Goal: Contribute content: Contribute content

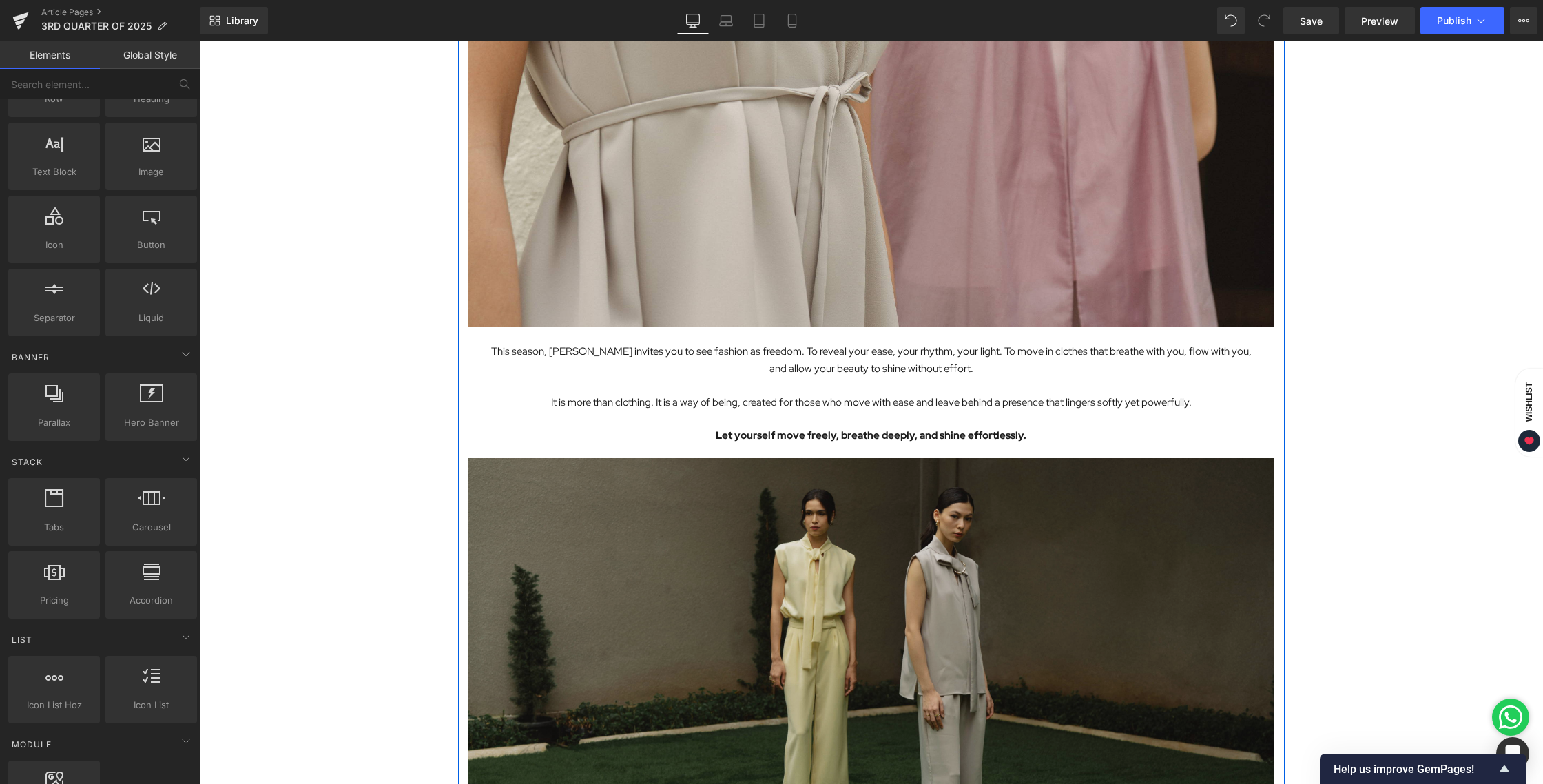
scroll to position [3395, 0]
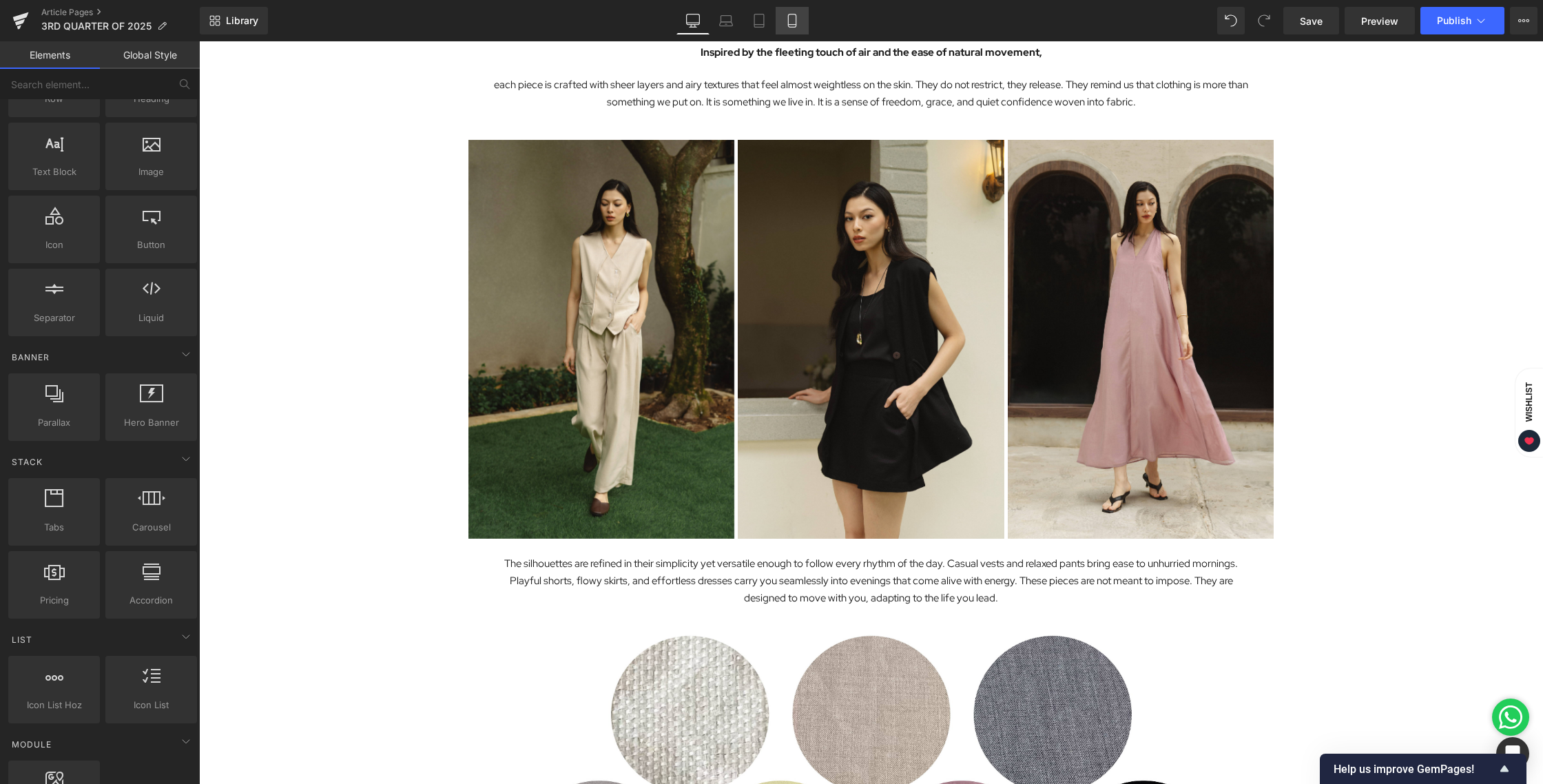
click at [798, 26] on icon at bounding box center [792, 20] width 13 height 13
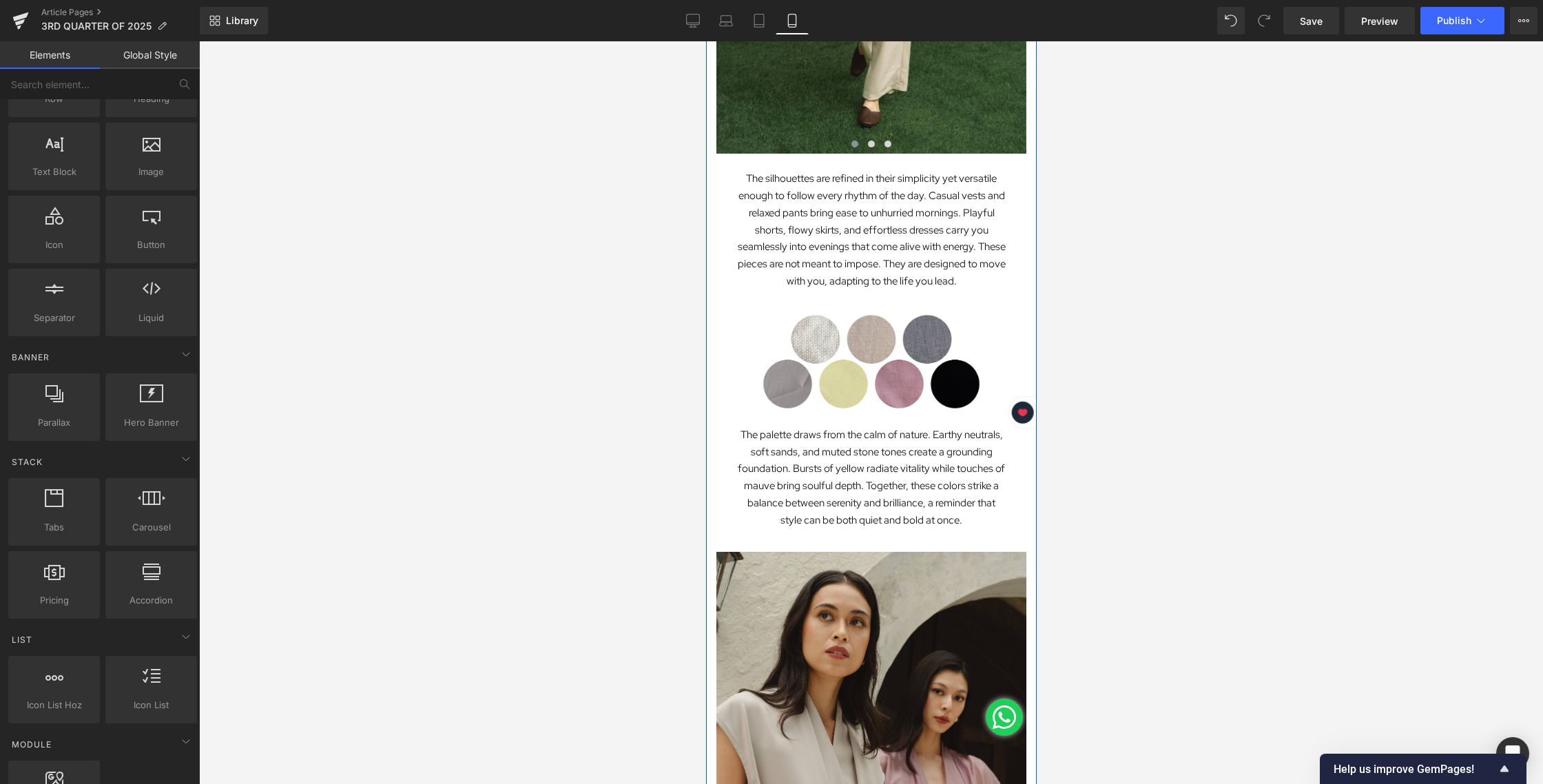
scroll to position [1404, 0]
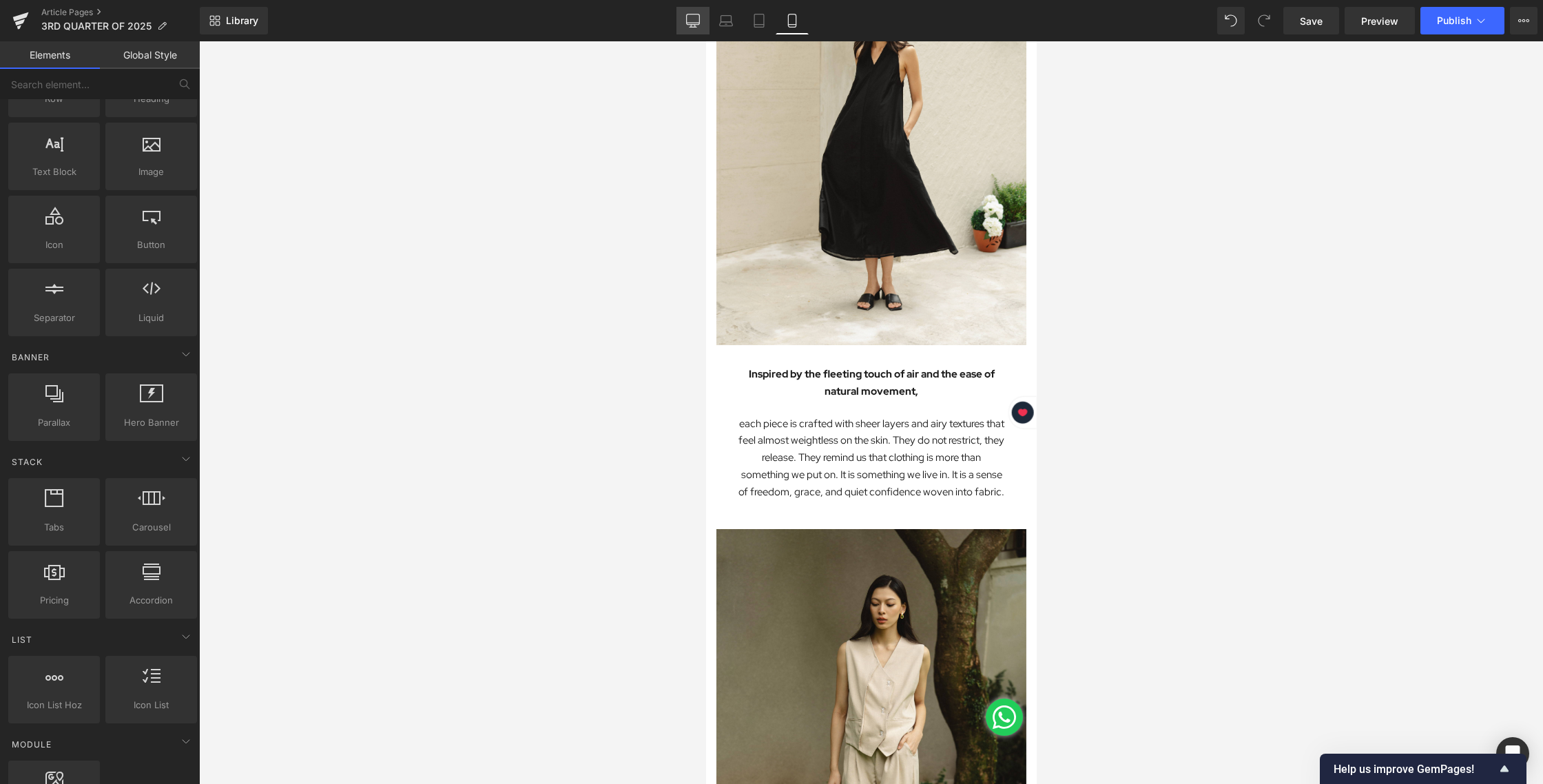
click at [694, 22] on icon at bounding box center [692, 20] width 13 height 13
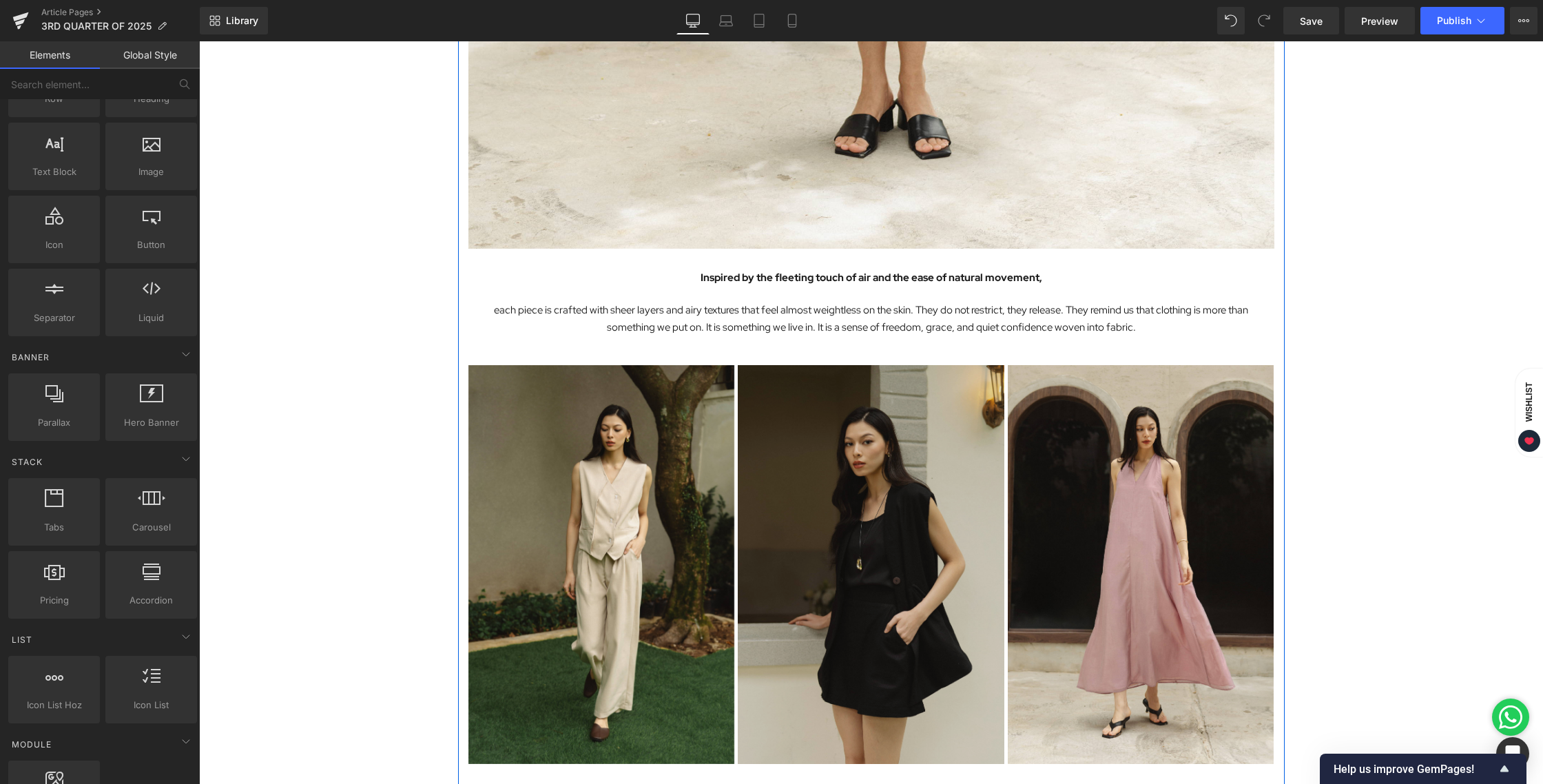
scroll to position [1712, 0]
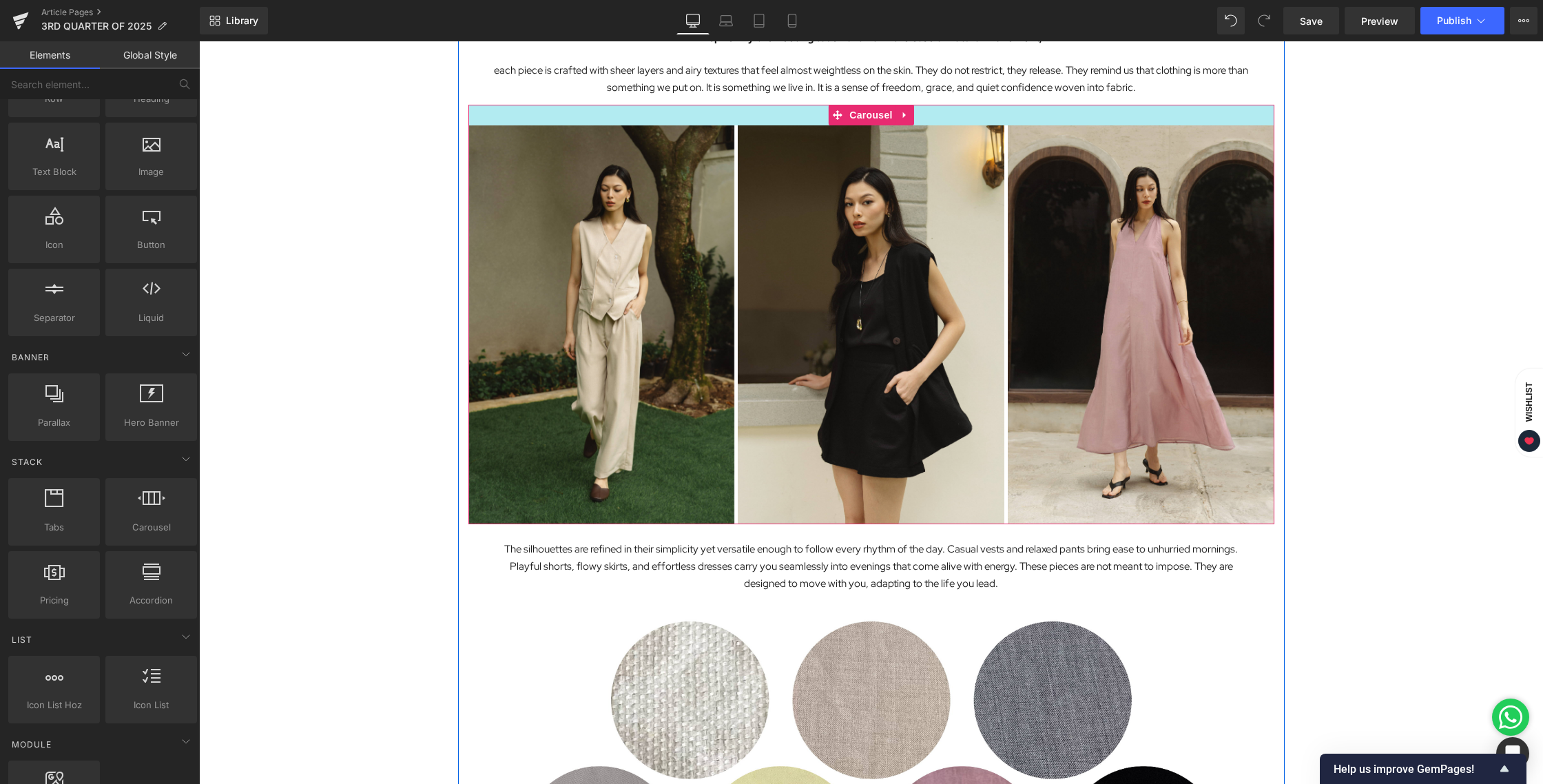
click at [799, 116] on div at bounding box center [871, 115] width 806 height 21
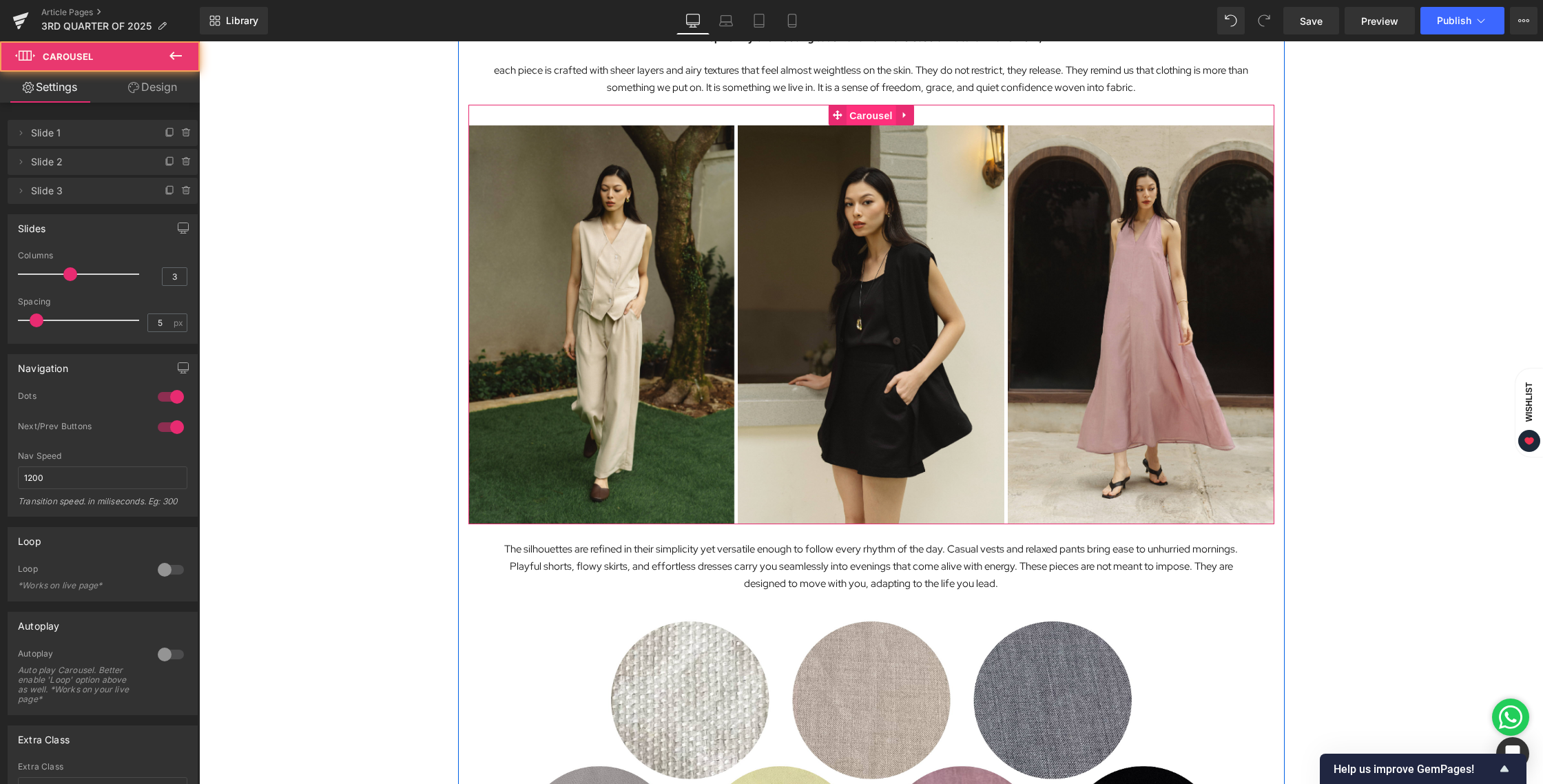
click at [860, 113] on span "Carousel" at bounding box center [871, 116] width 49 height 21
click at [908, 112] on icon at bounding box center [905, 115] width 10 height 10
click at [911, 113] on icon at bounding box center [914, 115] width 10 height 10
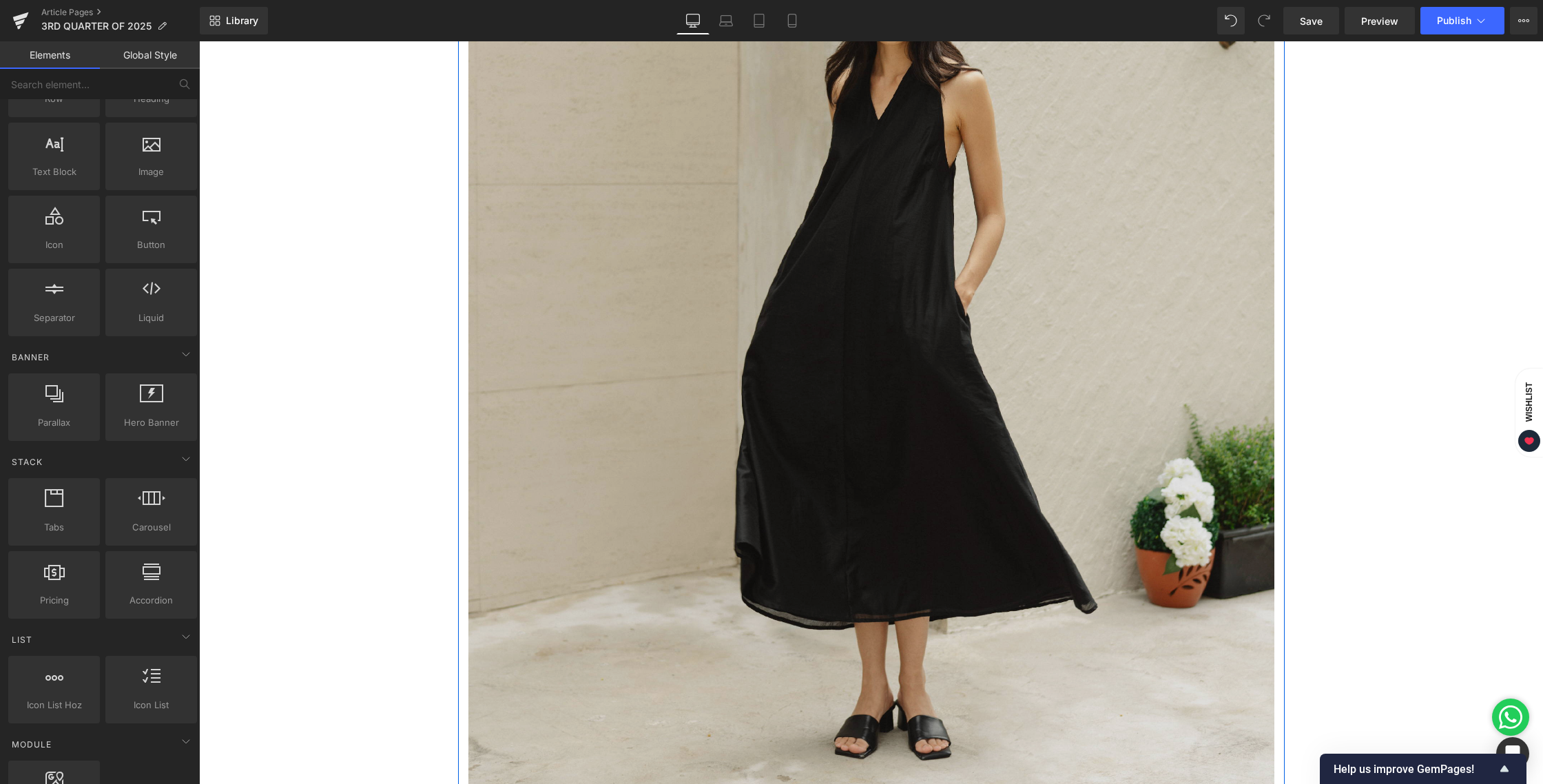
scroll to position [872, 0]
click at [888, 201] on img at bounding box center [871, 346] width 806 height 1007
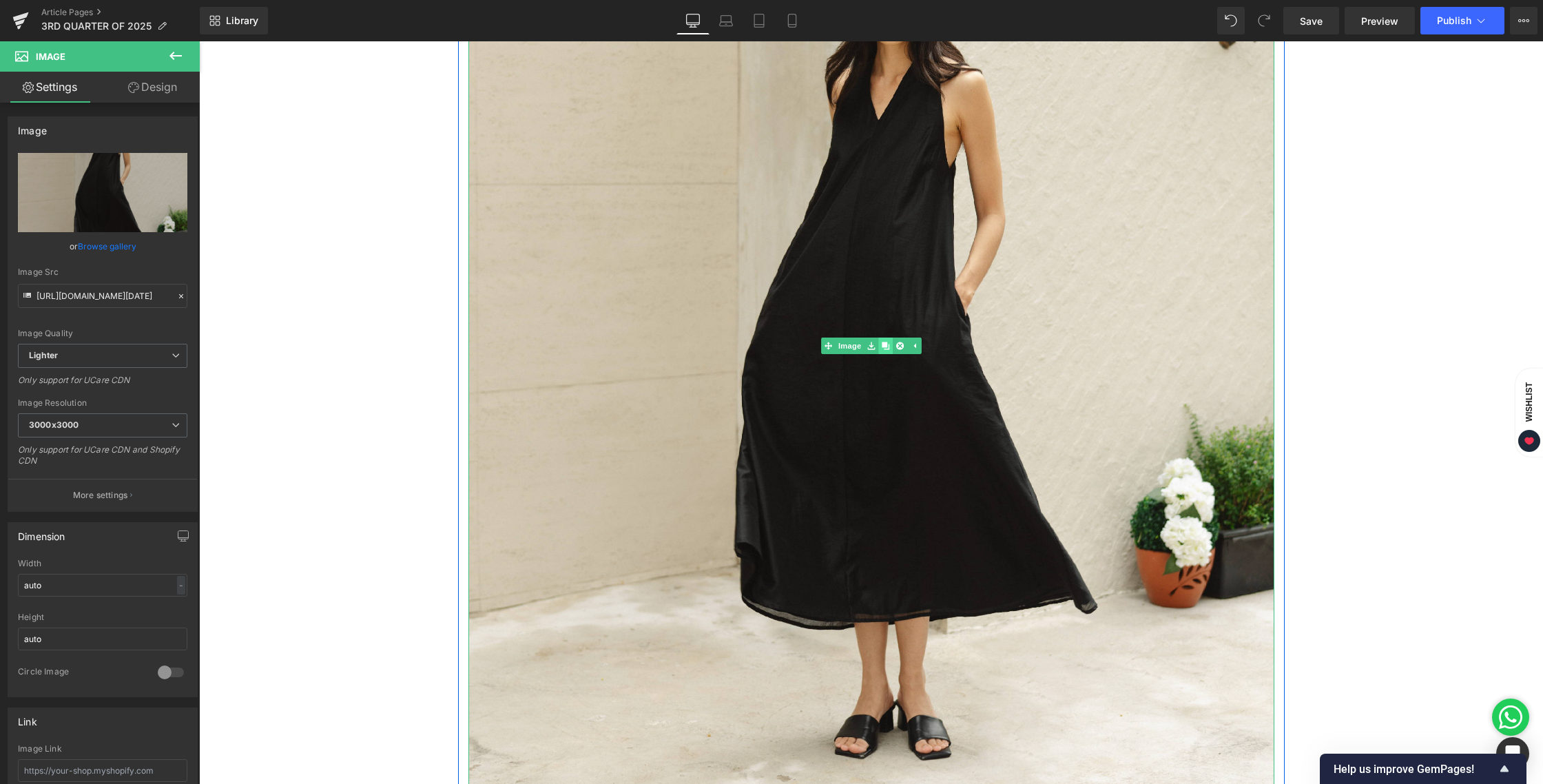
click at [888, 345] on icon at bounding box center [886, 346] width 7 height 7
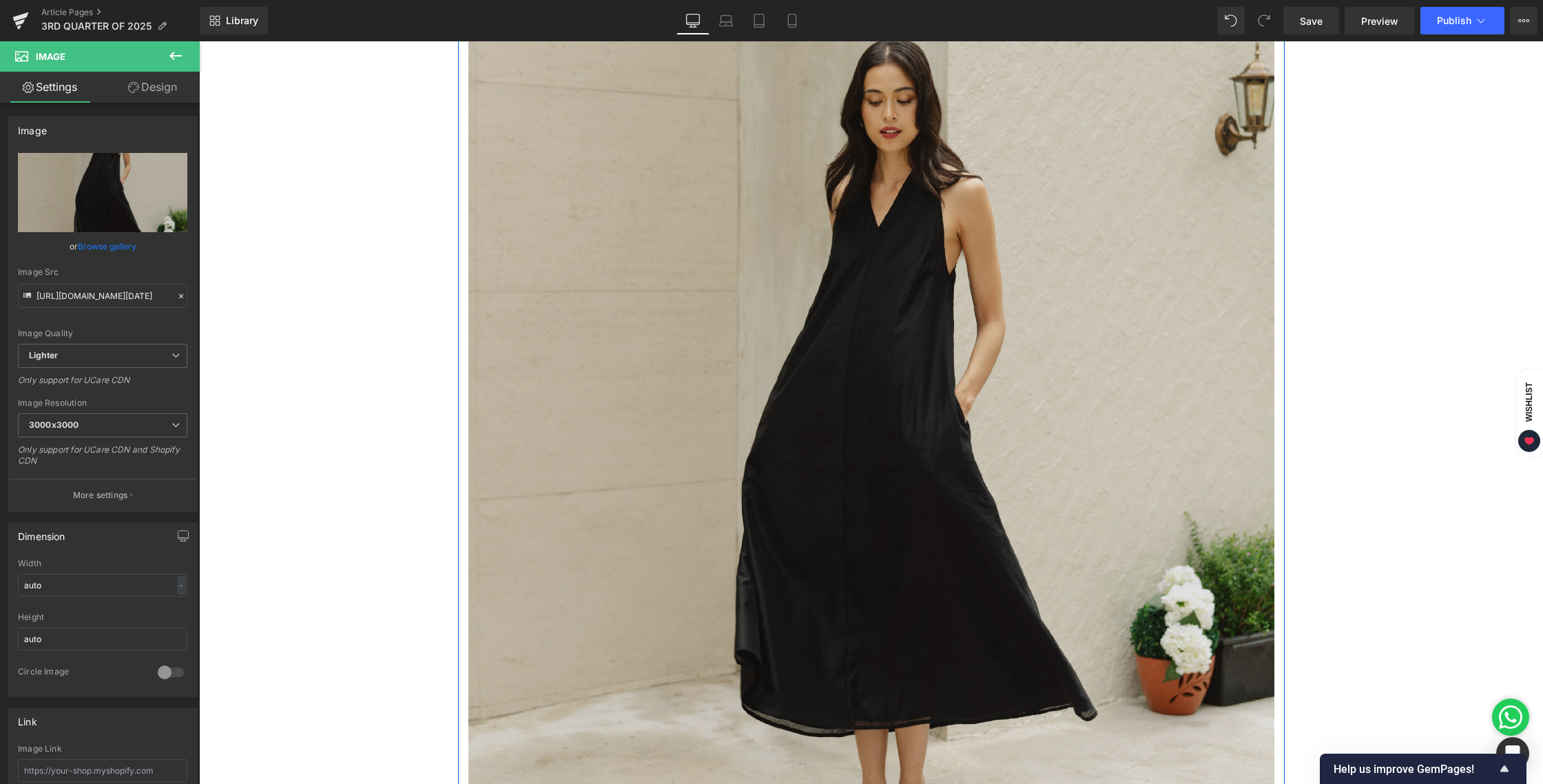
scroll to position [1932, 0]
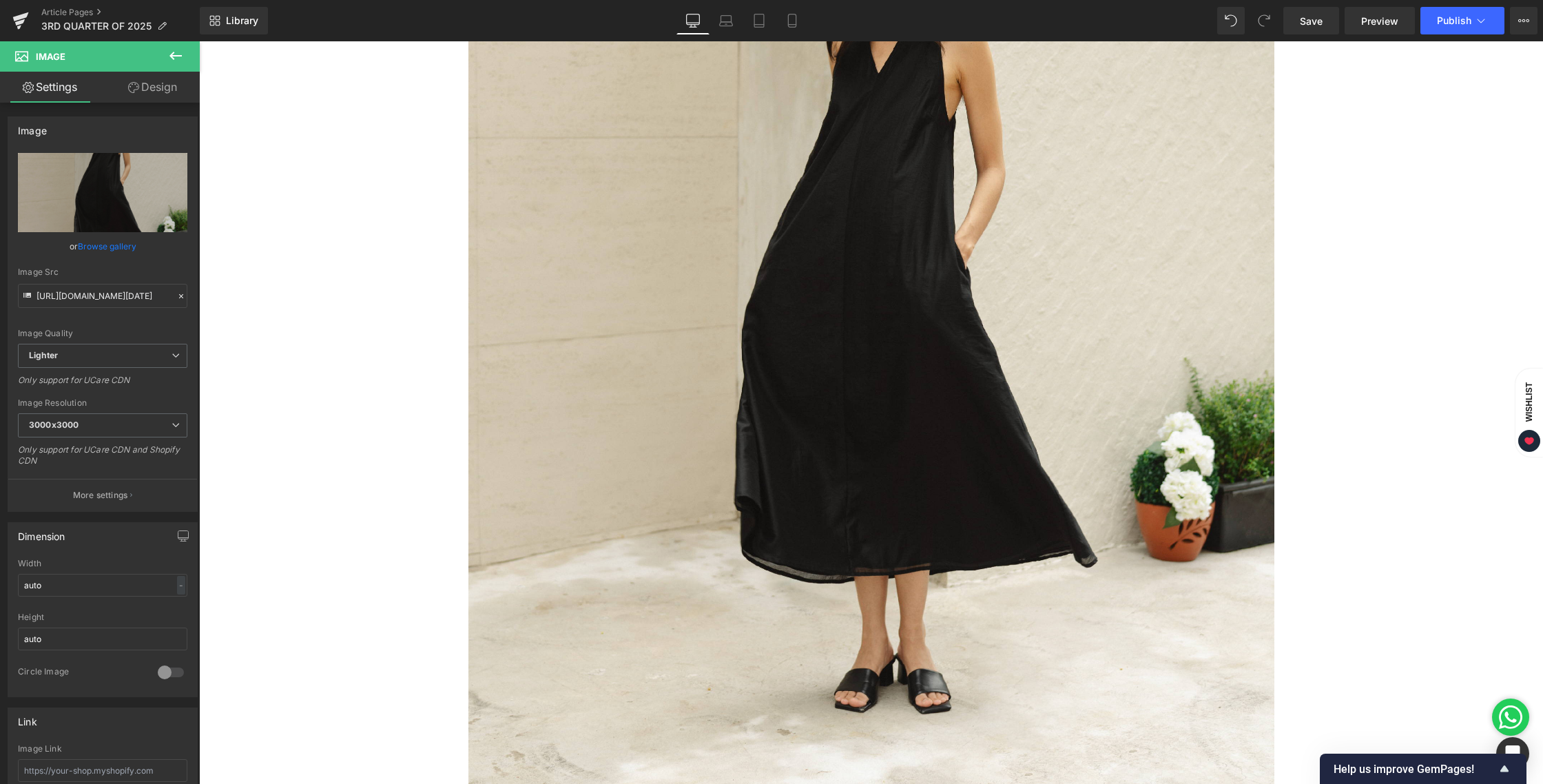
click at [1367, 369] on div "Living in Lightness and Softness with the 3rd Quarter of 2025 Heading Image The…" at bounding box center [871, 708] width 1344 height 5056
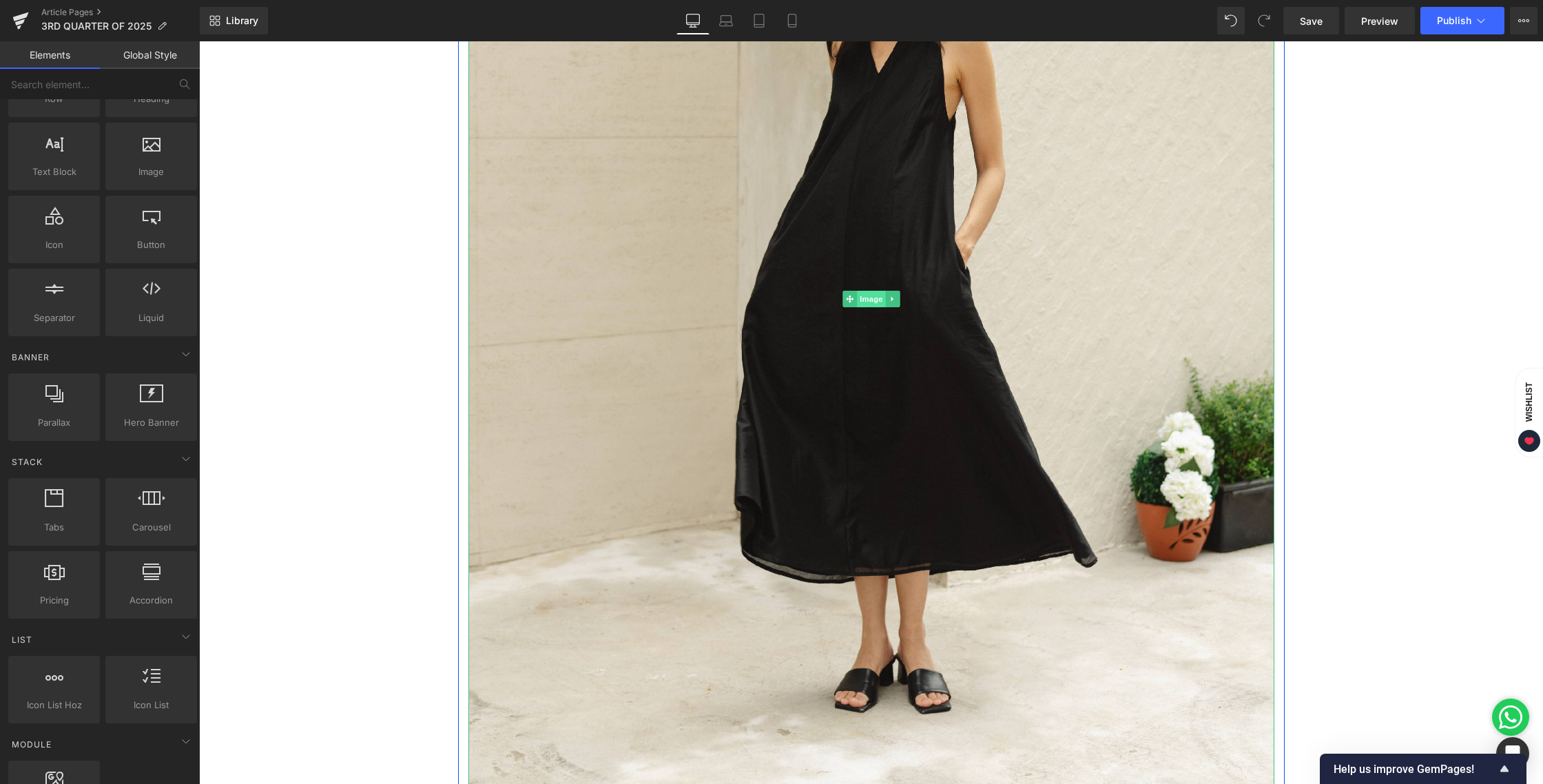
click at [870, 301] on span "Image" at bounding box center [871, 299] width 29 height 16
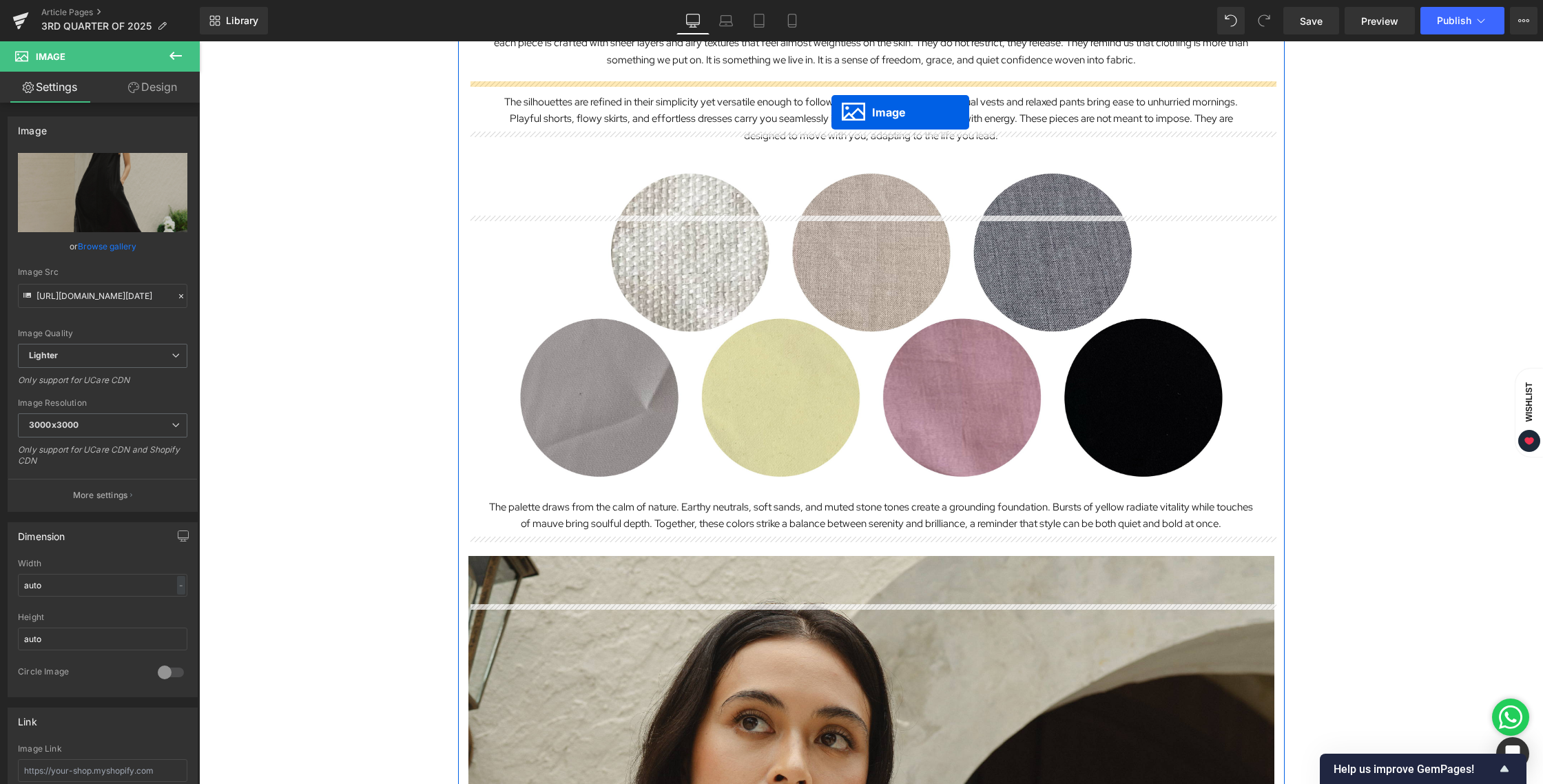
scroll to position [1725, 0]
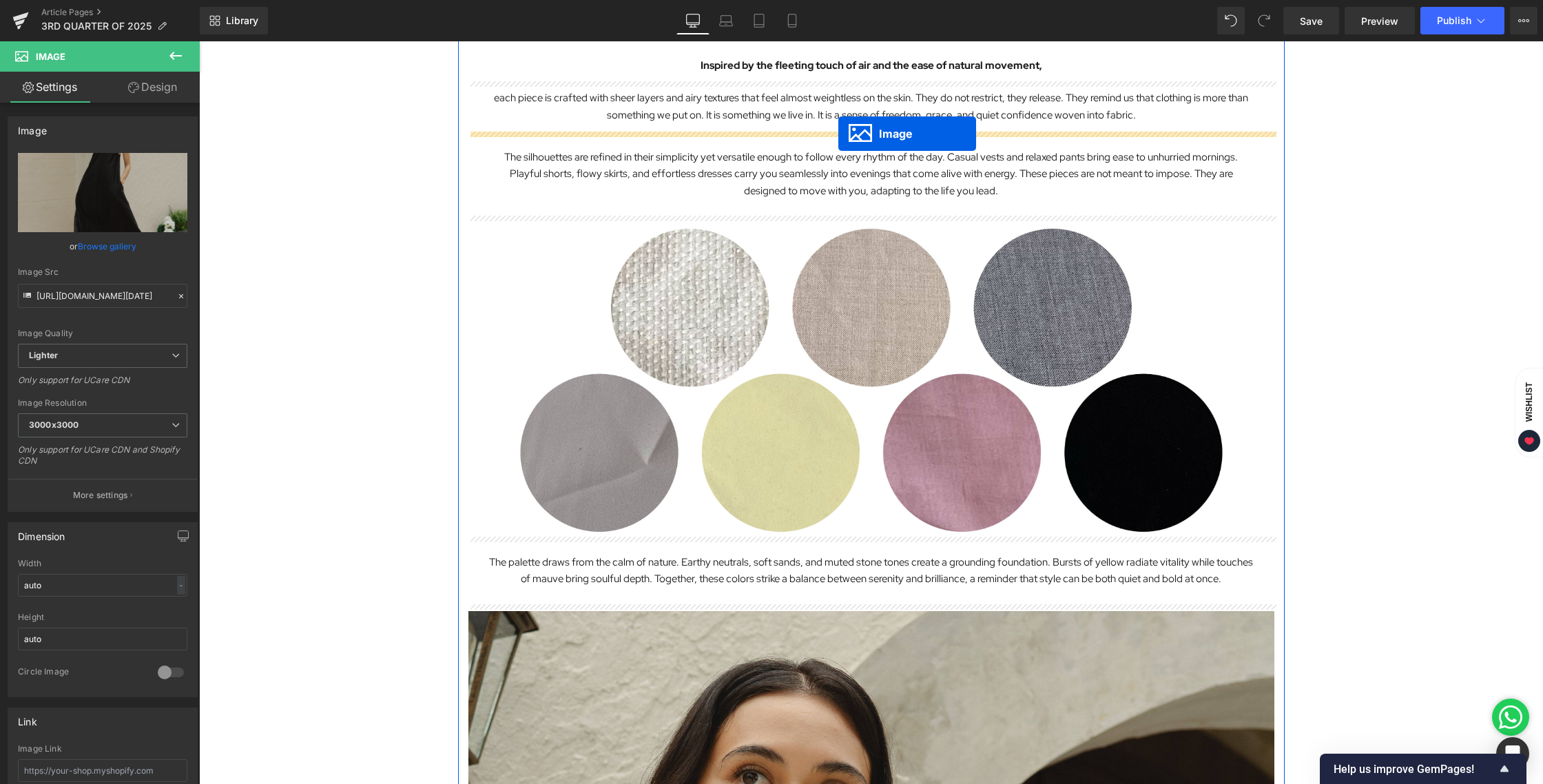
drag, startPoint x: 848, startPoint y: 297, endPoint x: 838, endPoint y: 134, distance: 163.3
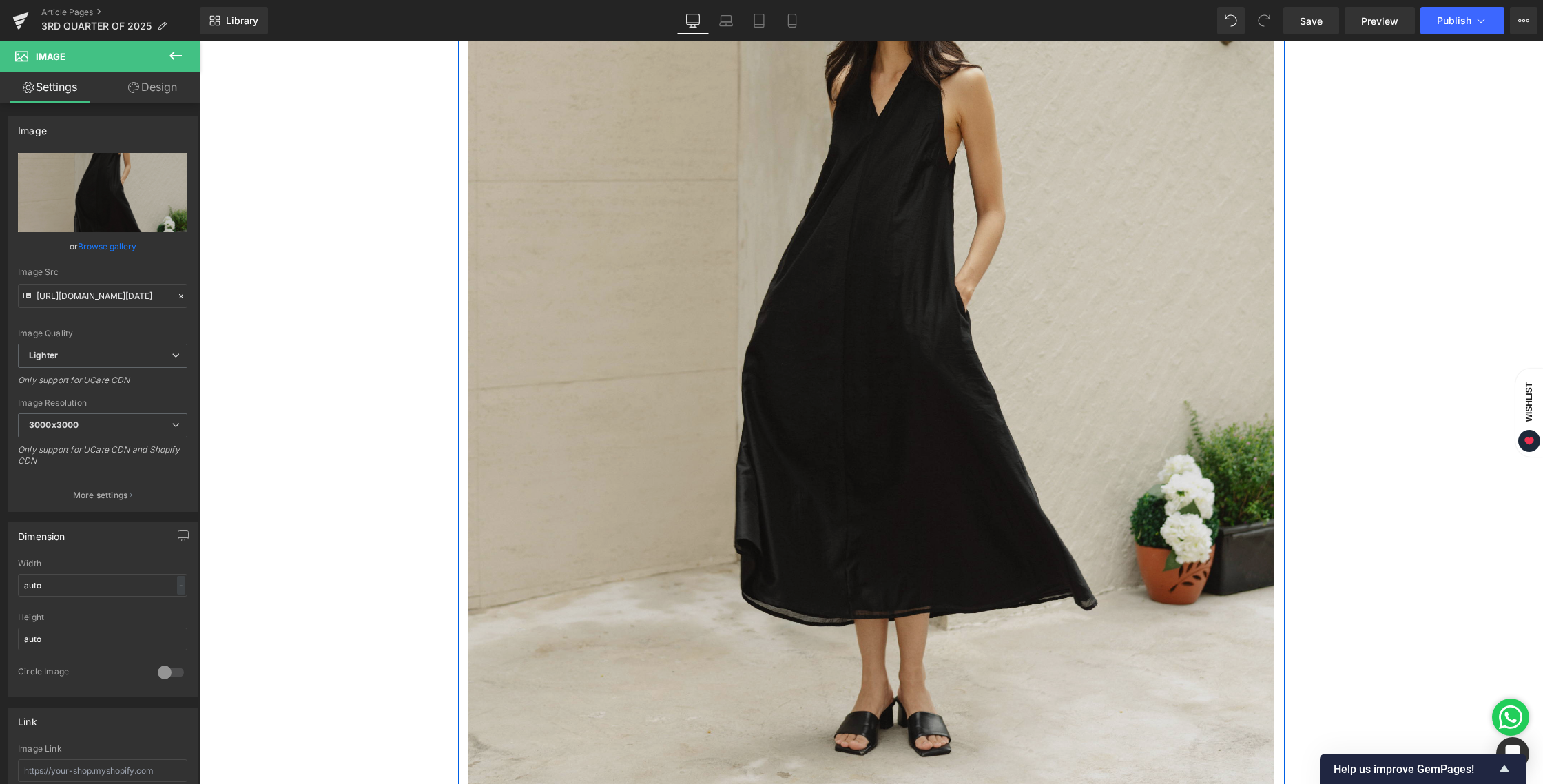
scroll to position [1982, 0]
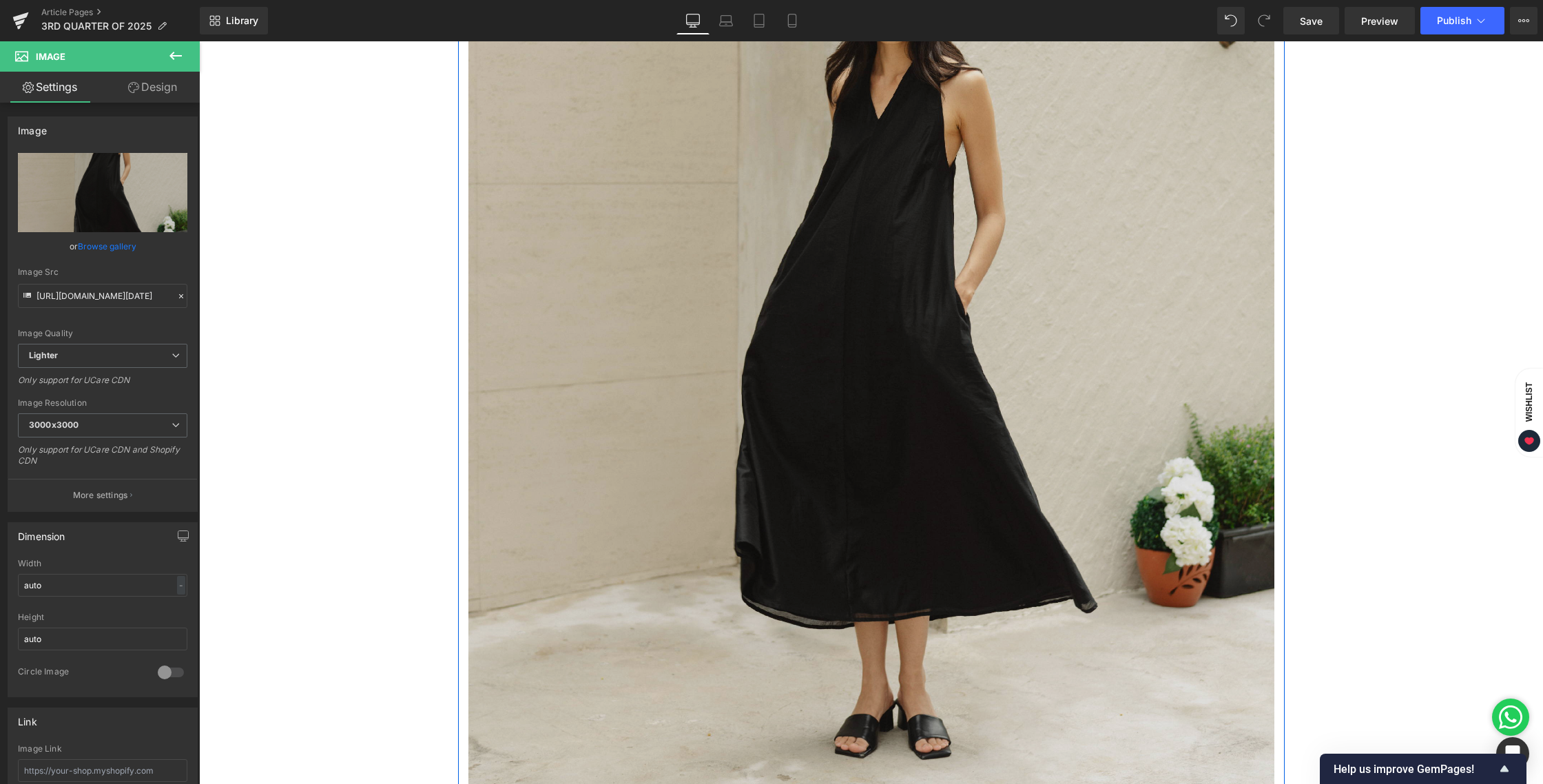
click at [891, 247] on img at bounding box center [871, 345] width 806 height 1007
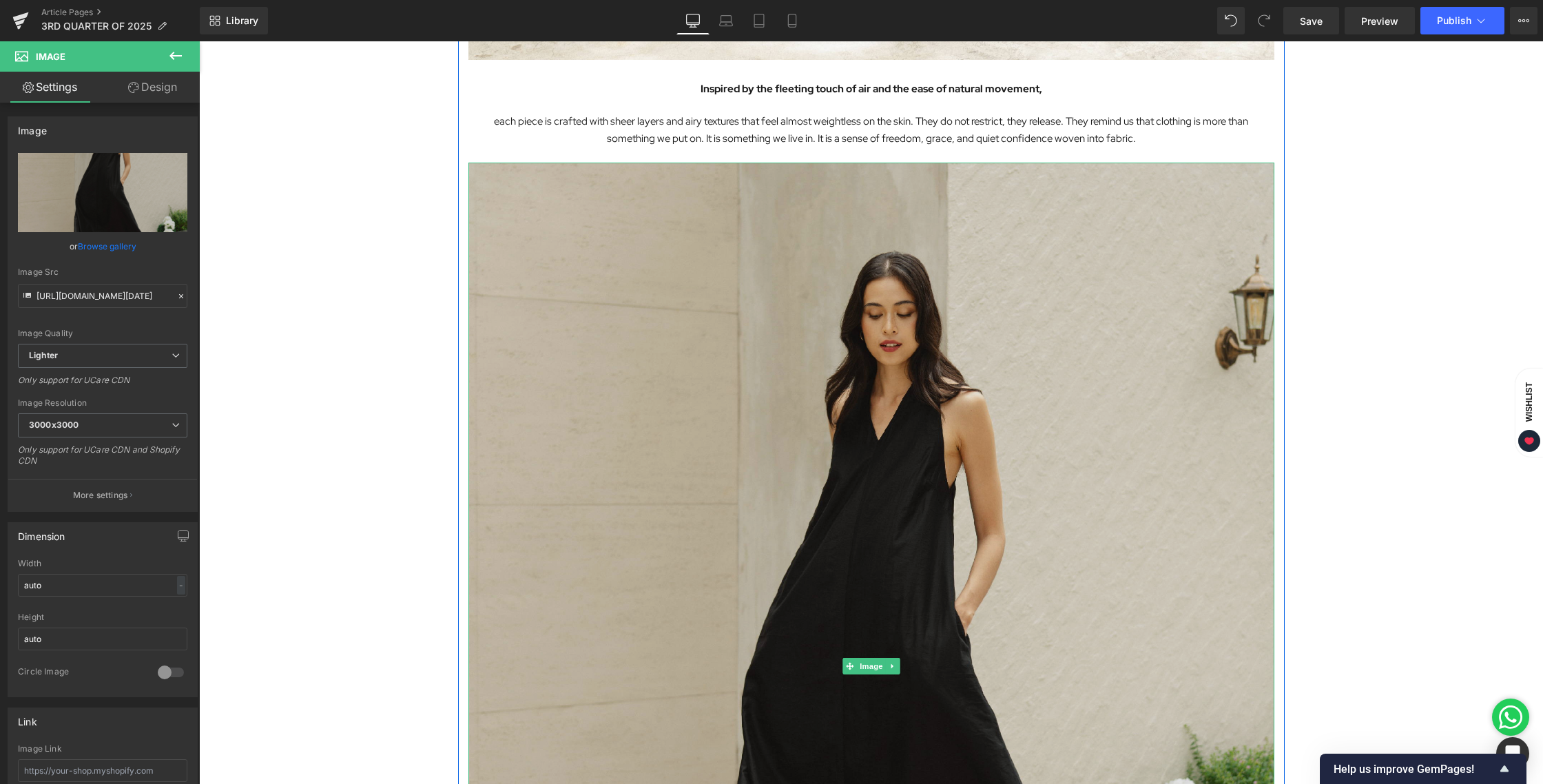
scroll to position [1666, 0]
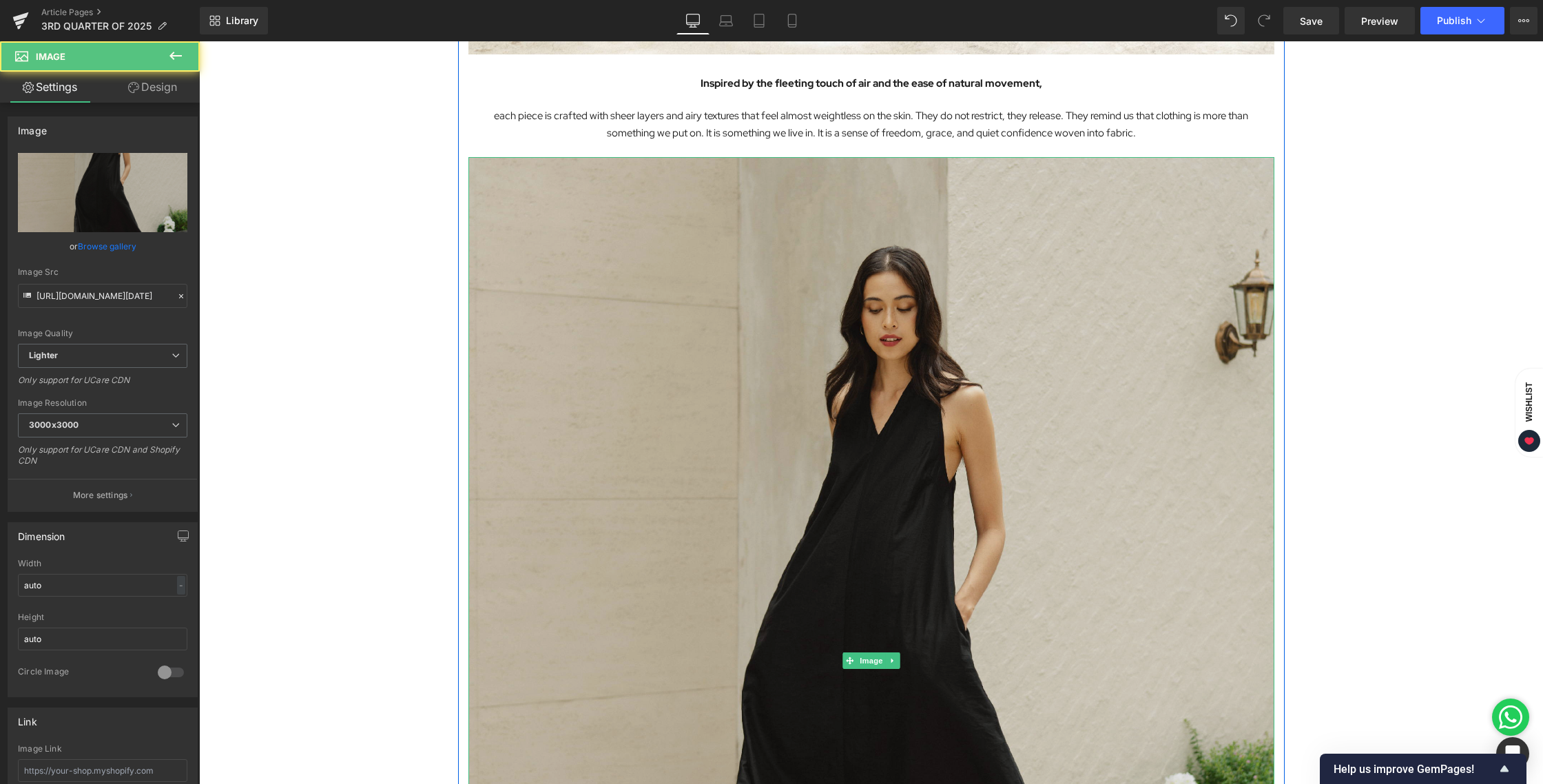
click at [876, 511] on img at bounding box center [871, 660] width 806 height 1007
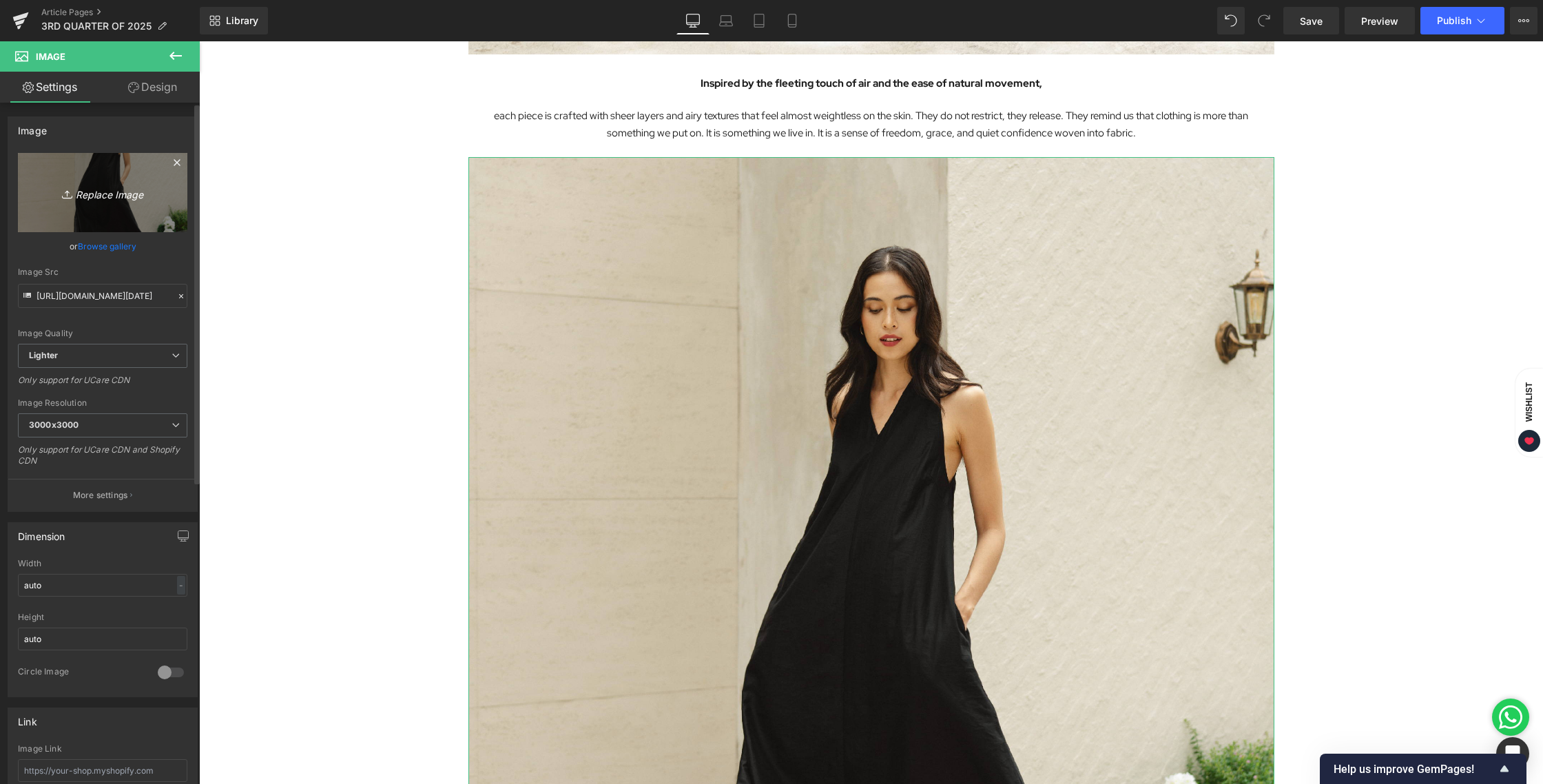
click at [121, 204] on link "Replace Image" at bounding box center [102, 192] width 169 height 79
type input "C:\fakepath\BLOG [DATE]-09.jpg"
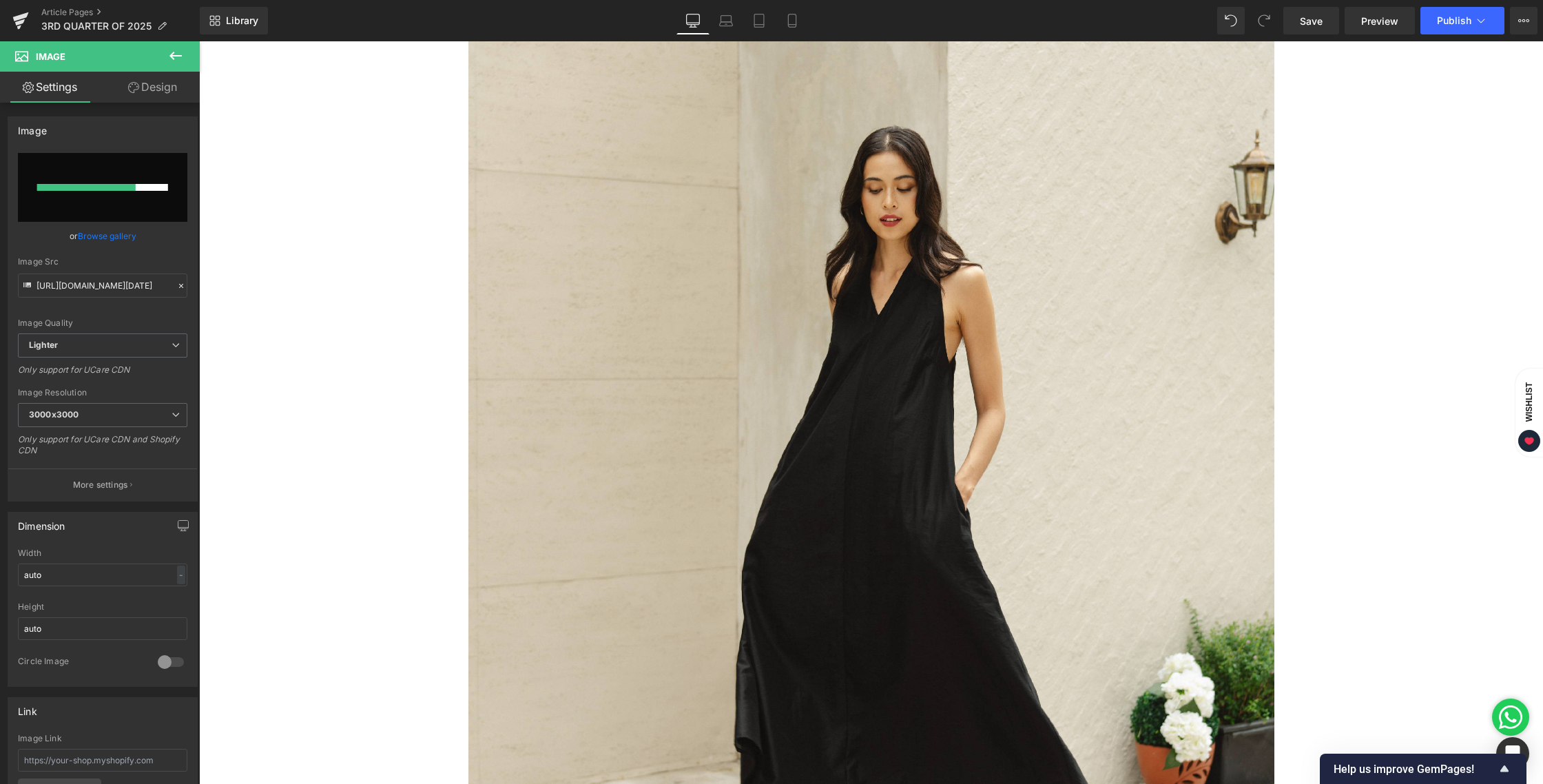
scroll to position [1620, 0]
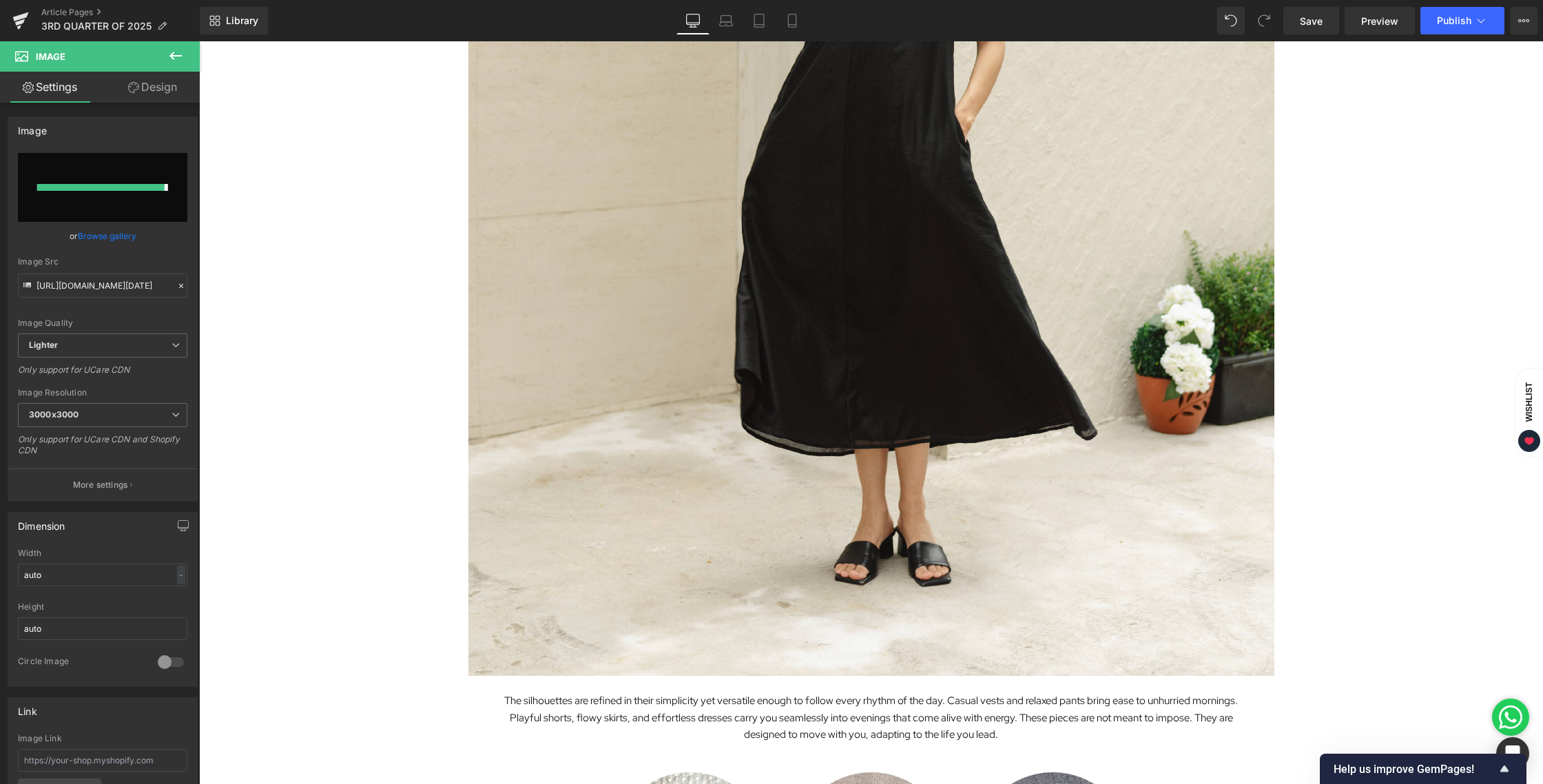
type input "[URL][DOMAIN_NAME][DATE]"
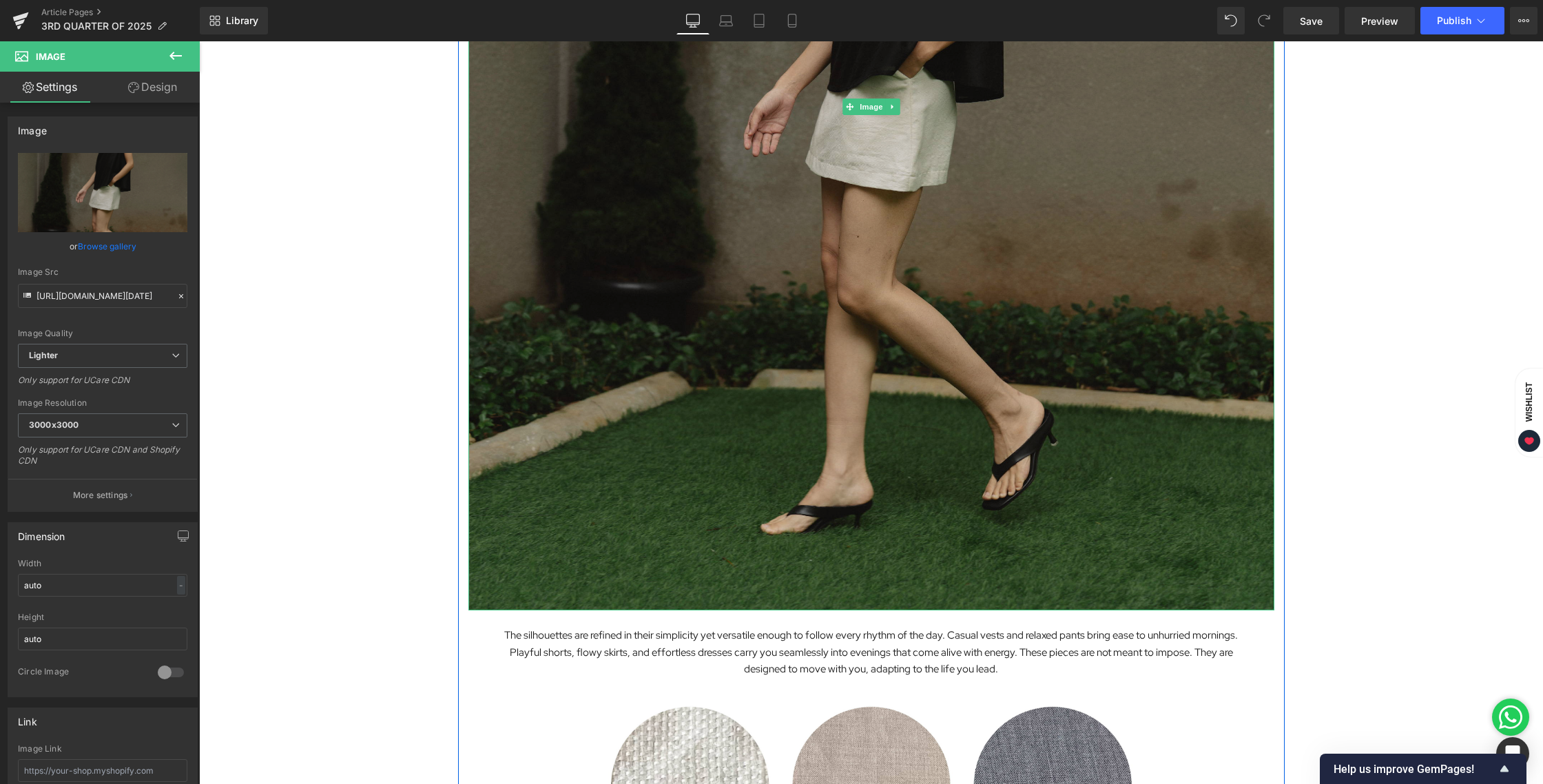
scroll to position [2083, 0]
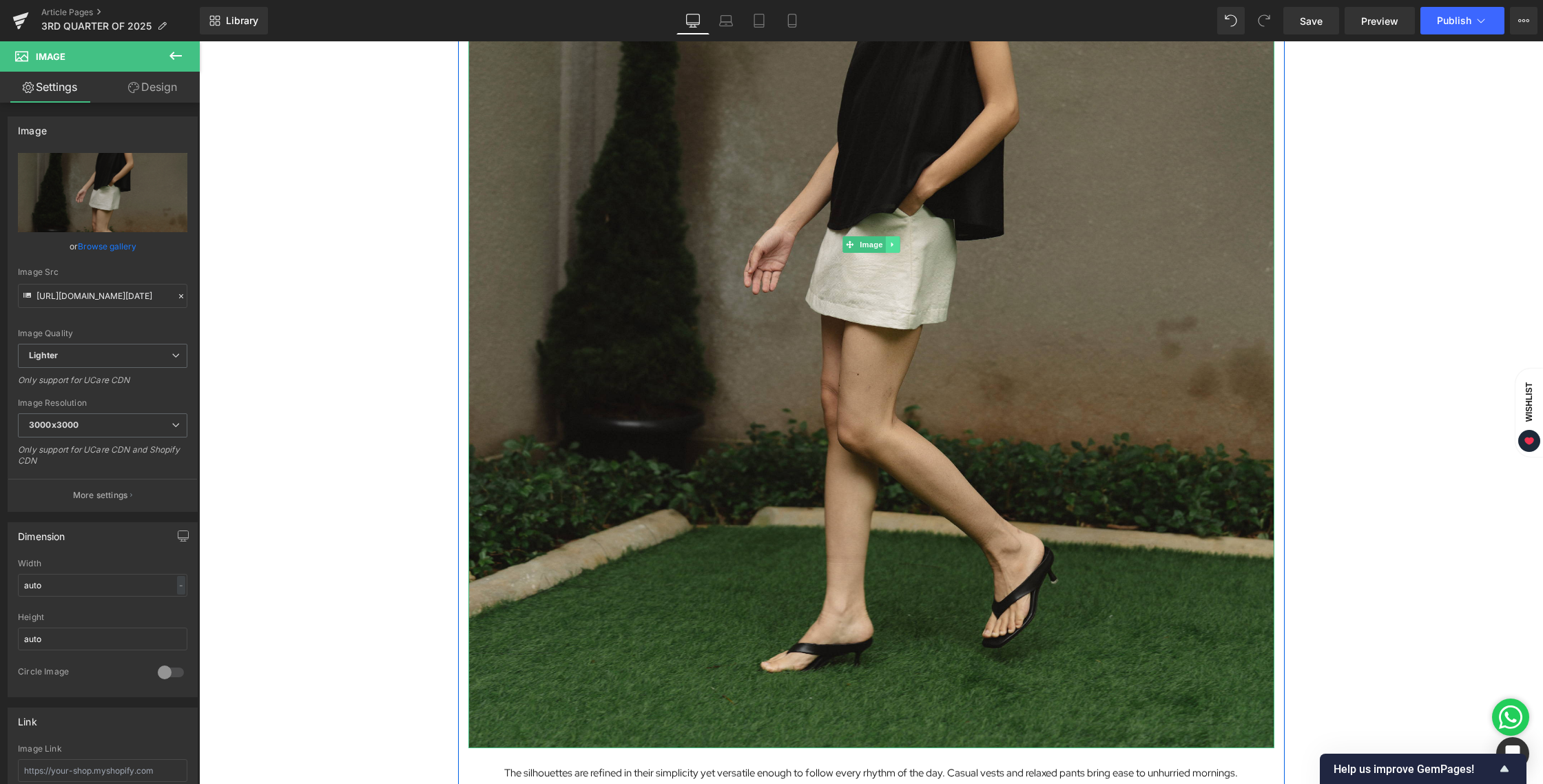
click at [896, 239] on link at bounding box center [892, 245] width 14 height 16
click at [889, 242] on icon at bounding box center [886, 244] width 7 height 7
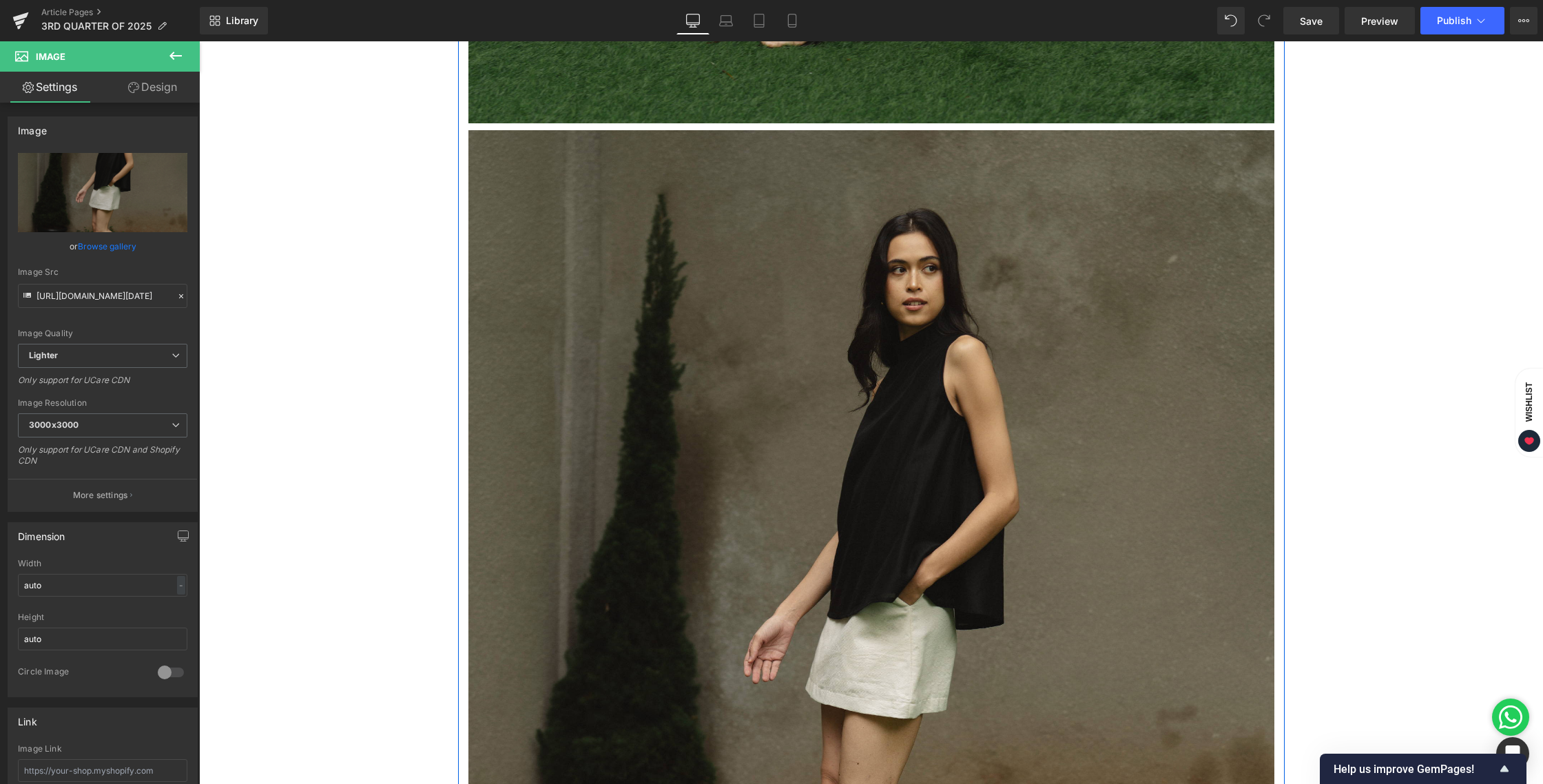
scroll to position [2741, 0]
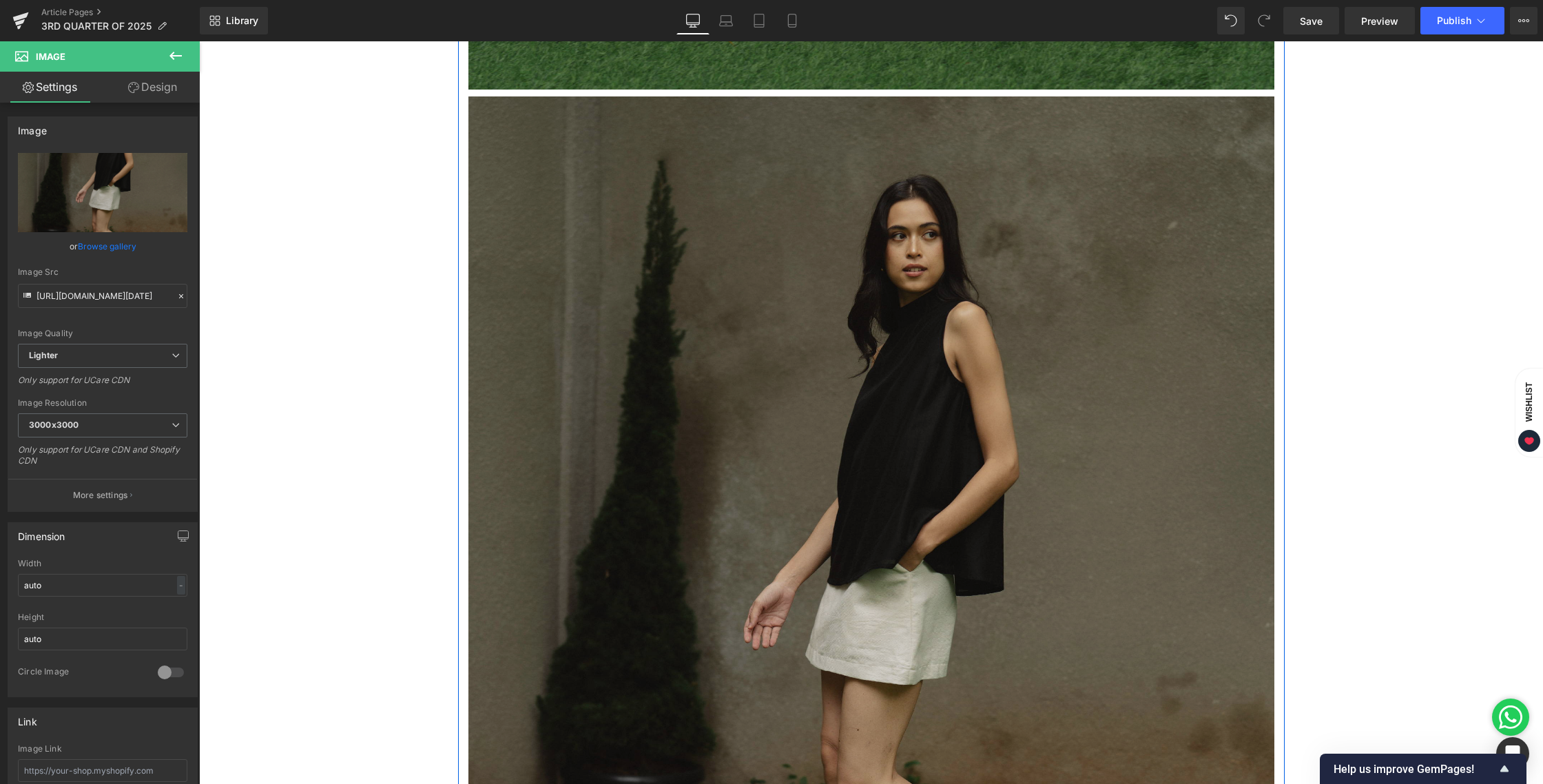
click at [951, 306] on img at bounding box center [871, 600] width 806 height 1007
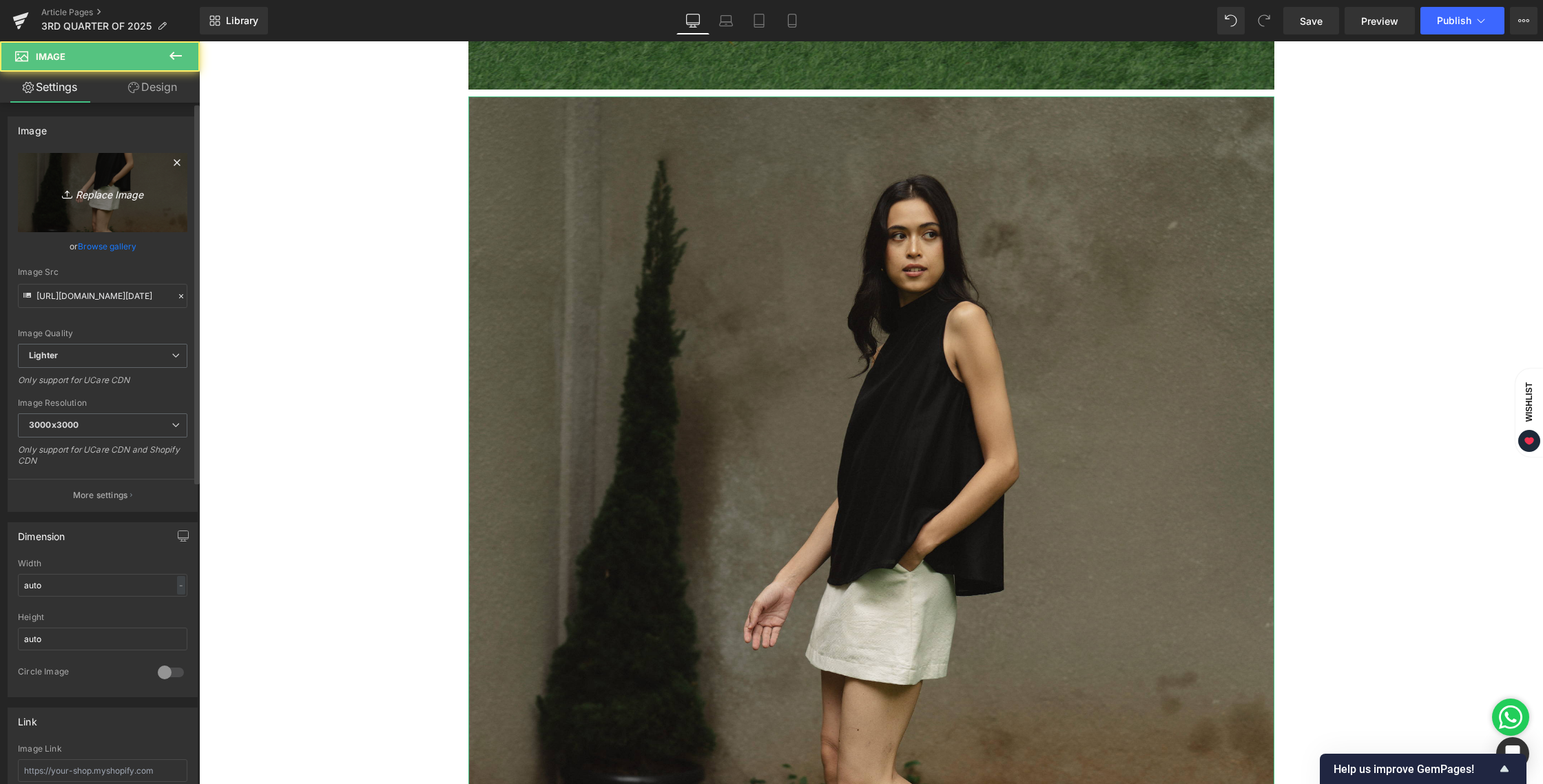
click at [71, 211] on link "Replace Image" at bounding box center [102, 192] width 169 height 79
type input "C:\fakepath\BLOG [DATE]-10.jpg"
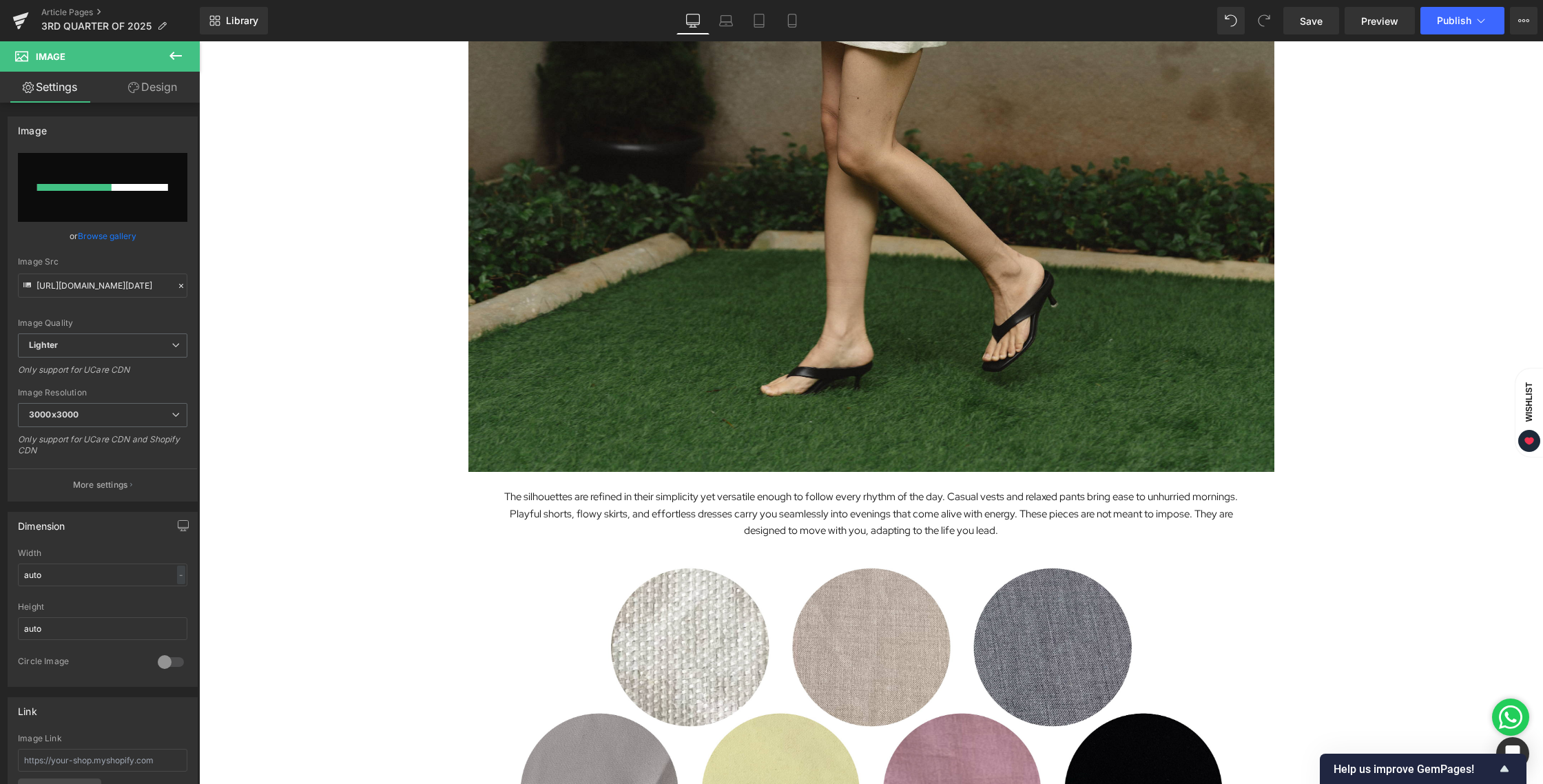
scroll to position [3373, 0]
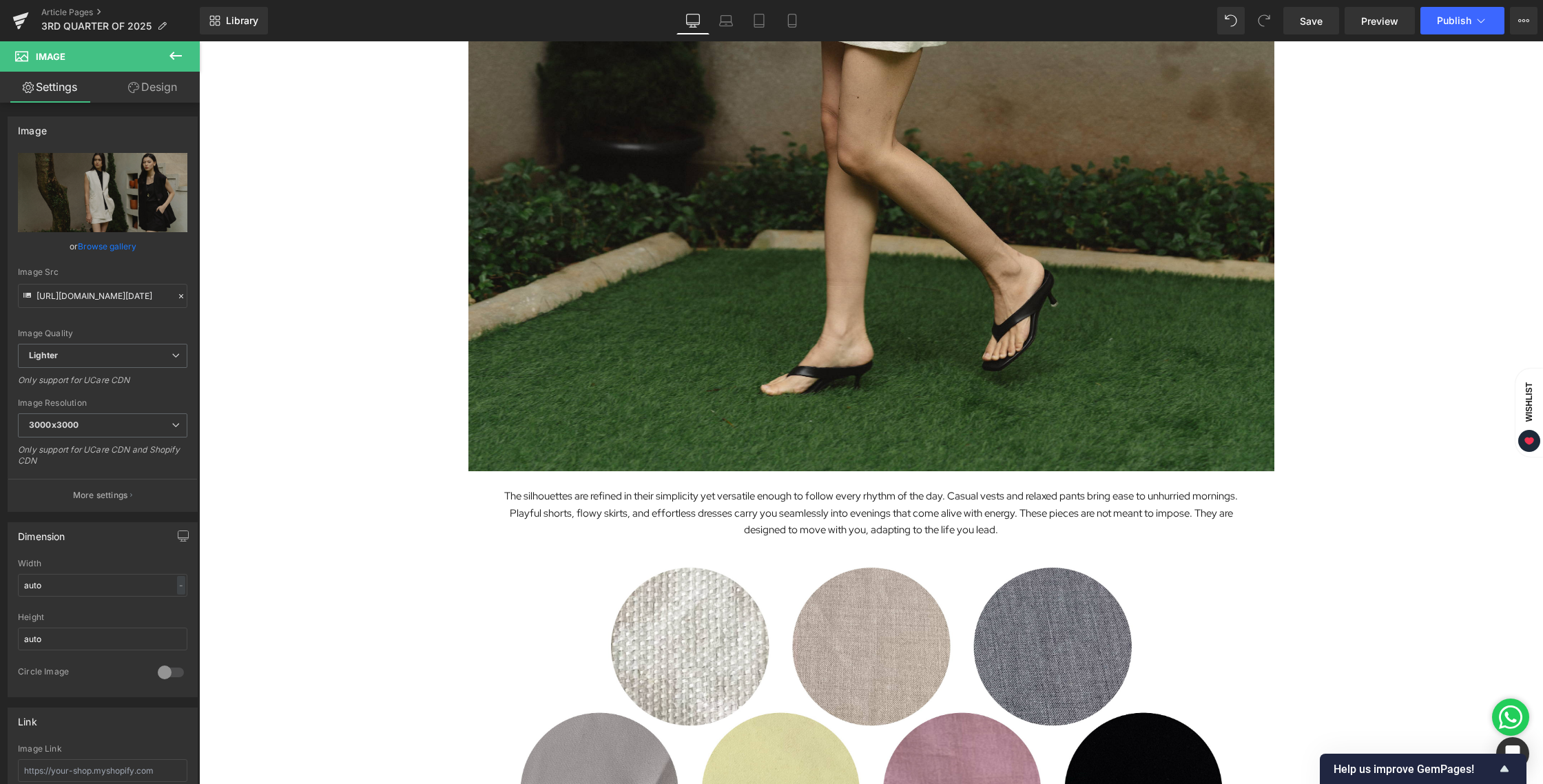
type input "[URL][DOMAIN_NAME][DATE]"
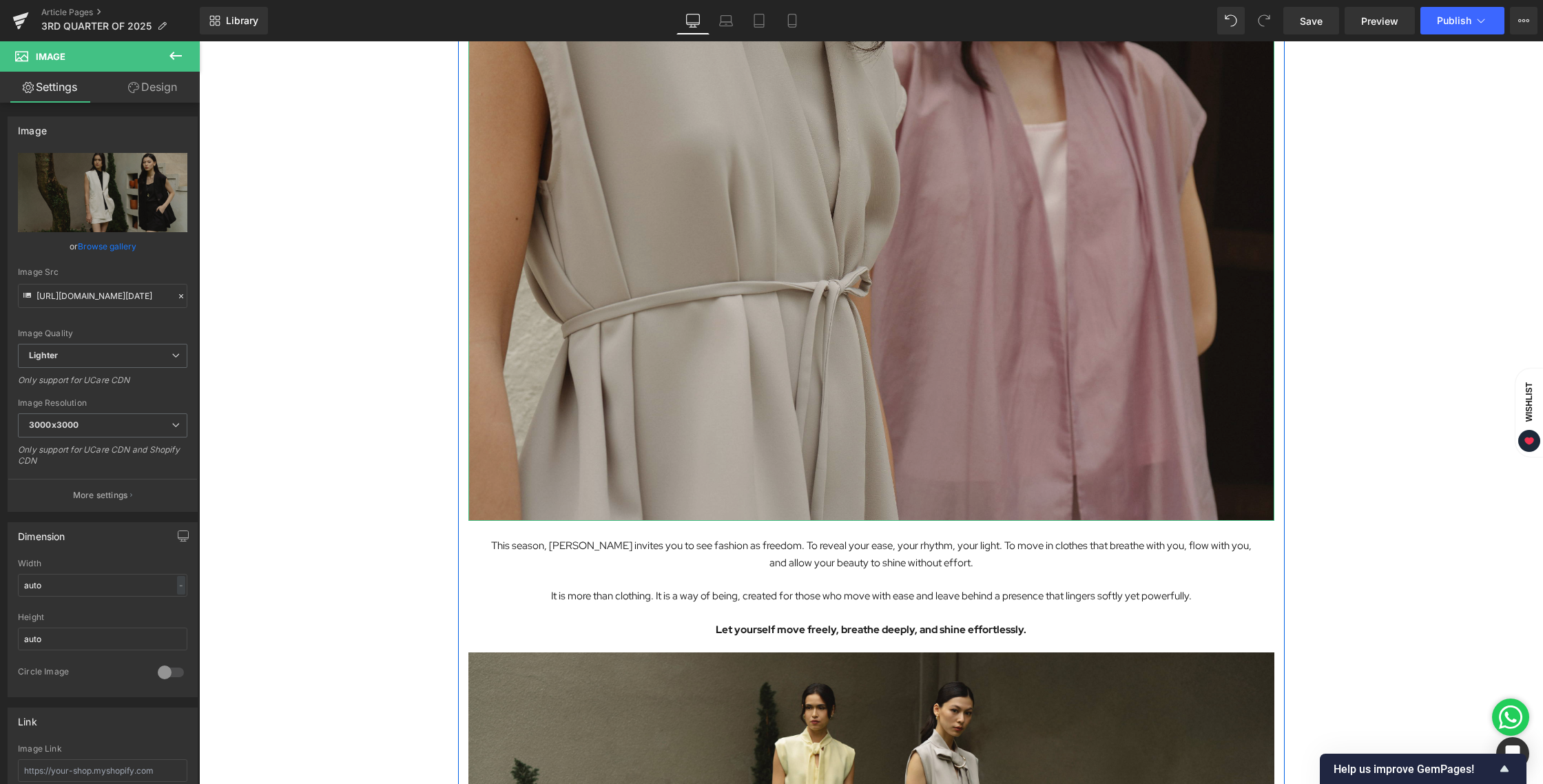
scroll to position [4056, 0]
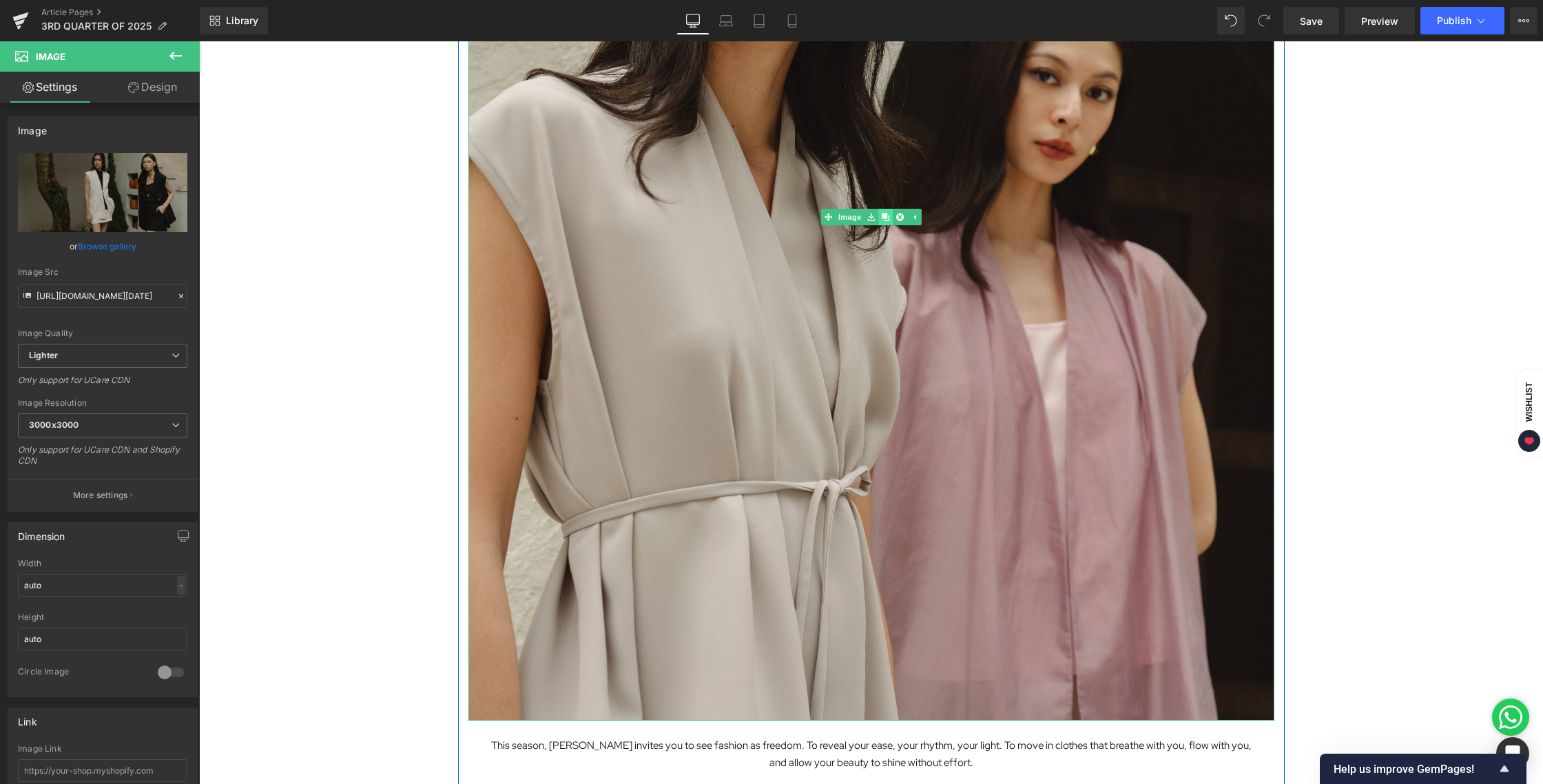
click at [887, 217] on icon at bounding box center [886, 216] width 7 height 7
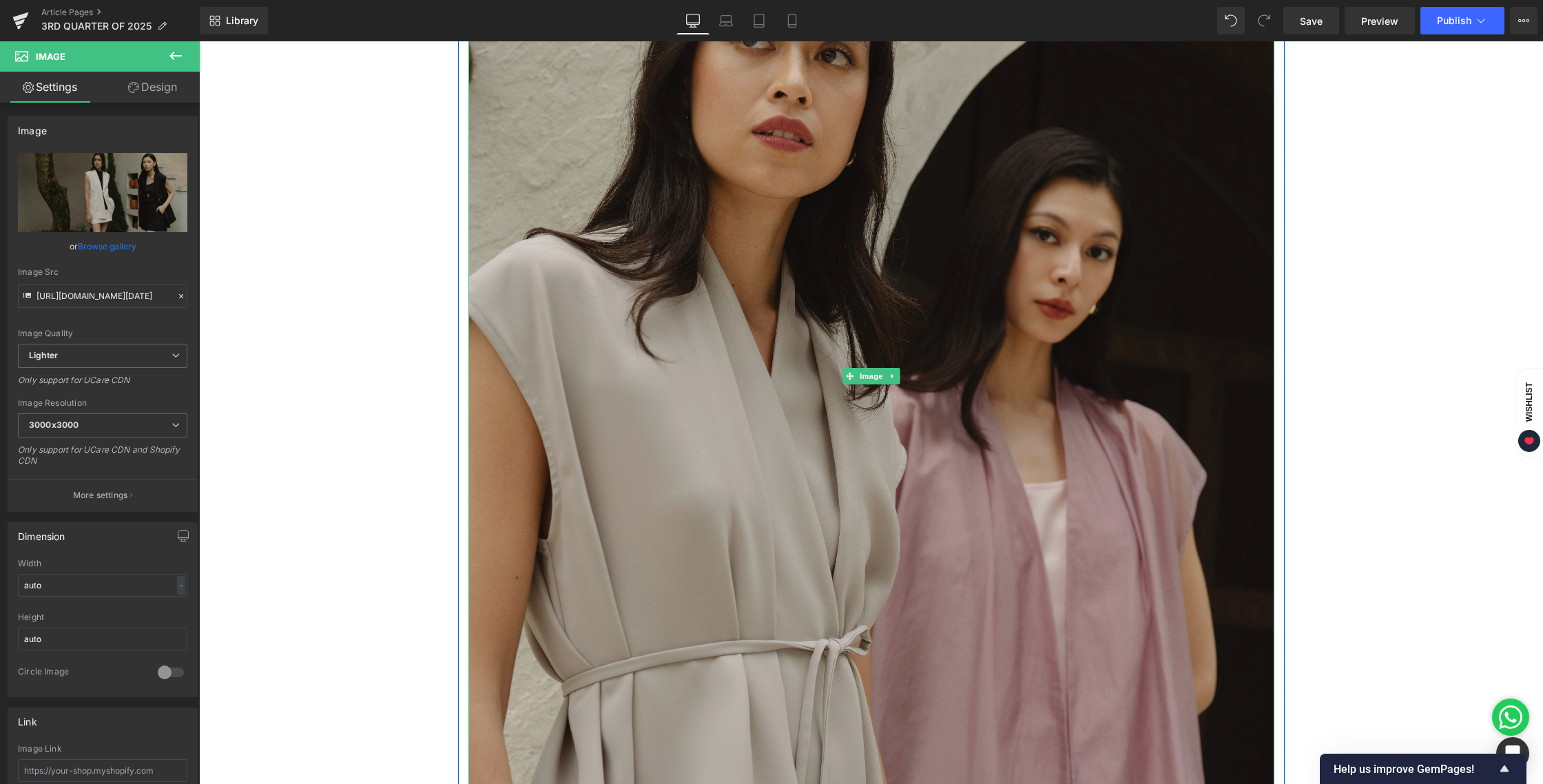
scroll to position [4911, 0]
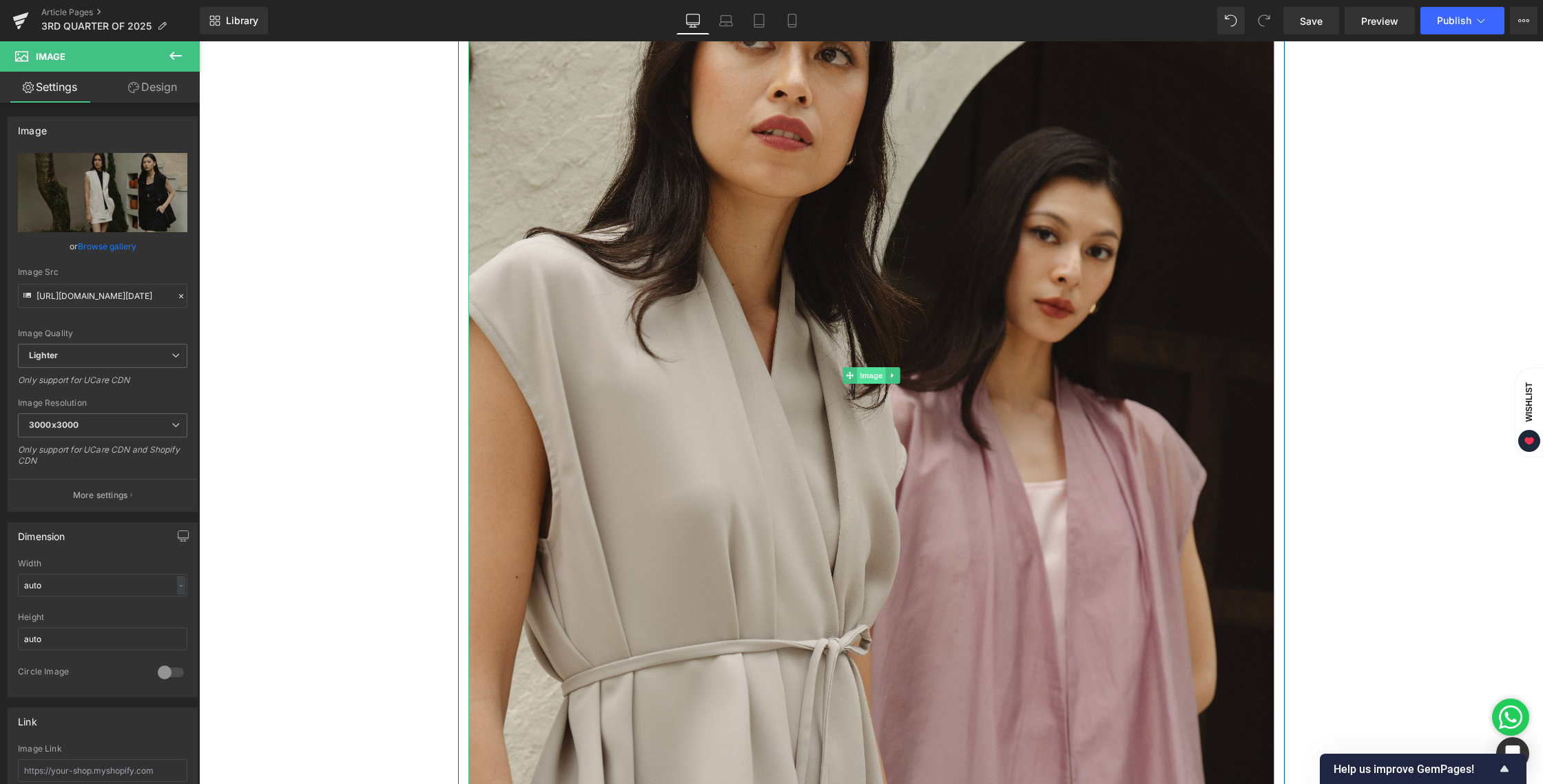
click at [874, 376] on span "Image" at bounding box center [871, 375] width 29 height 16
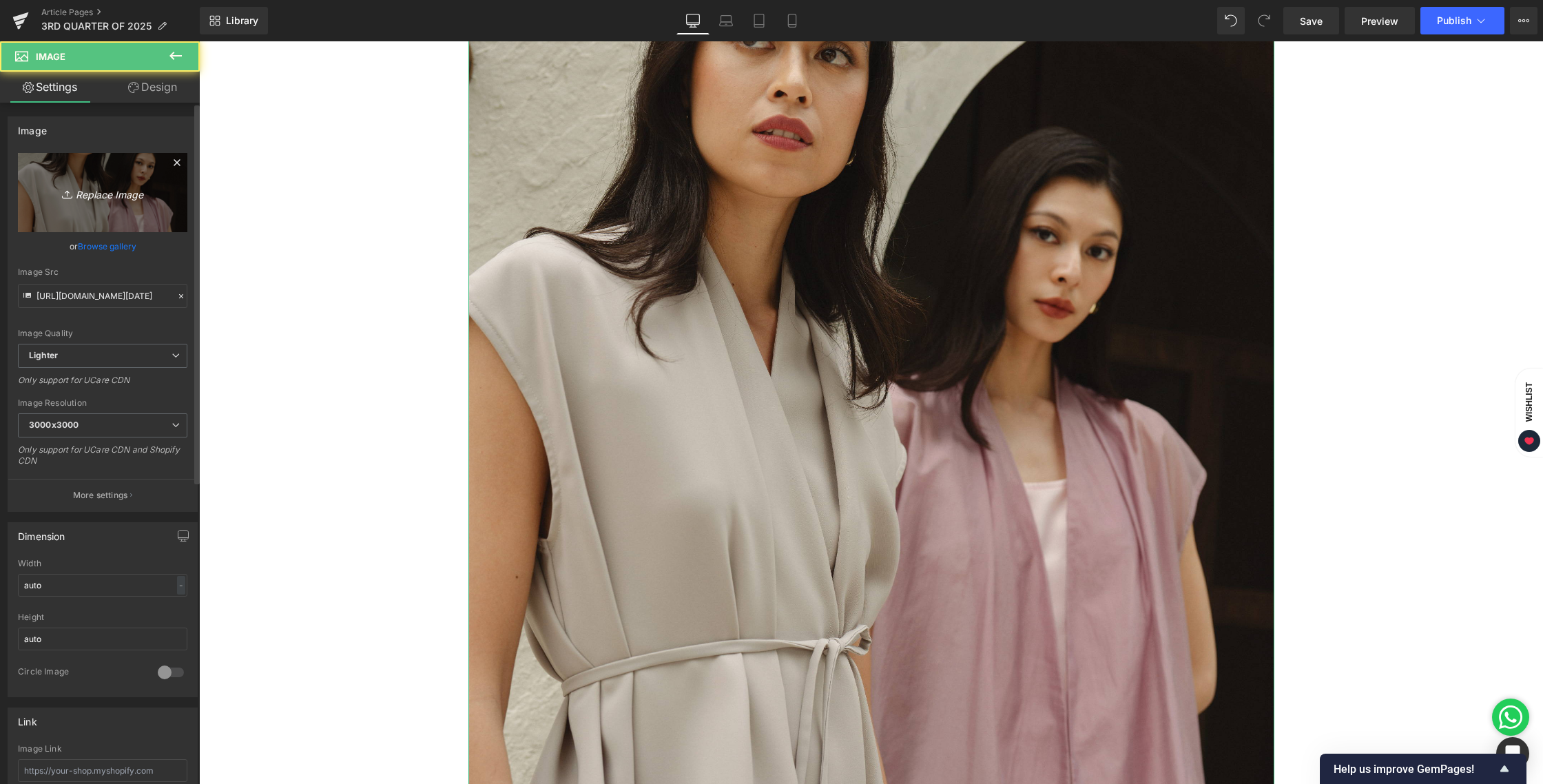
click at [131, 203] on link "Replace Image" at bounding box center [102, 192] width 169 height 79
type input "C:\fakepath\BLOG [DATE]-11.jpg"
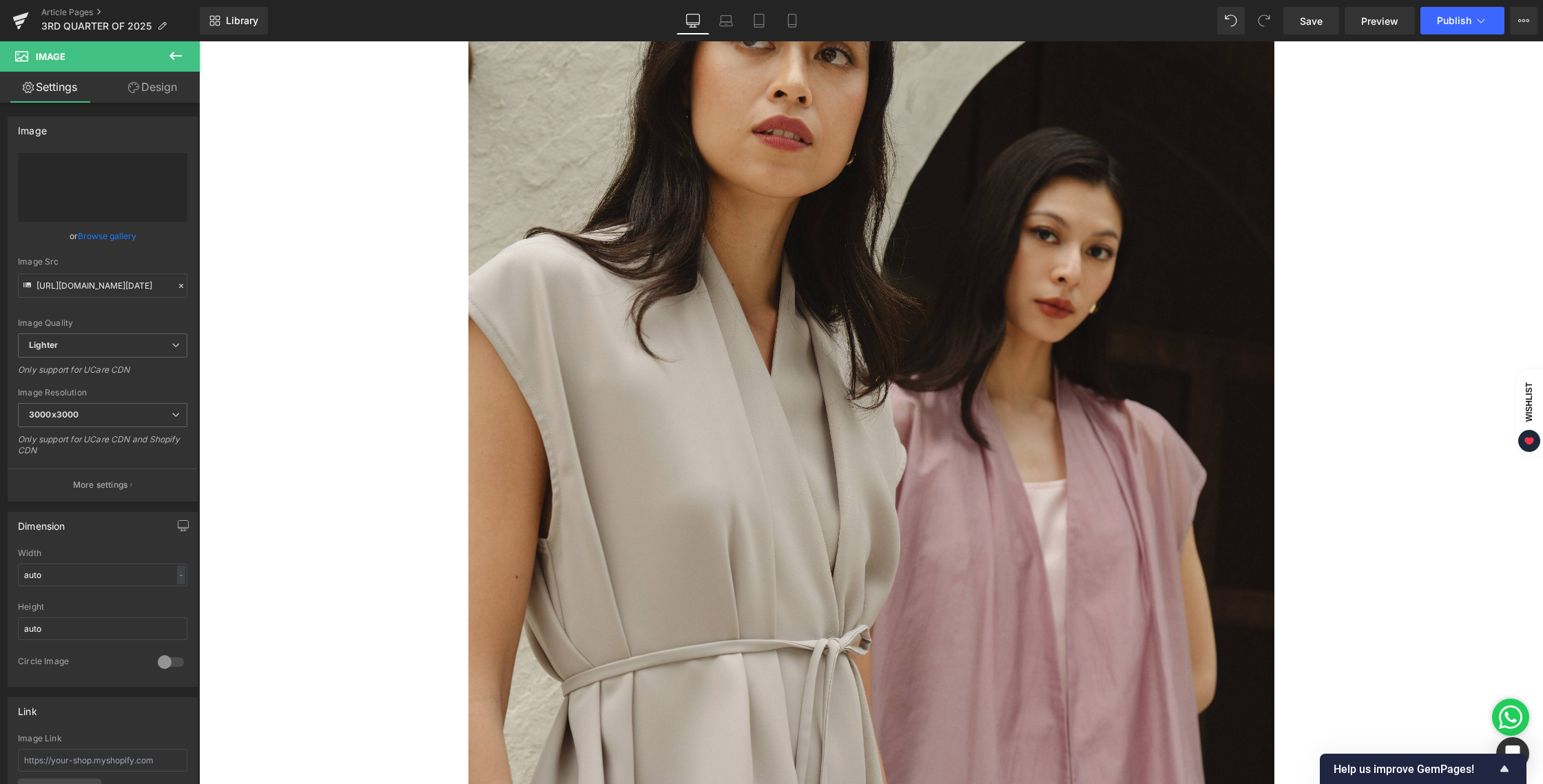
type input "[URL][DOMAIN_NAME][DATE]"
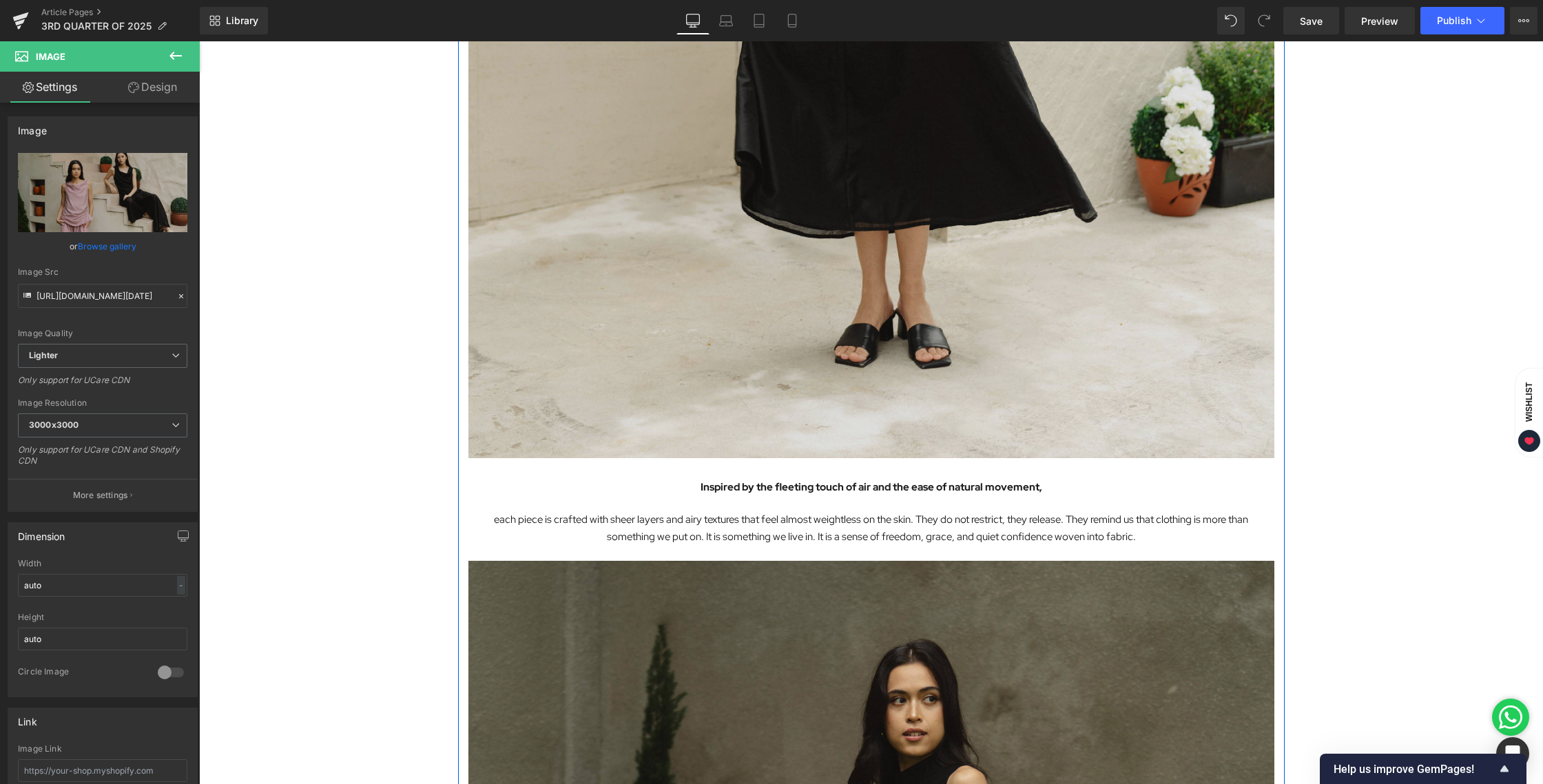
scroll to position [1033, 0]
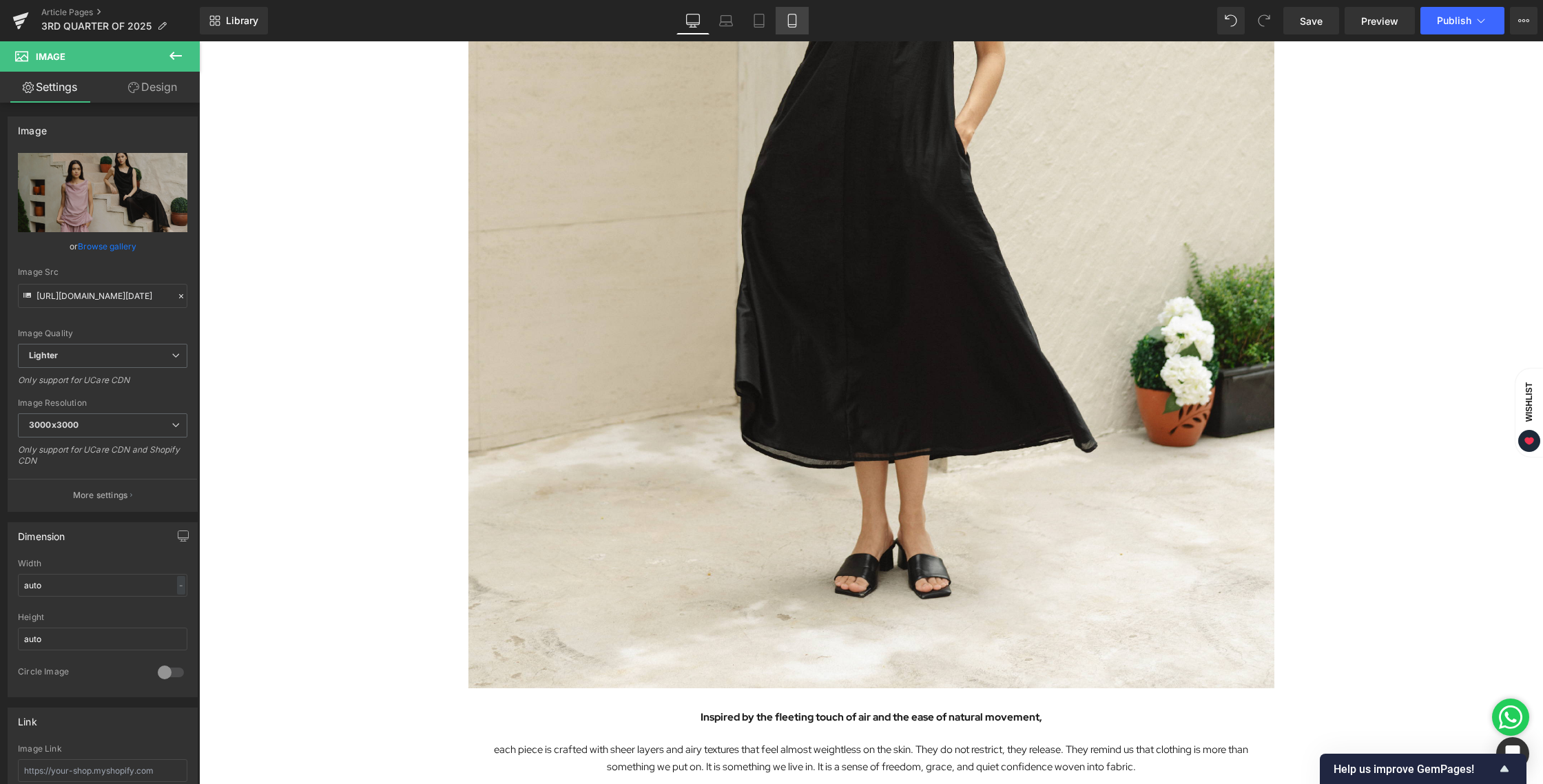
click at [799, 28] on link "Mobile" at bounding box center [792, 20] width 33 height 28
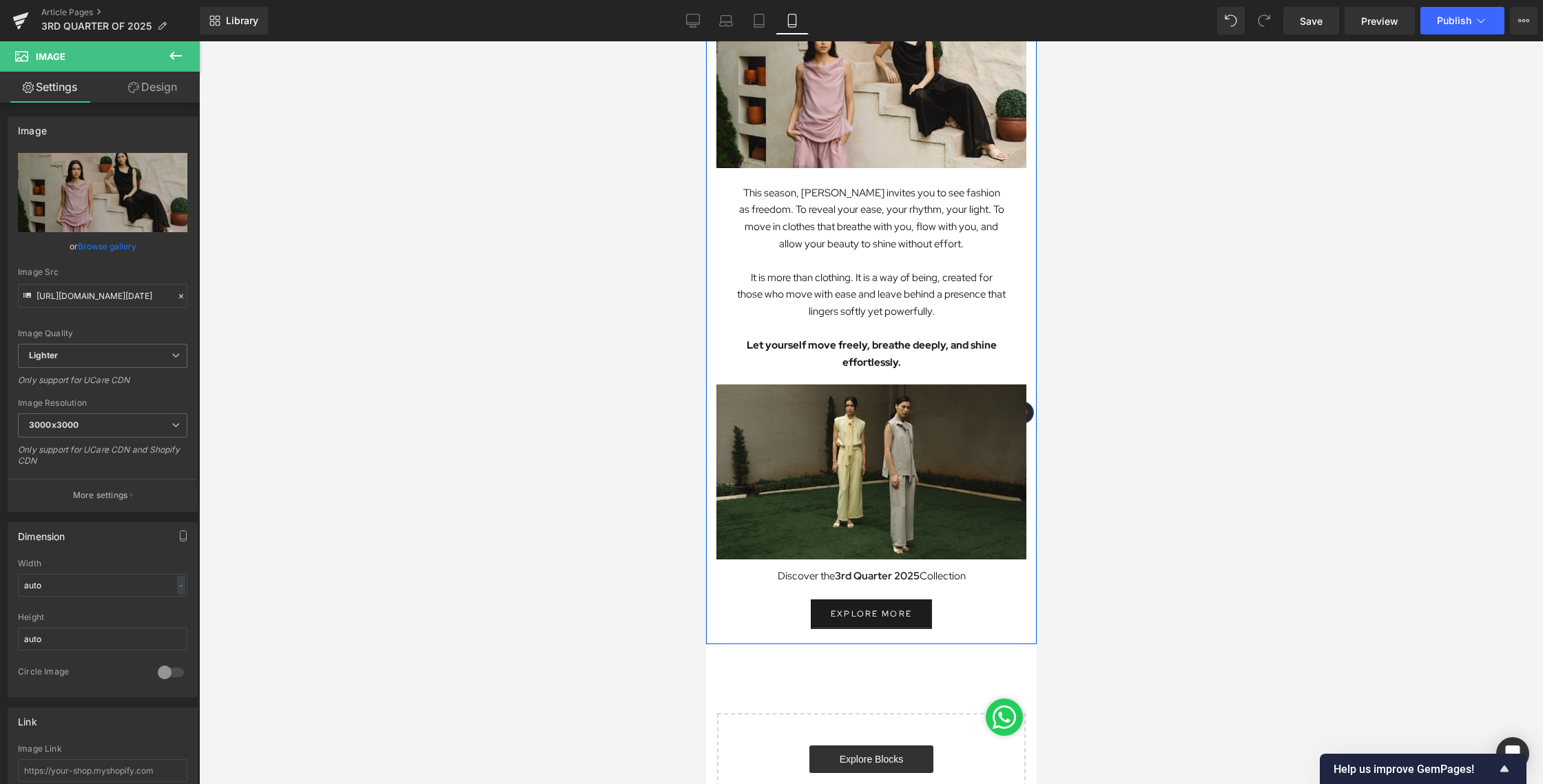
scroll to position [2462, 0]
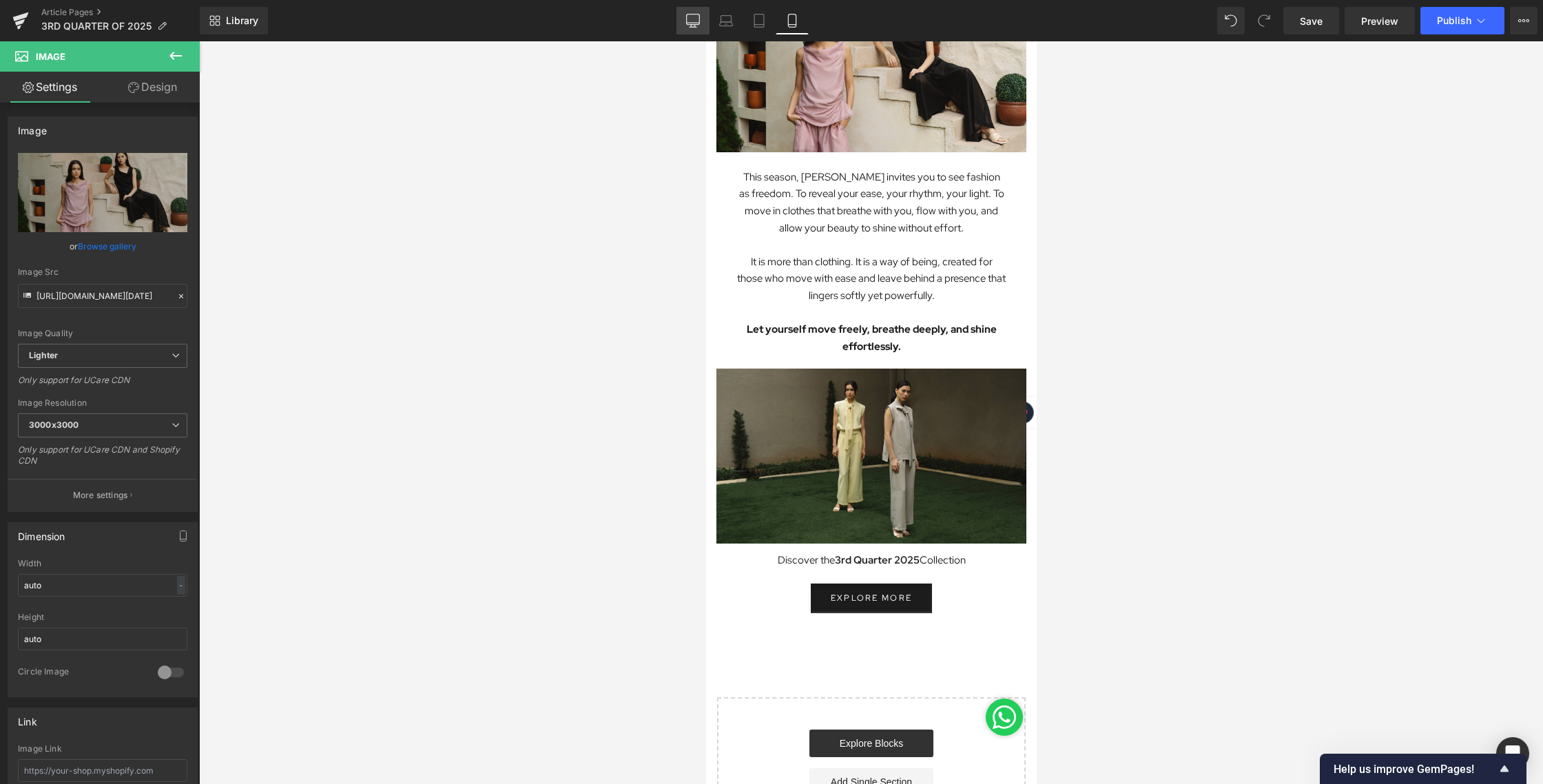
click at [692, 12] on link "Desktop" at bounding box center [693, 20] width 33 height 28
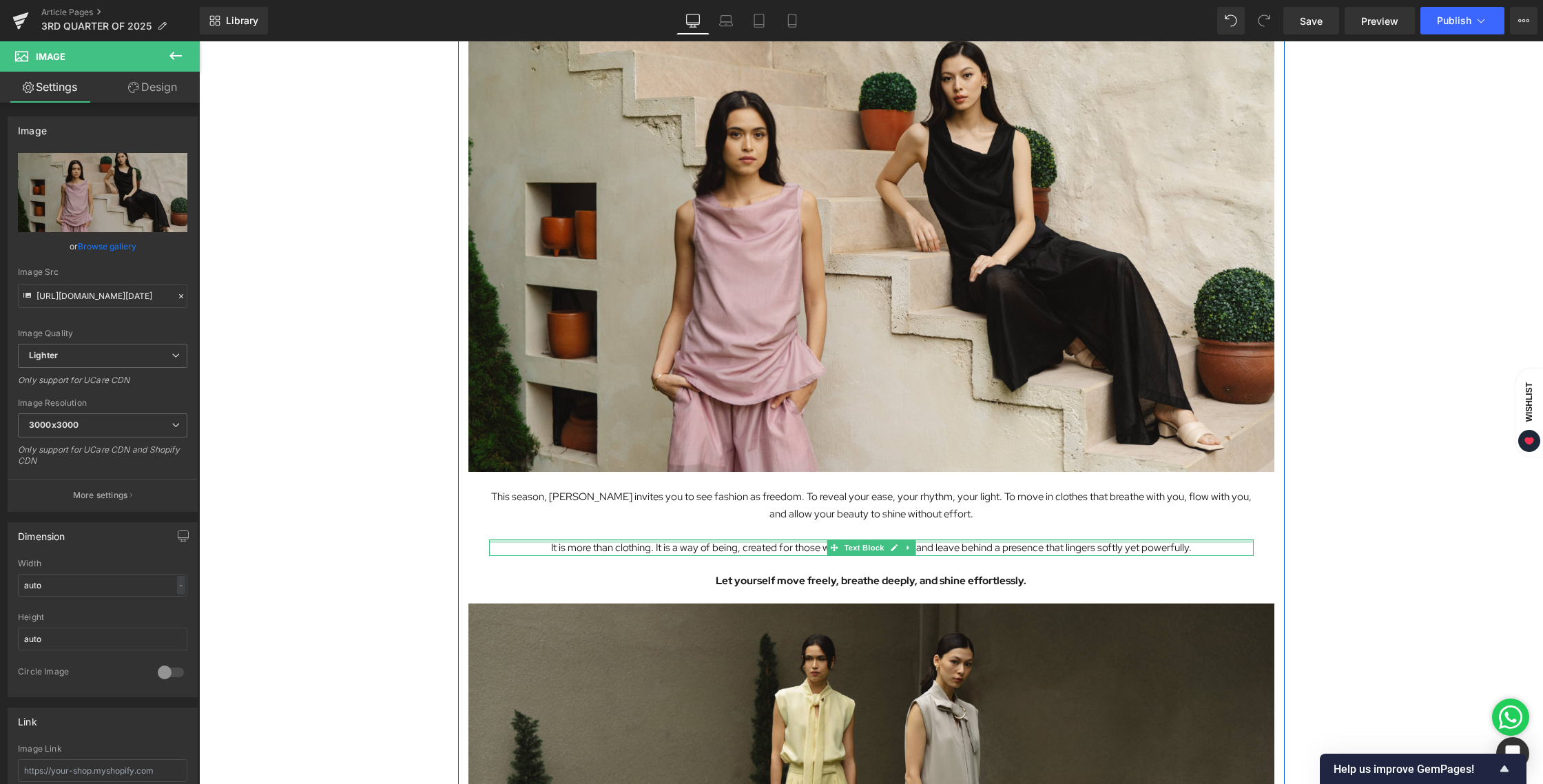
scroll to position [4668, 0]
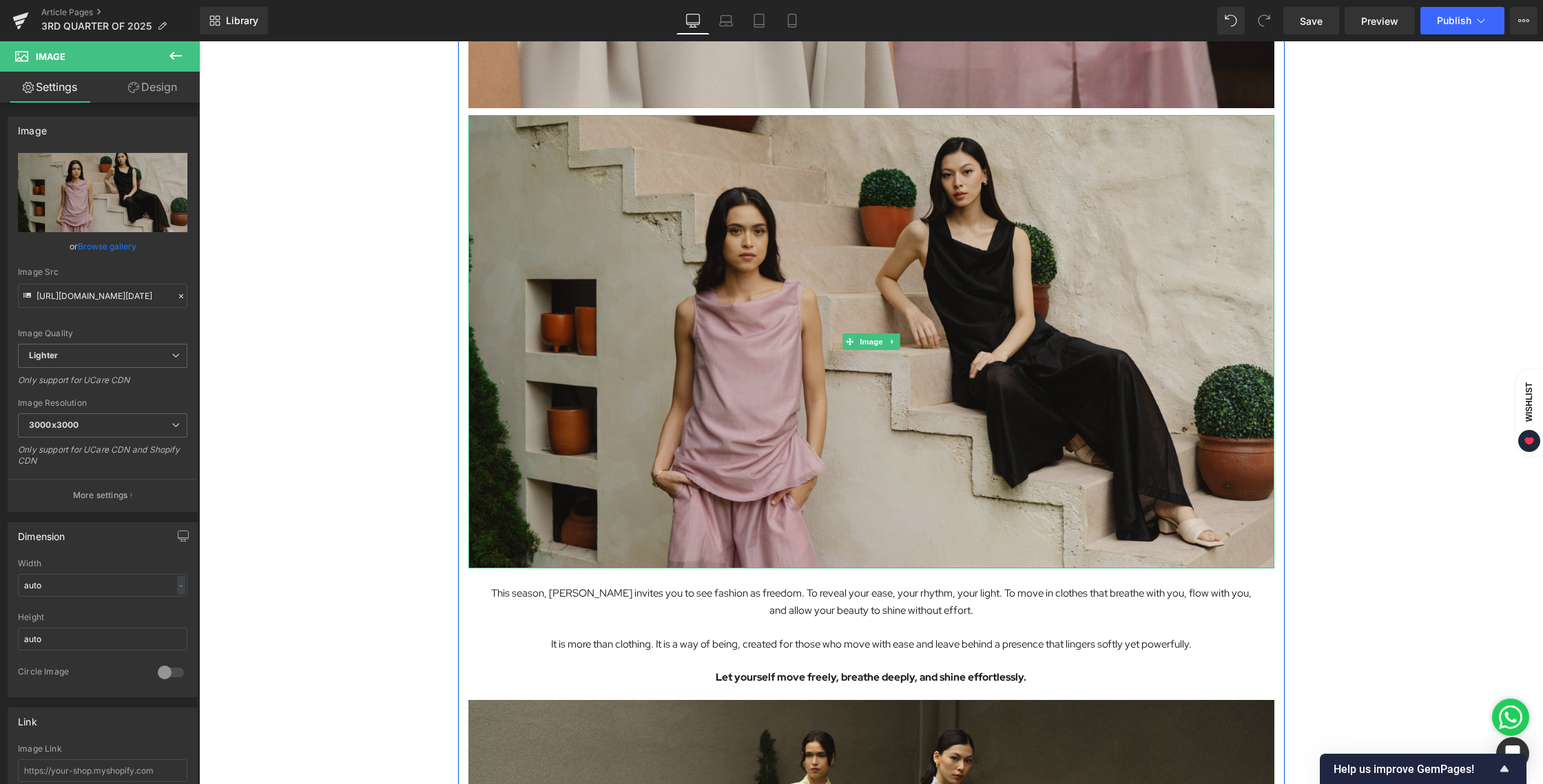
click at [871, 322] on img at bounding box center [871, 341] width 806 height 453
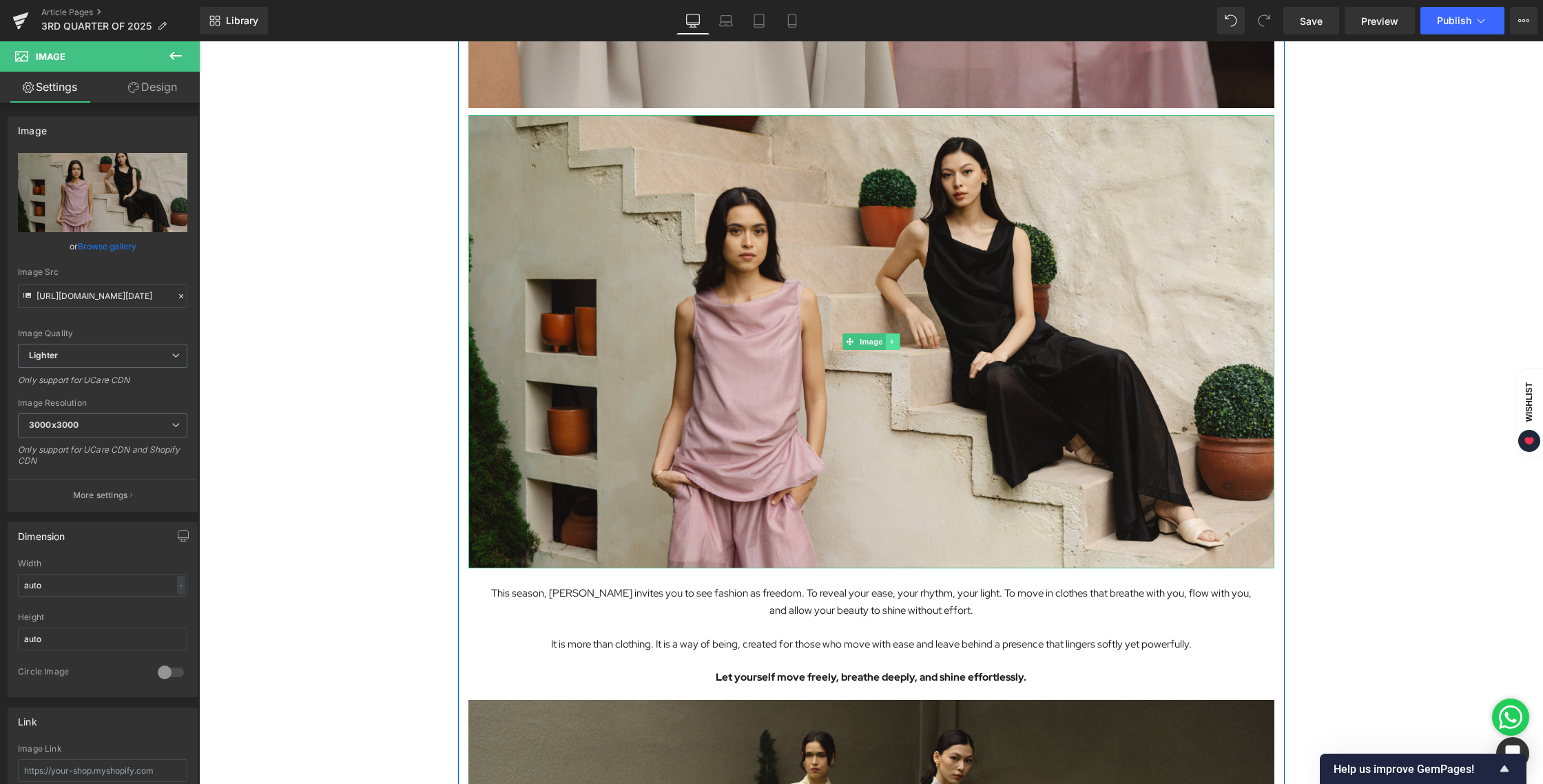
click at [898, 340] on link at bounding box center [892, 342] width 14 height 16
click at [887, 342] on icon at bounding box center [886, 341] width 7 height 8
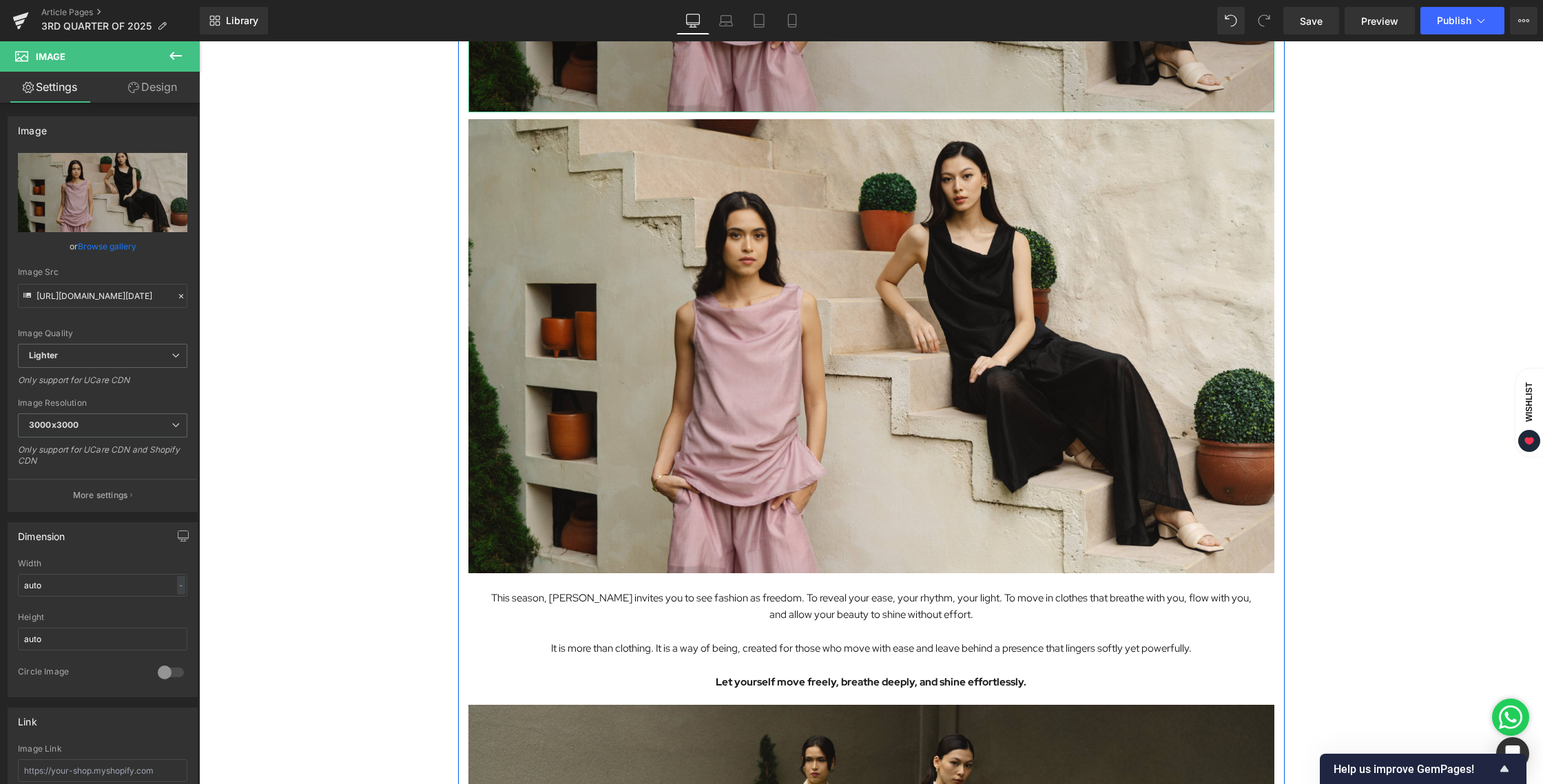
scroll to position [5127, 0]
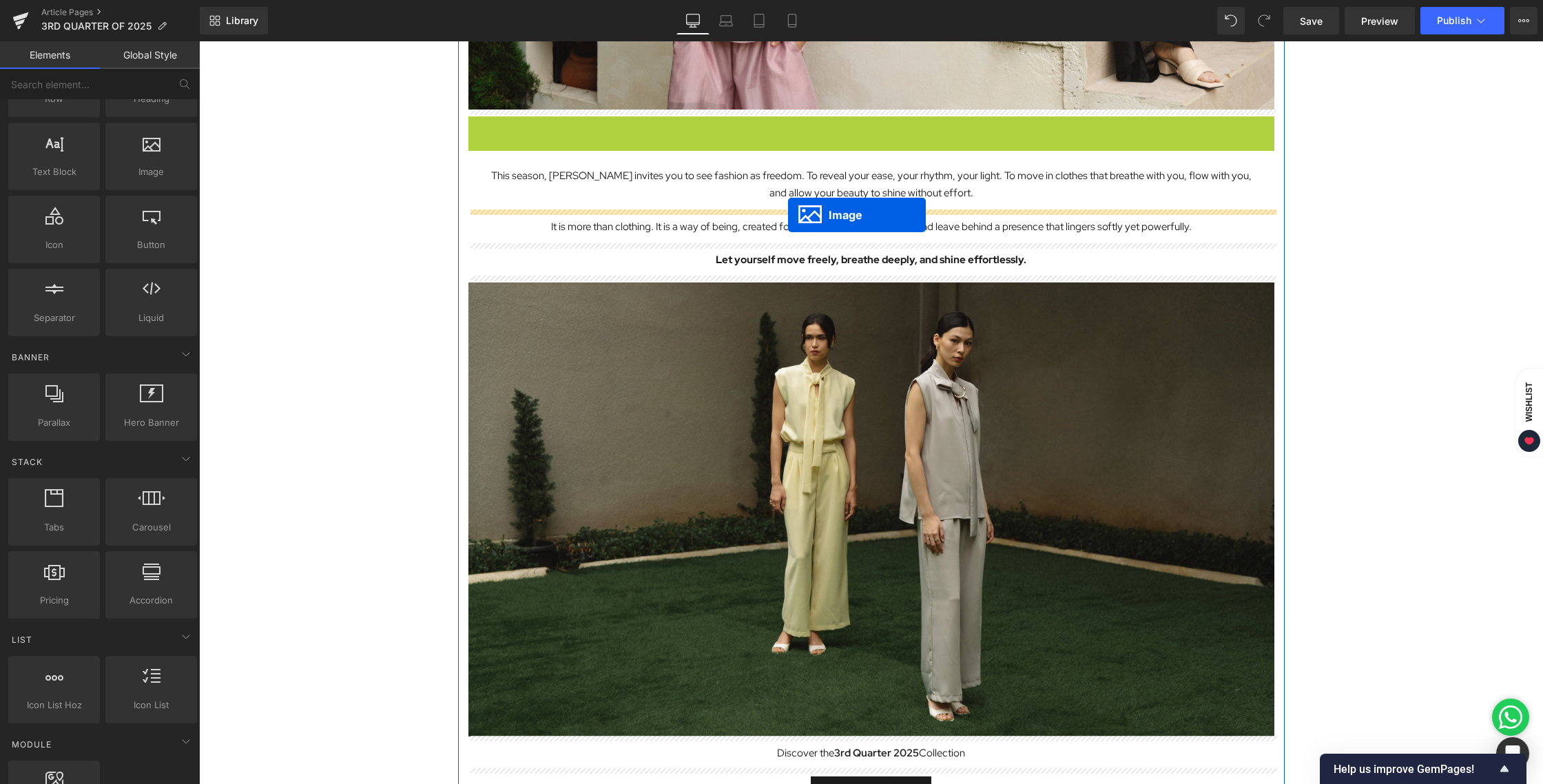
drag, startPoint x: 849, startPoint y: 345, endPoint x: 788, endPoint y: 215, distance: 143.6
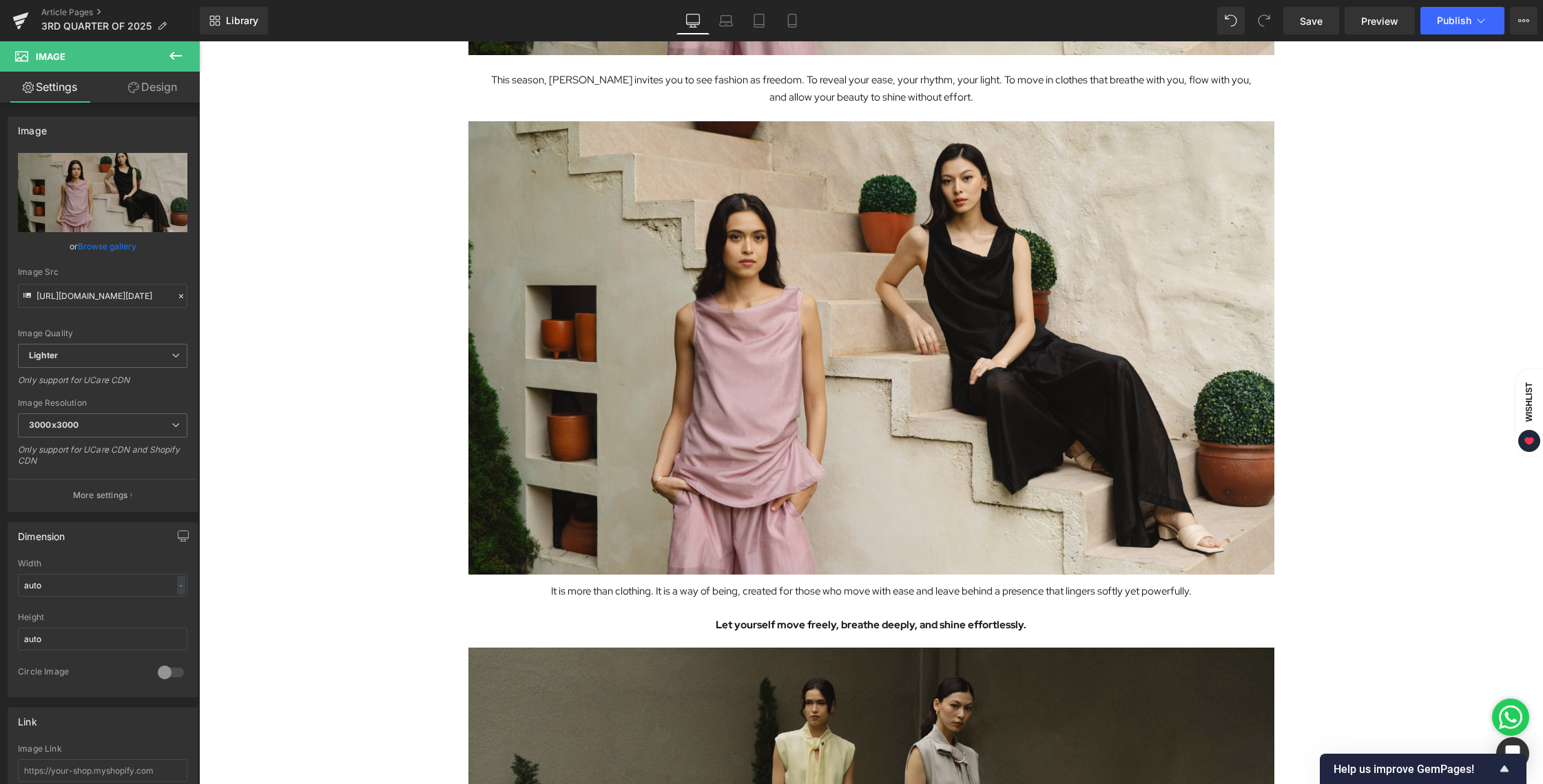
scroll to position [5264, 0]
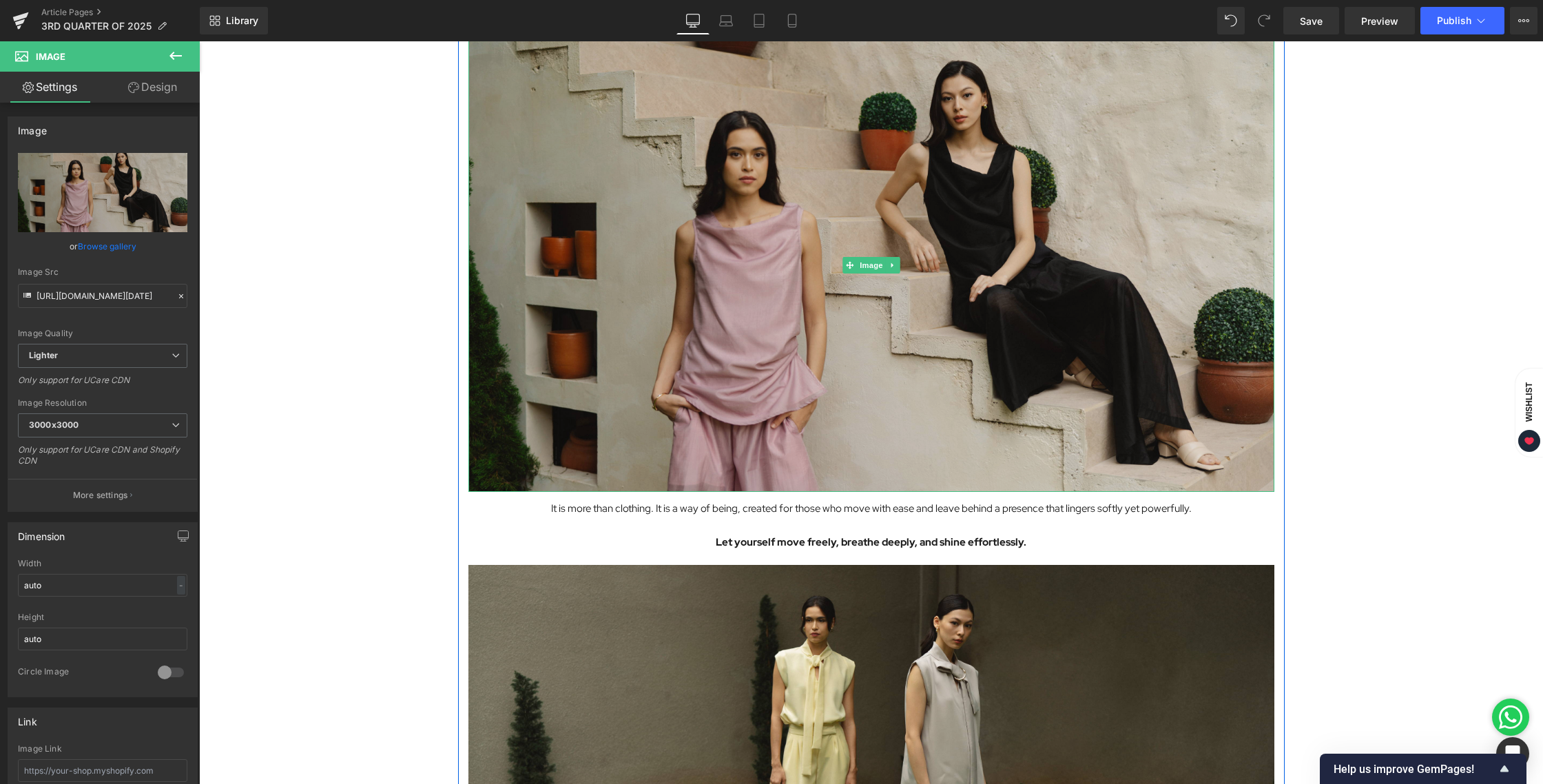
click at [853, 313] on img at bounding box center [871, 265] width 806 height 453
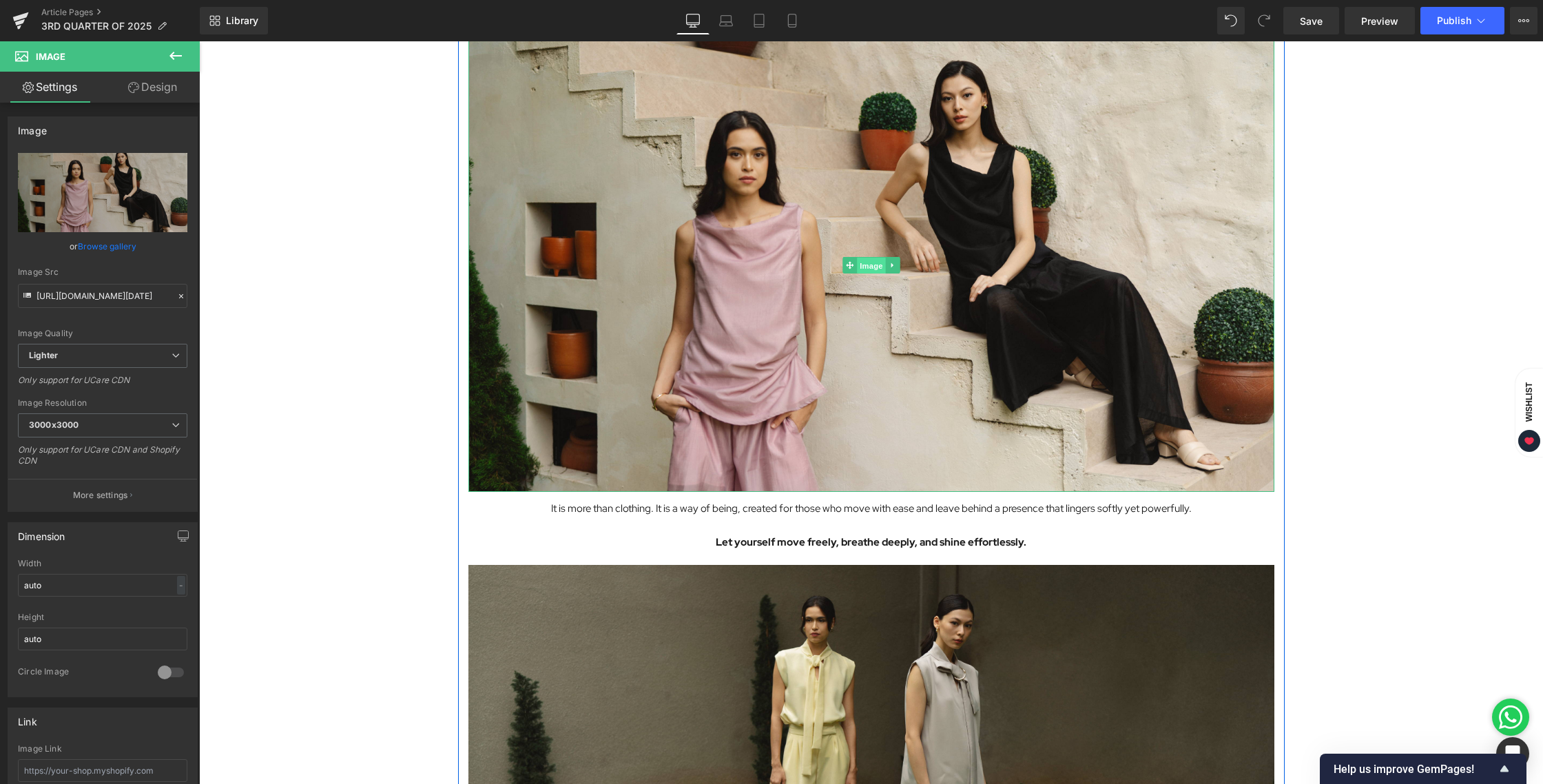
click at [865, 266] on span "Image" at bounding box center [871, 266] width 29 height 16
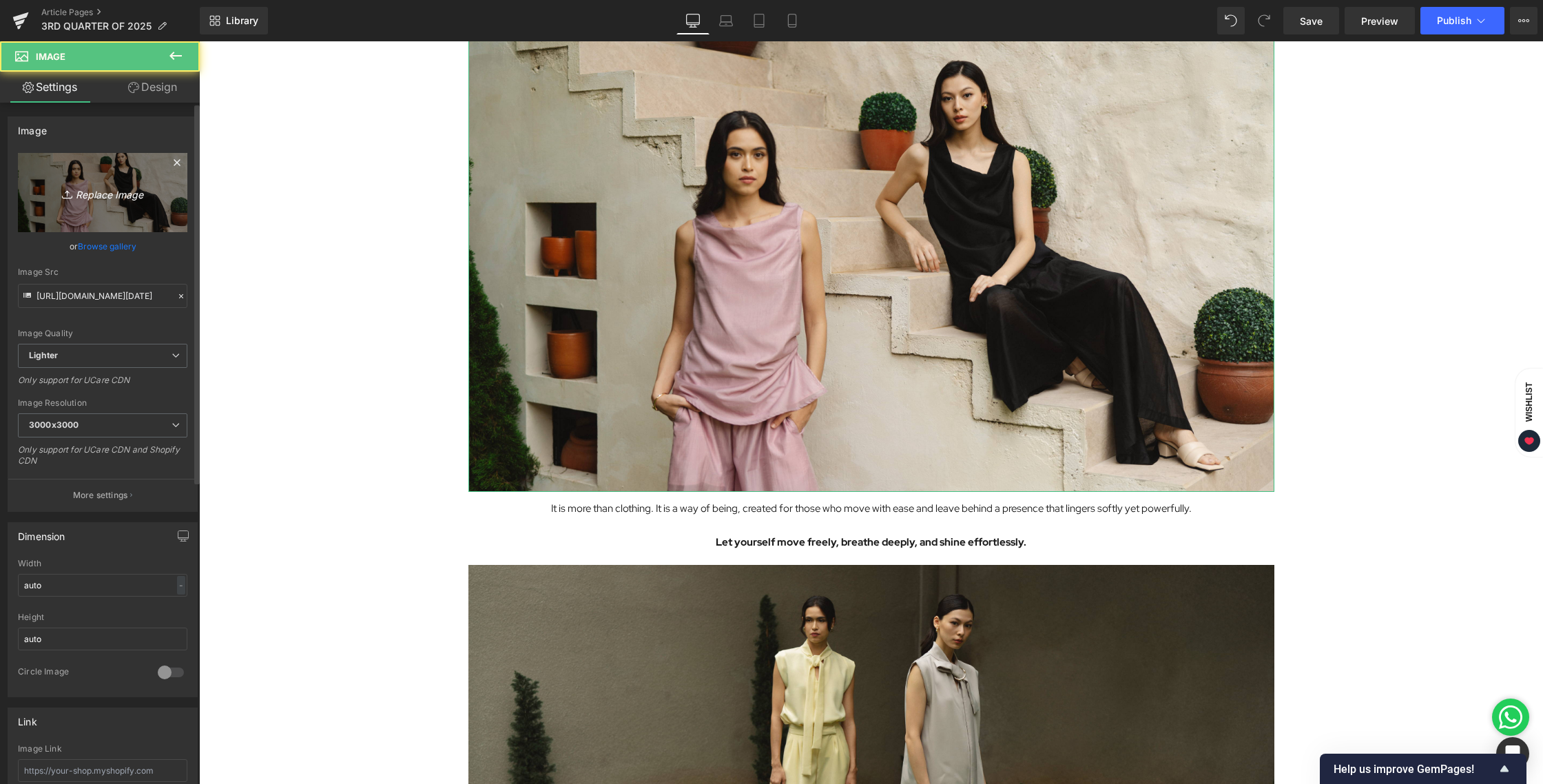
click at [106, 189] on icon "Replace Image" at bounding box center [103, 192] width 110 height 17
type input "C:\fakepath\BLOG [DATE]-12.jpg"
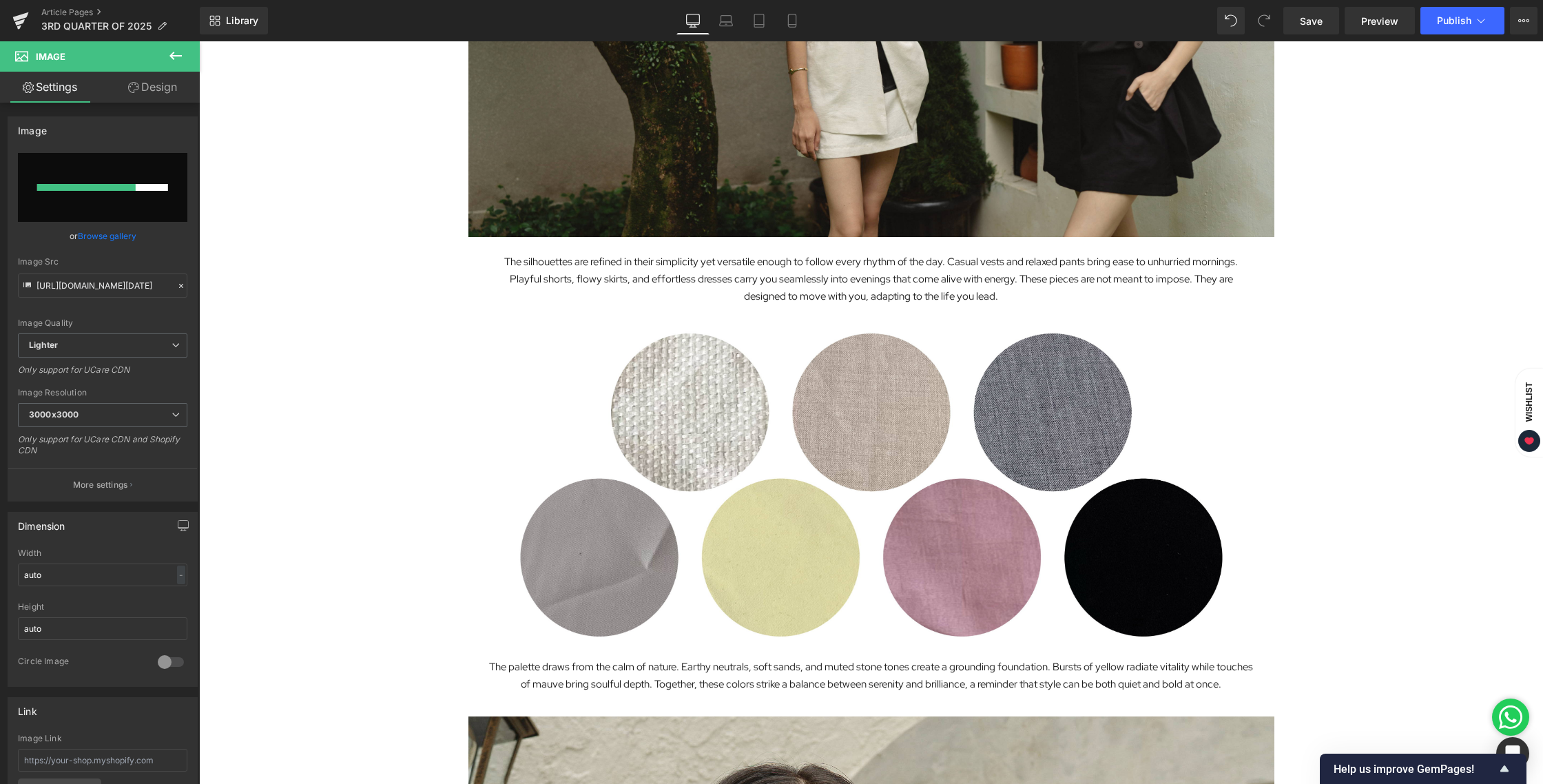
scroll to position [3052, 0]
type input "[URL][DOMAIN_NAME][DATE]"
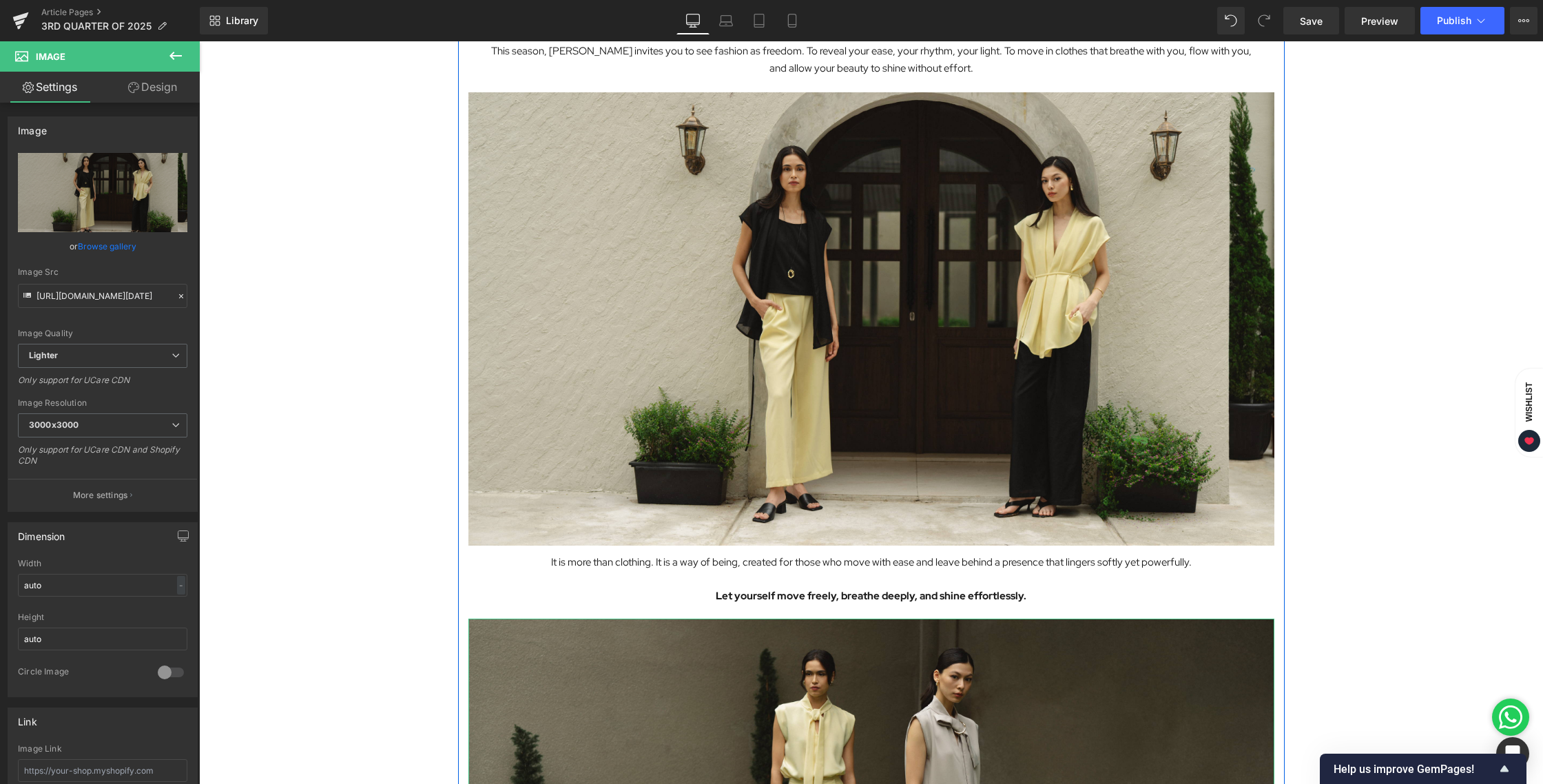
scroll to position [5168, 0]
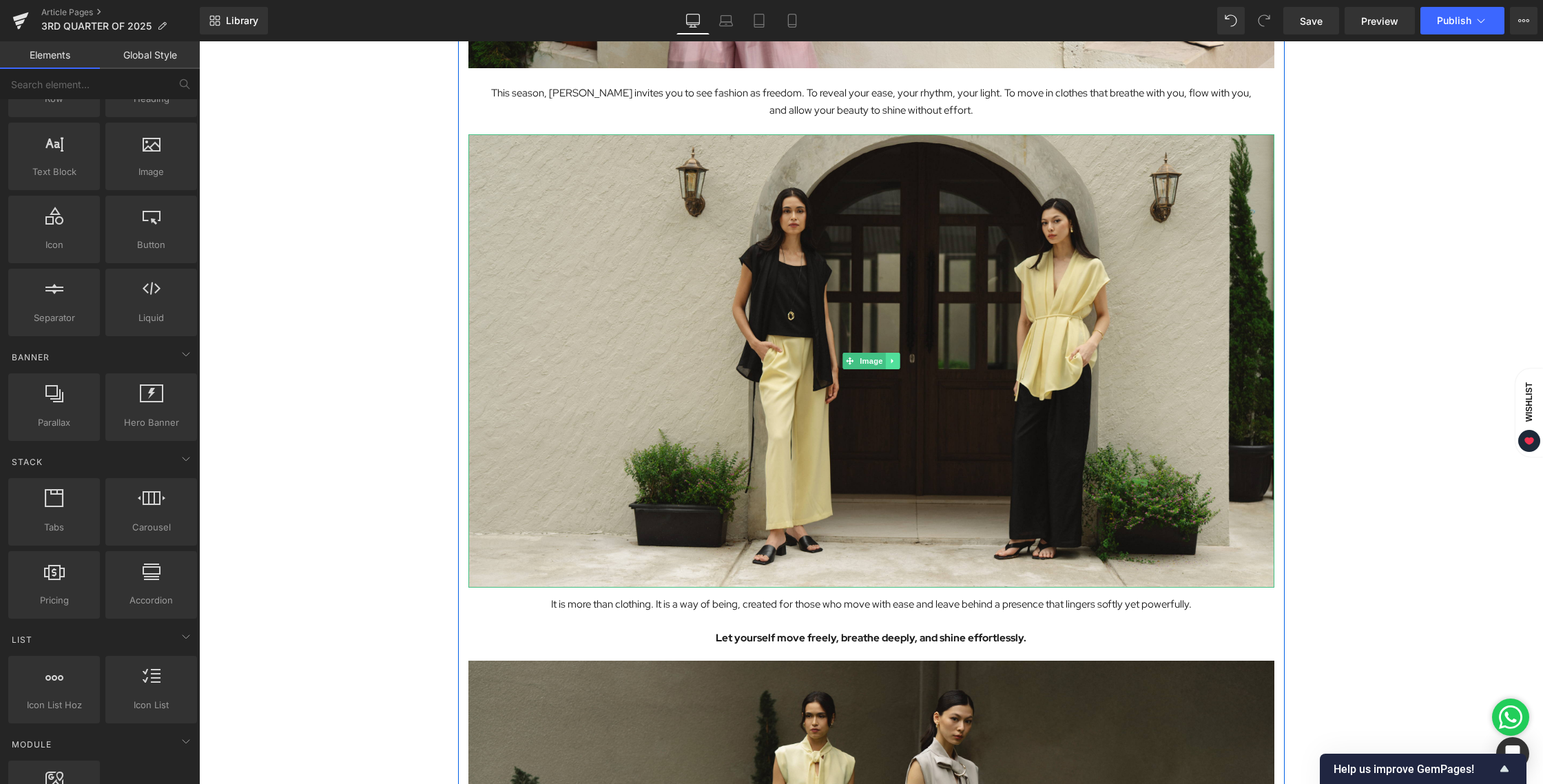
click at [875, 363] on span "Image" at bounding box center [871, 361] width 29 height 16
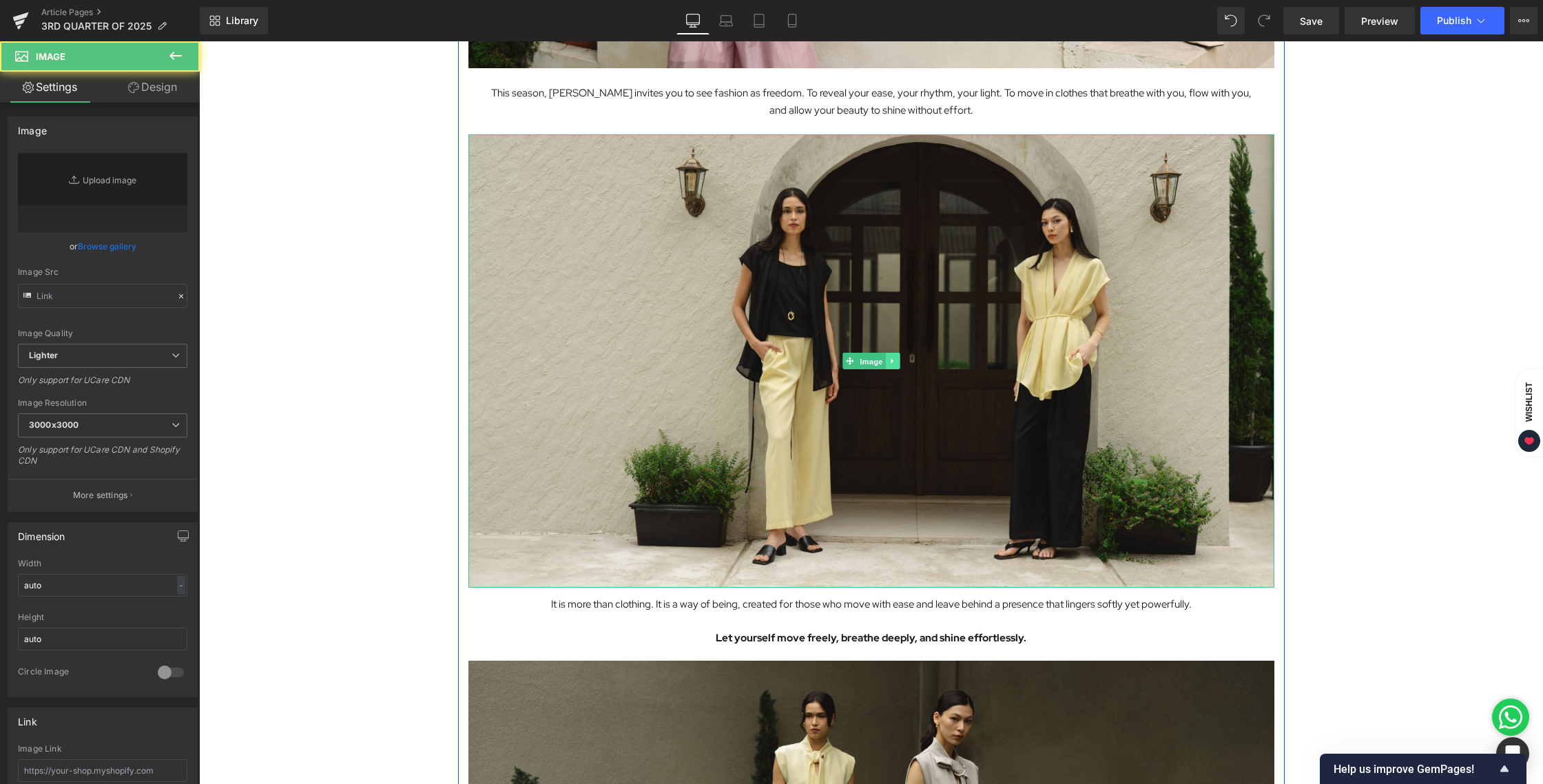
type input "[URL][DOMAIN_NAME][DATE]"
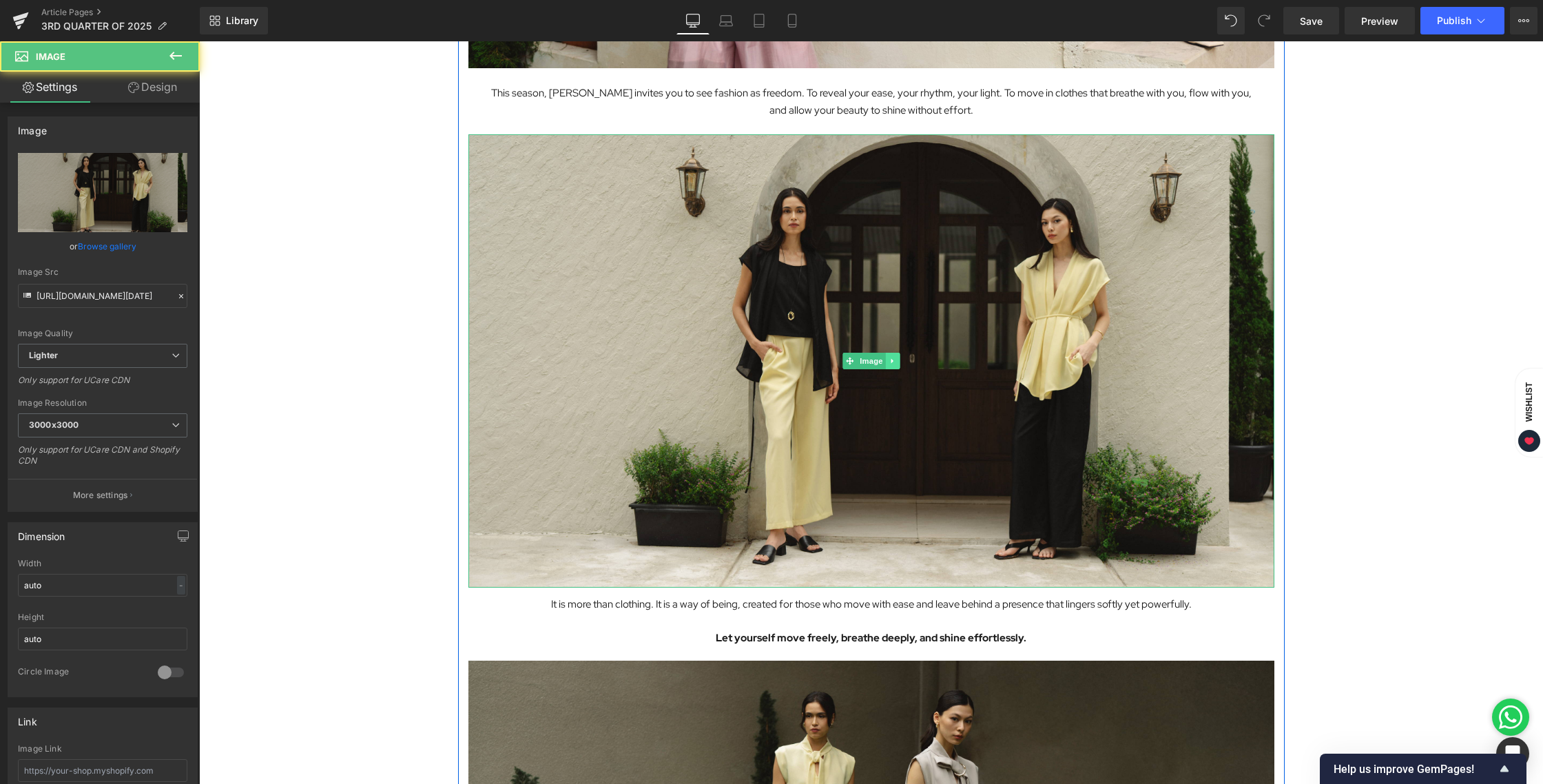
click at [895, 363] on icon at bounding box center [892, 360] width 7 height 8
click at [890, 363] on link at bounding box center [885, 361] width 14 height 16
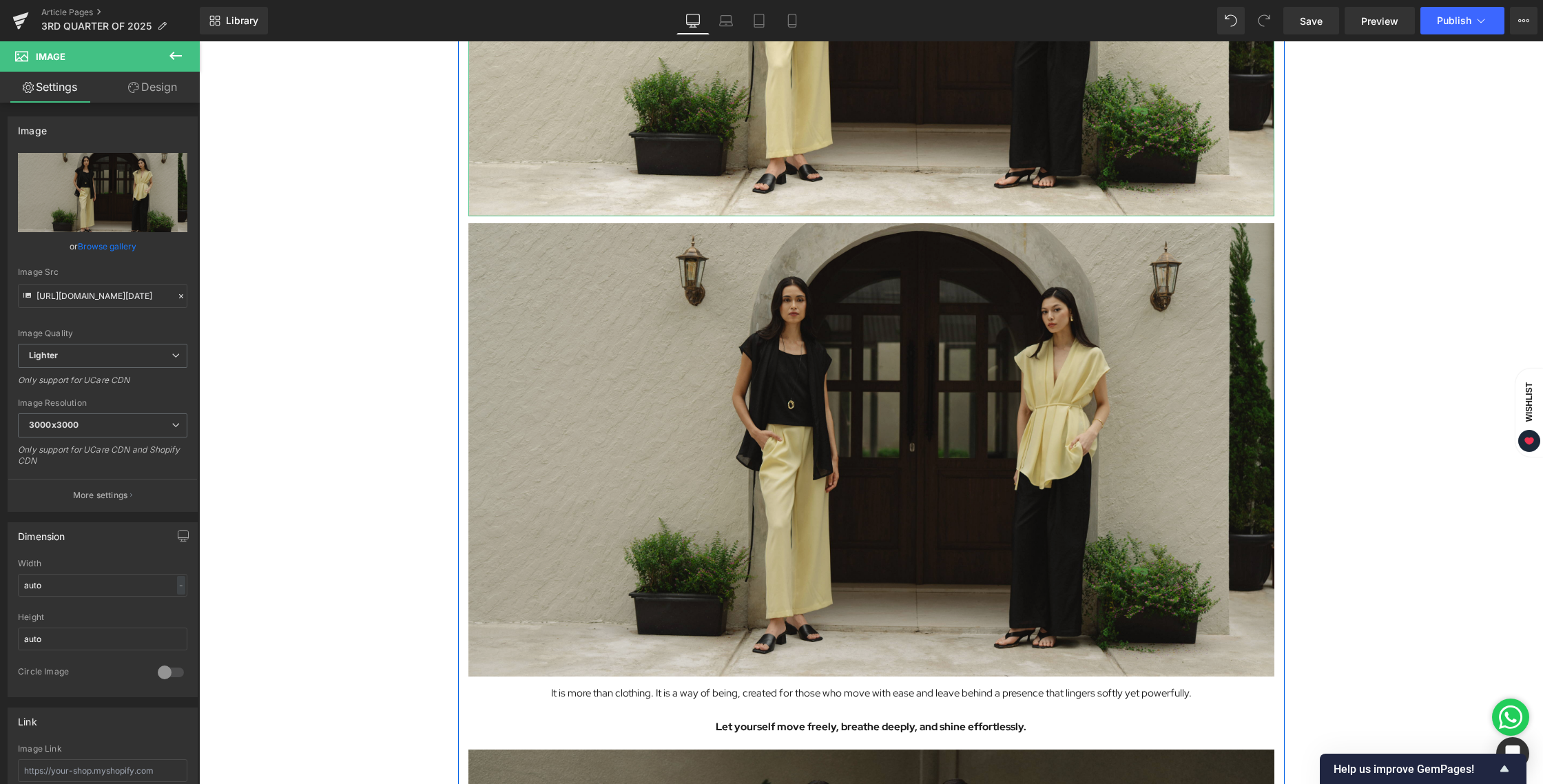
scroll to position [5613, 0]
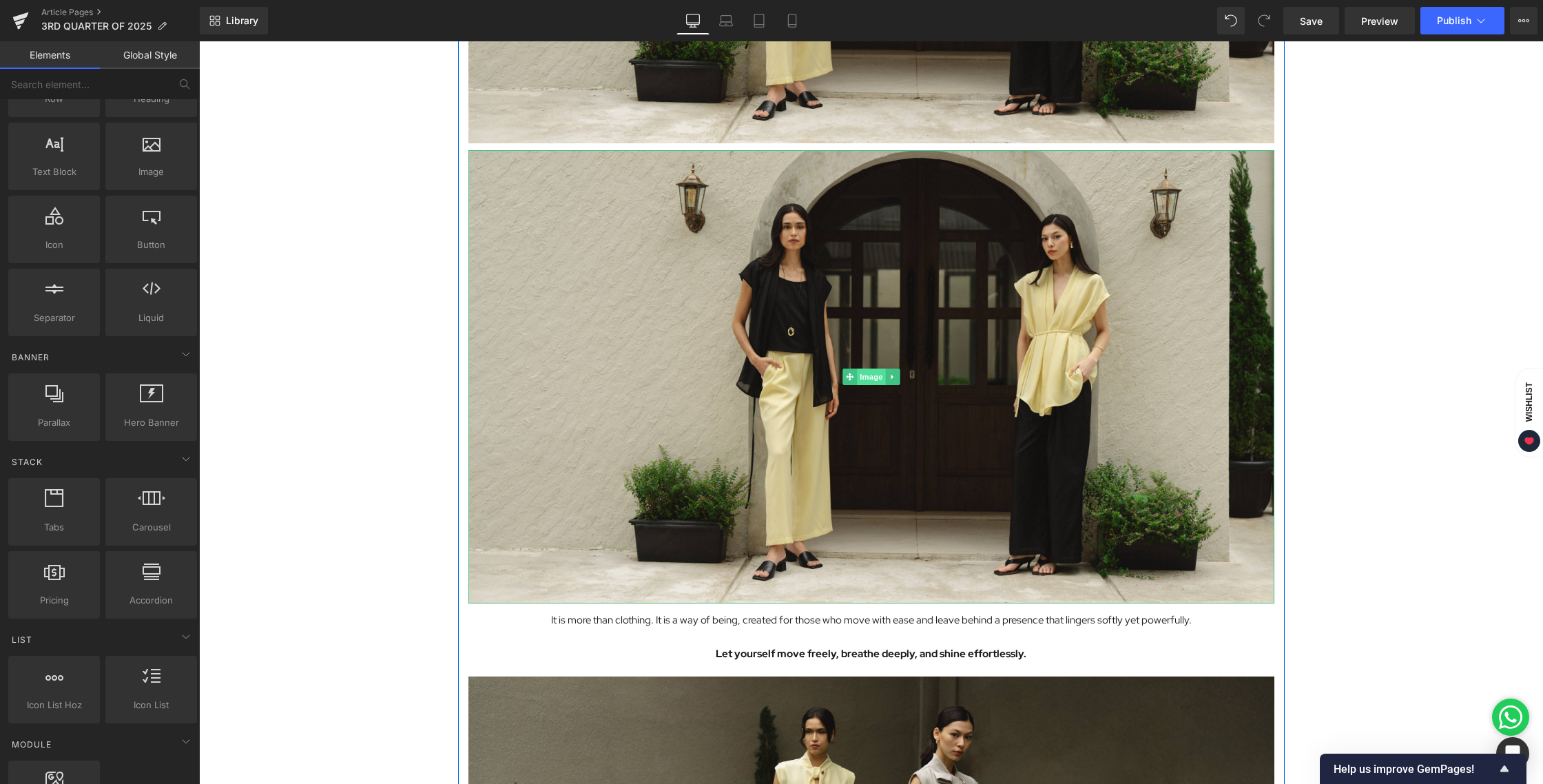
click at [872, 379] on span "Image" at bounding box center [871, 377] width 29 height 16
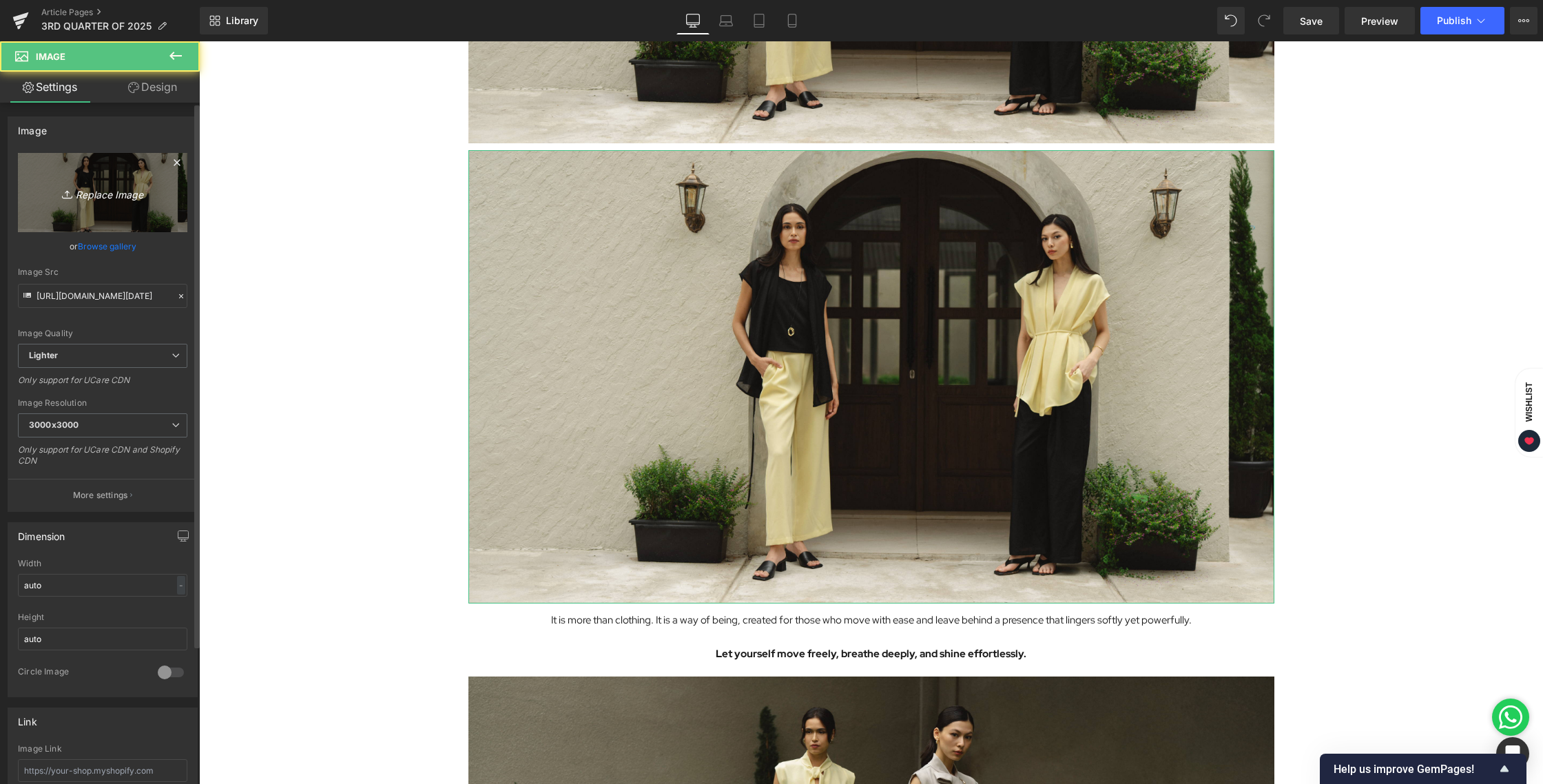
click at [139, 212] on link "Replace Image" at bounding box center [102, 192] width 169 height 79
type input "C:\fakepath\BLOG [DATE]-13.jpg"
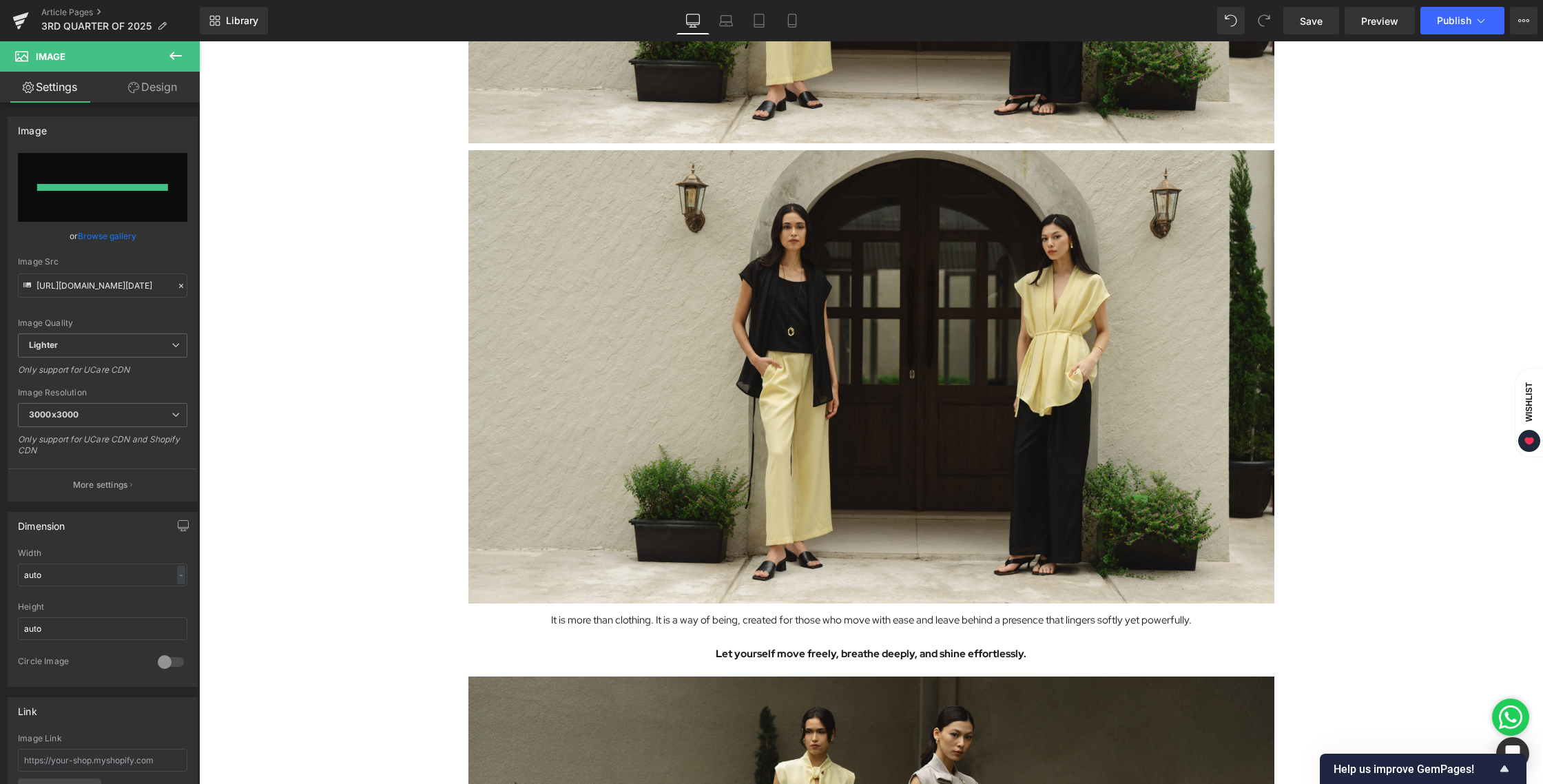
type input "[URL][DOMAIN_NAME][DATE]"
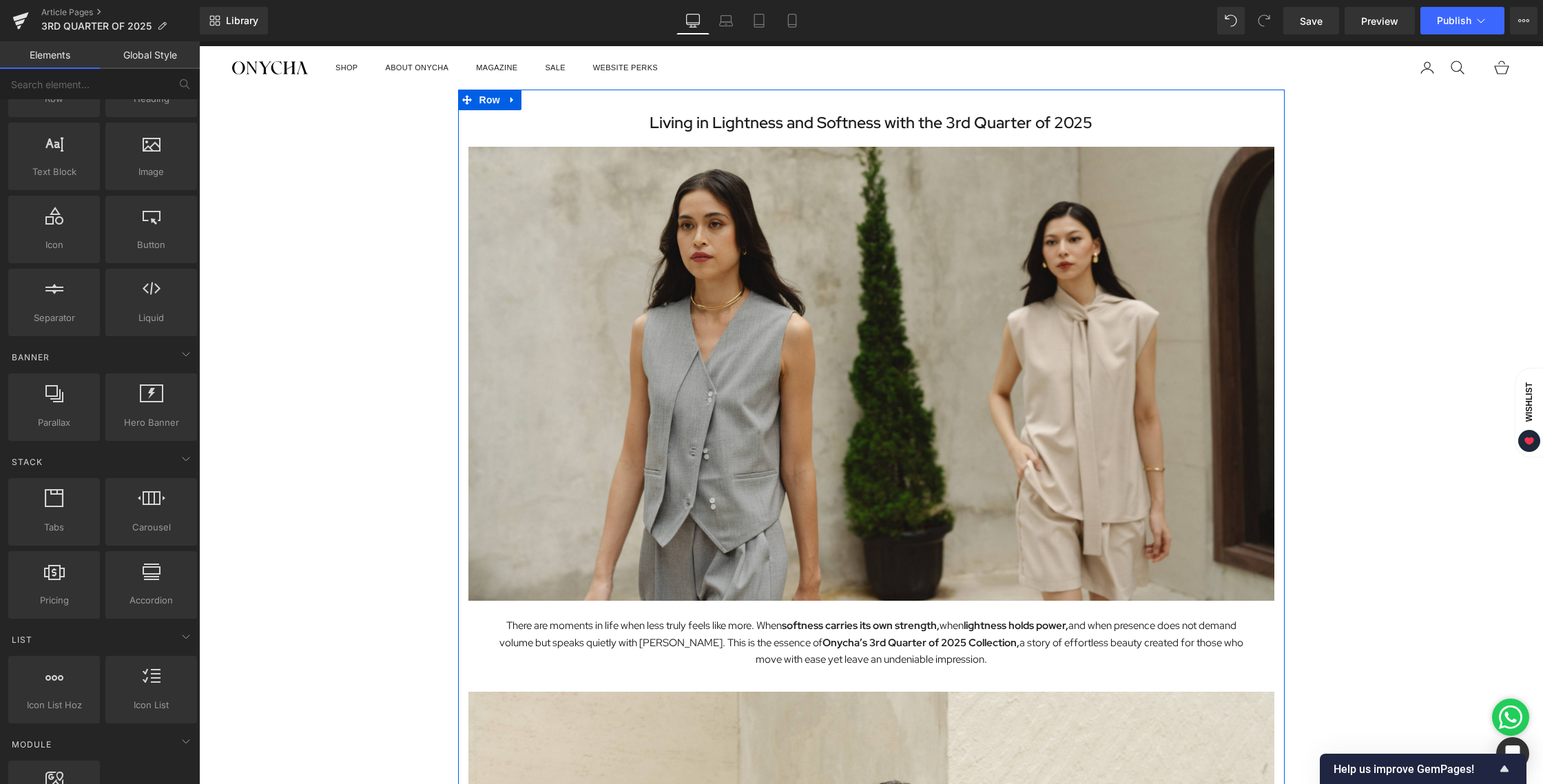
scroll to position [0, 0]
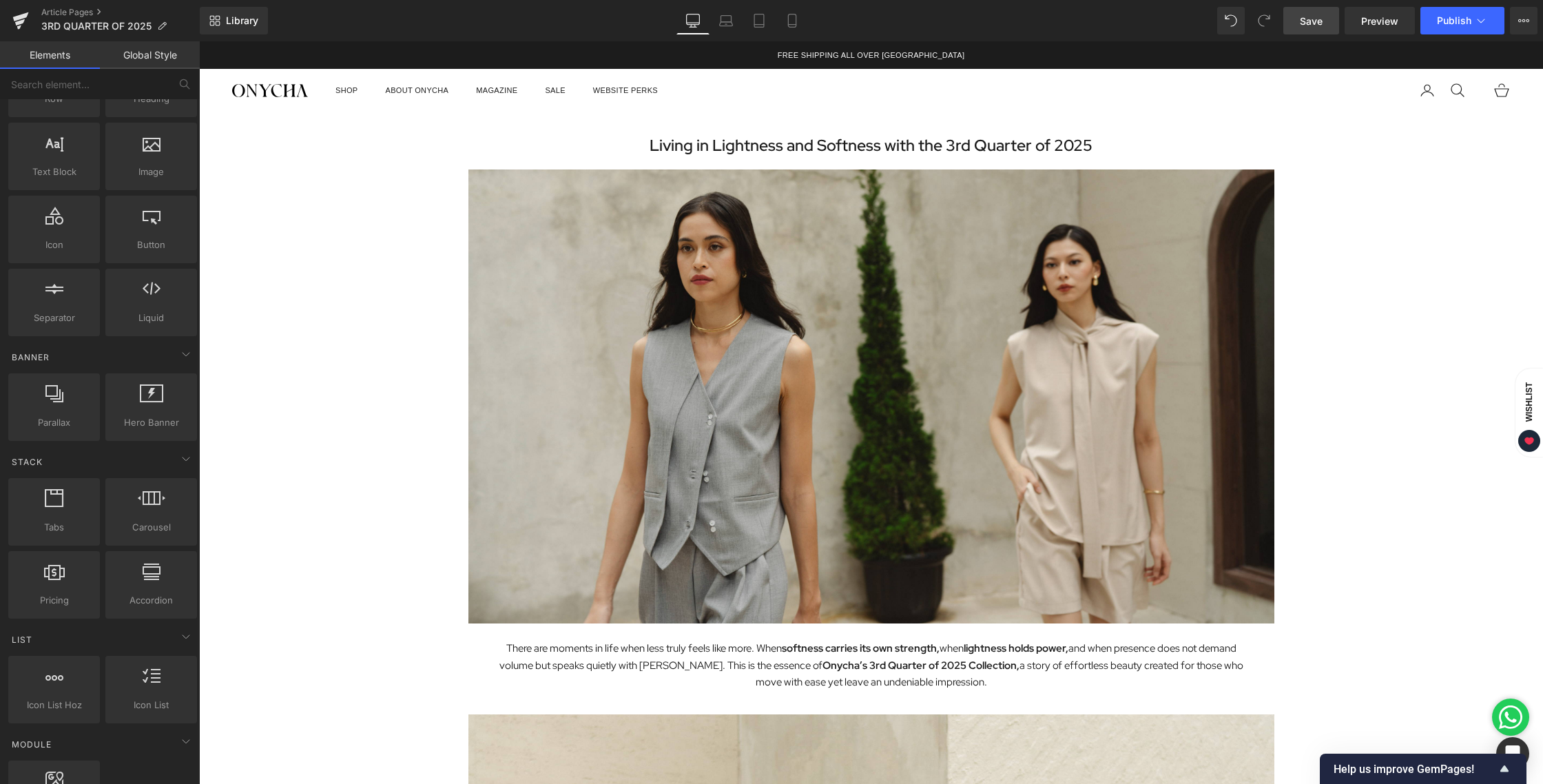
click at [1302, 23] on span "Save" at bounding box center [1311, 20] width 22 height 14
click at [785, 26] on link "Mobile" at bounding box center [792, 20] width 33 height 28
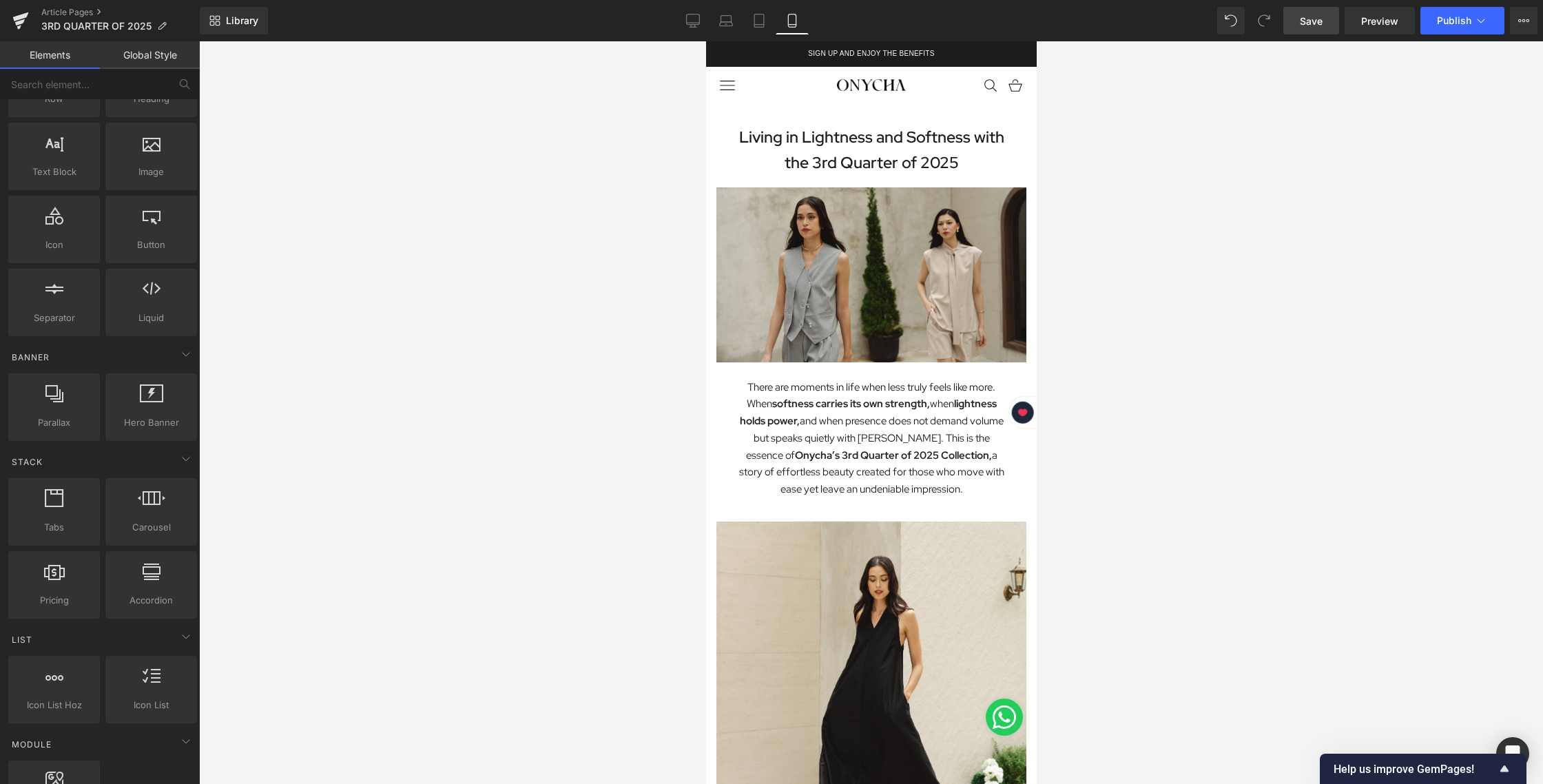
click at [1313, 30] on link "Save" at bounding box center [1311, 20] width 56 height 28
click at [686, 25] on link "Desktop" at bounding box center [693, 20] width 33 height 28
